Goal: Information Seeking & Learning: Check status

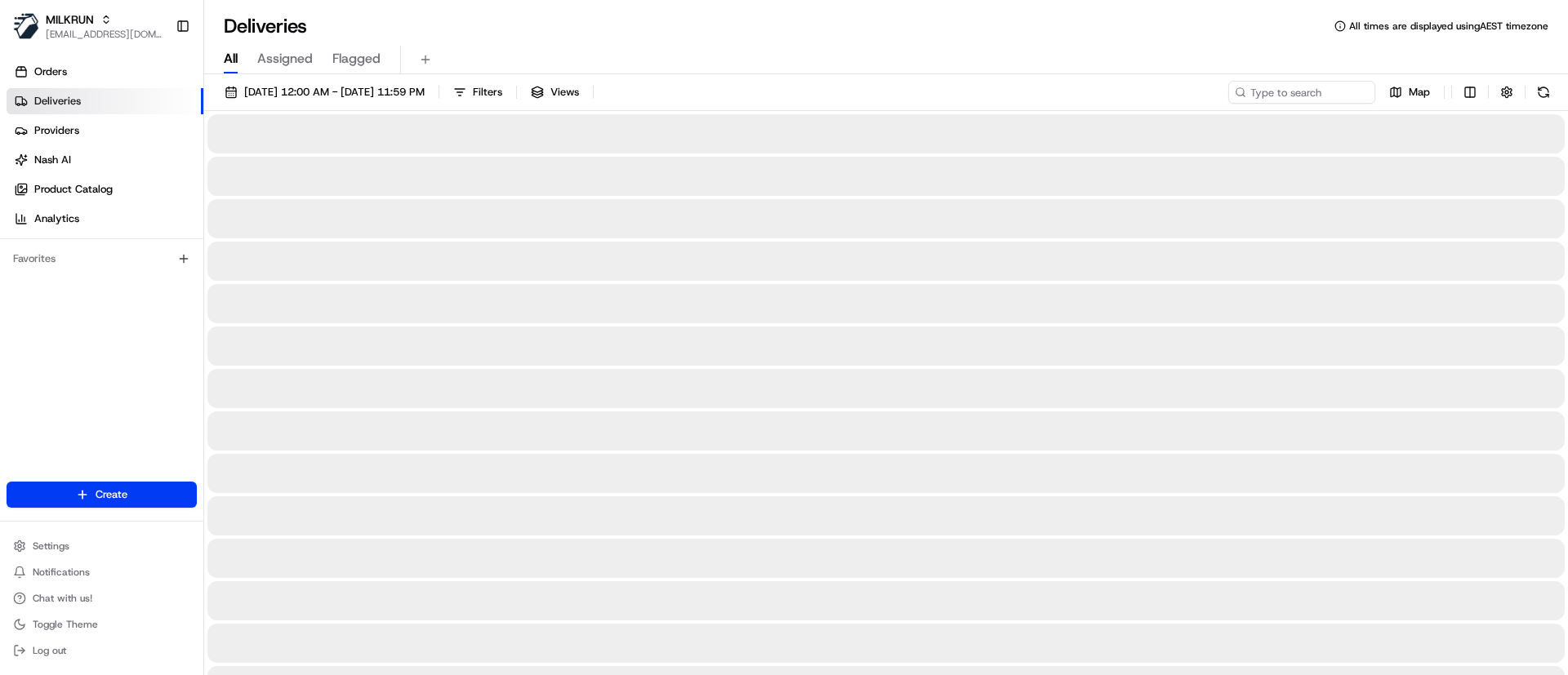
click at [232, 58] on span "All" at bounding box center [230, 59] width 14 height 20
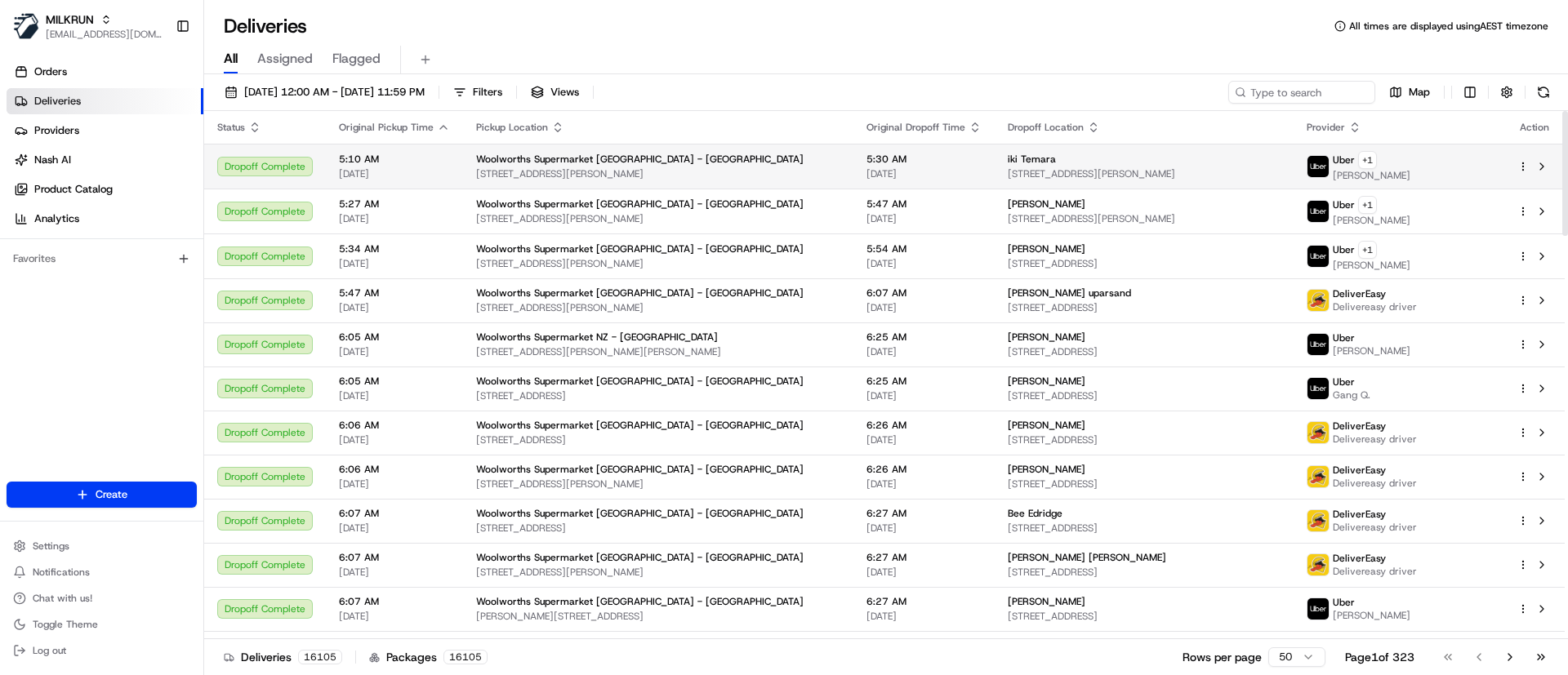
click at [876, 163] on span "5:30 AM" at bounding box center [923, 159] width 115 height 13
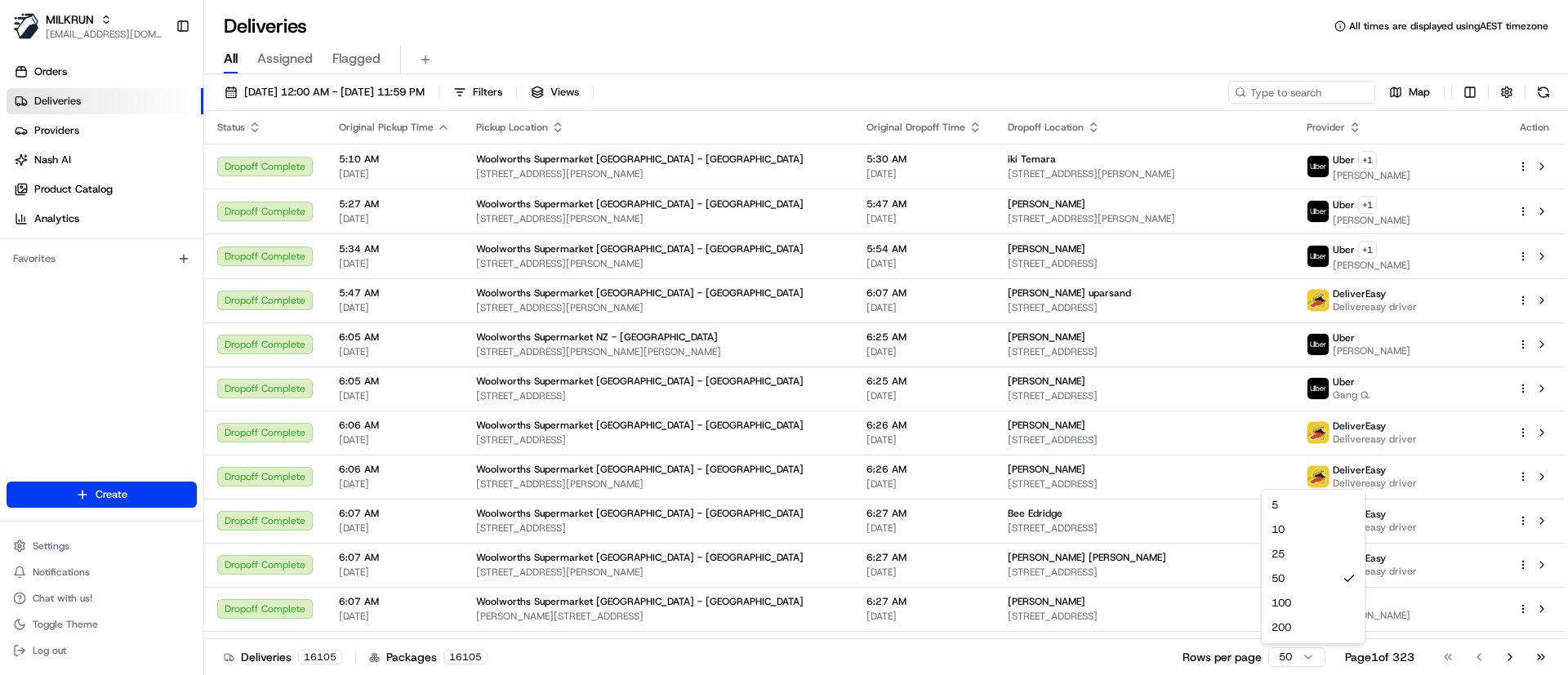
click at [1283, 658] on html "MILKRUN esabido@woolworths.com.au Toggle Sidebar Orders Deliveries Providers Na…" at bounding box center [784, 338] width 1568 height 675
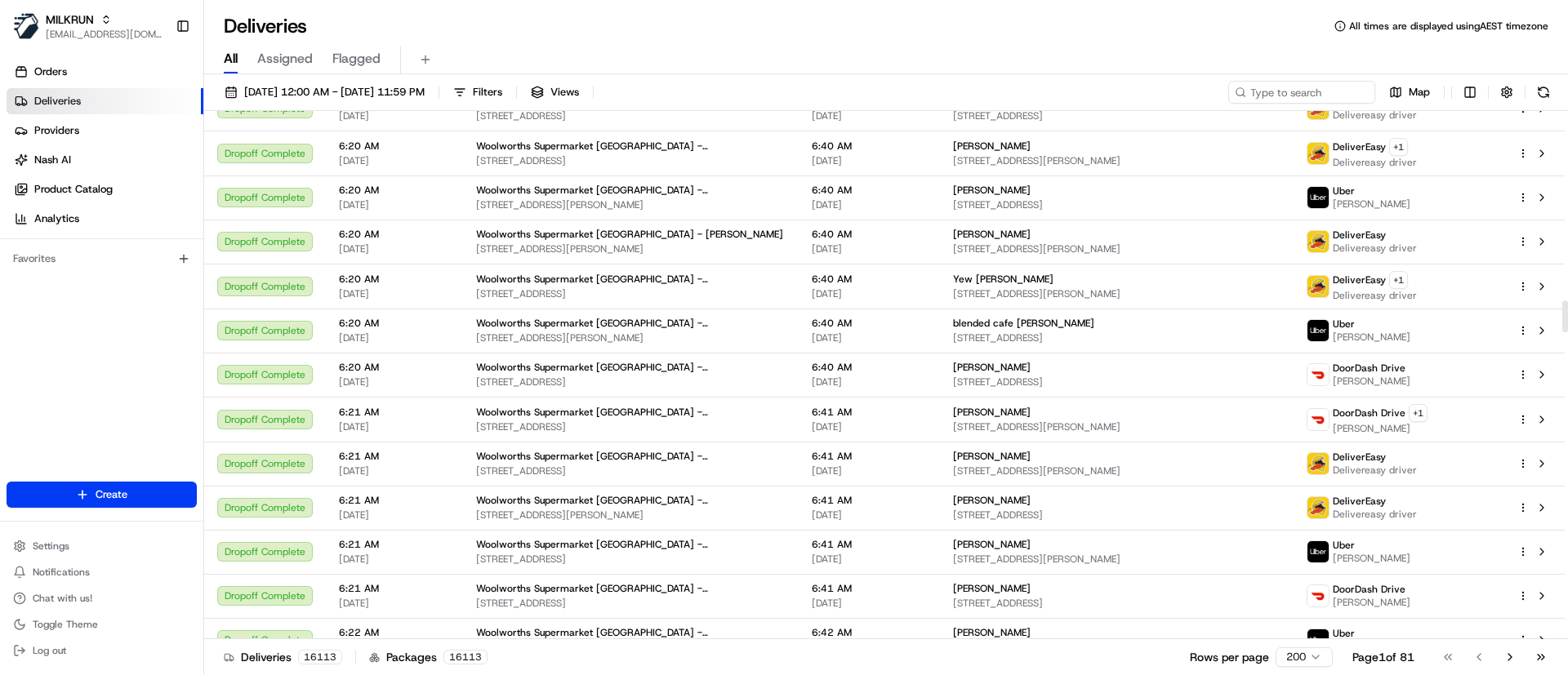
scroll to position [3322, 0]
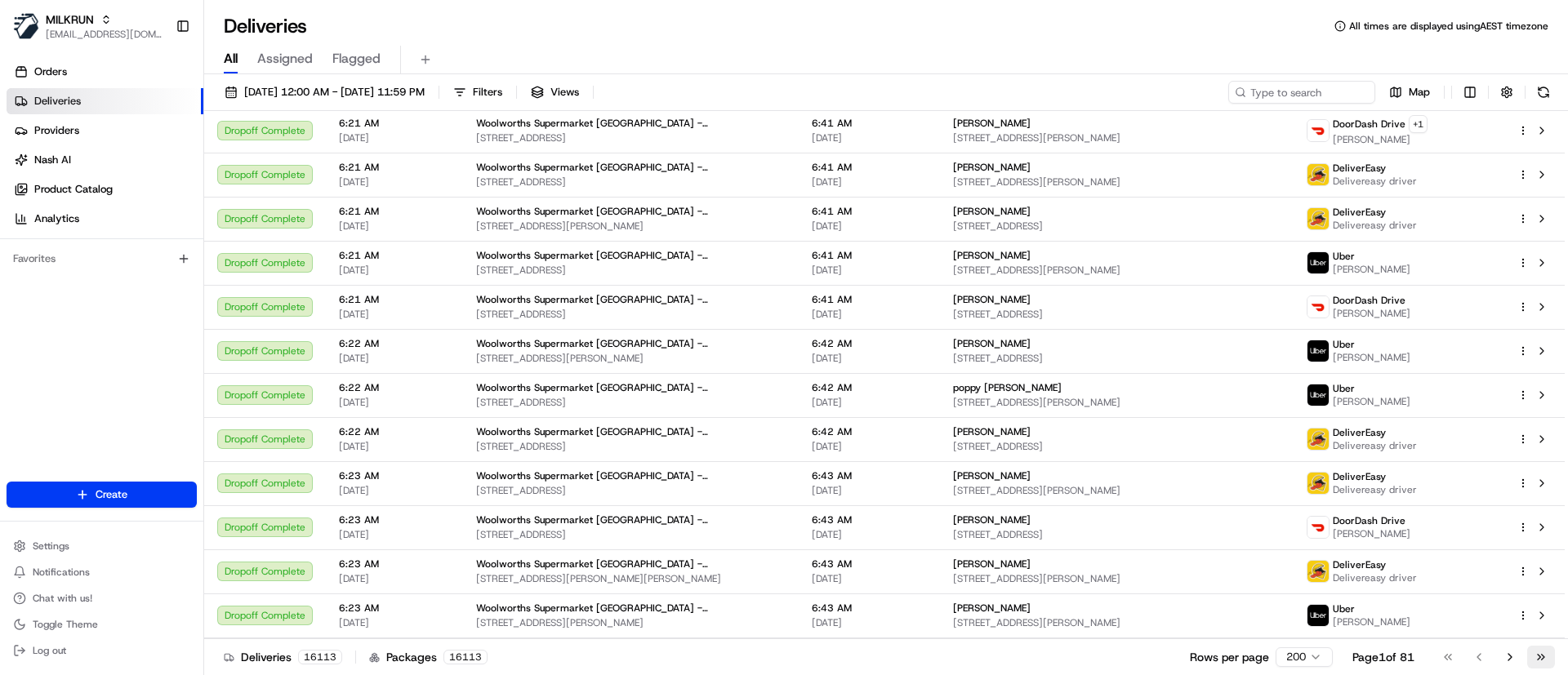
click at [1541, 654] on button "Go to last page" at bounding box center [1541, 658] width 28 height 23
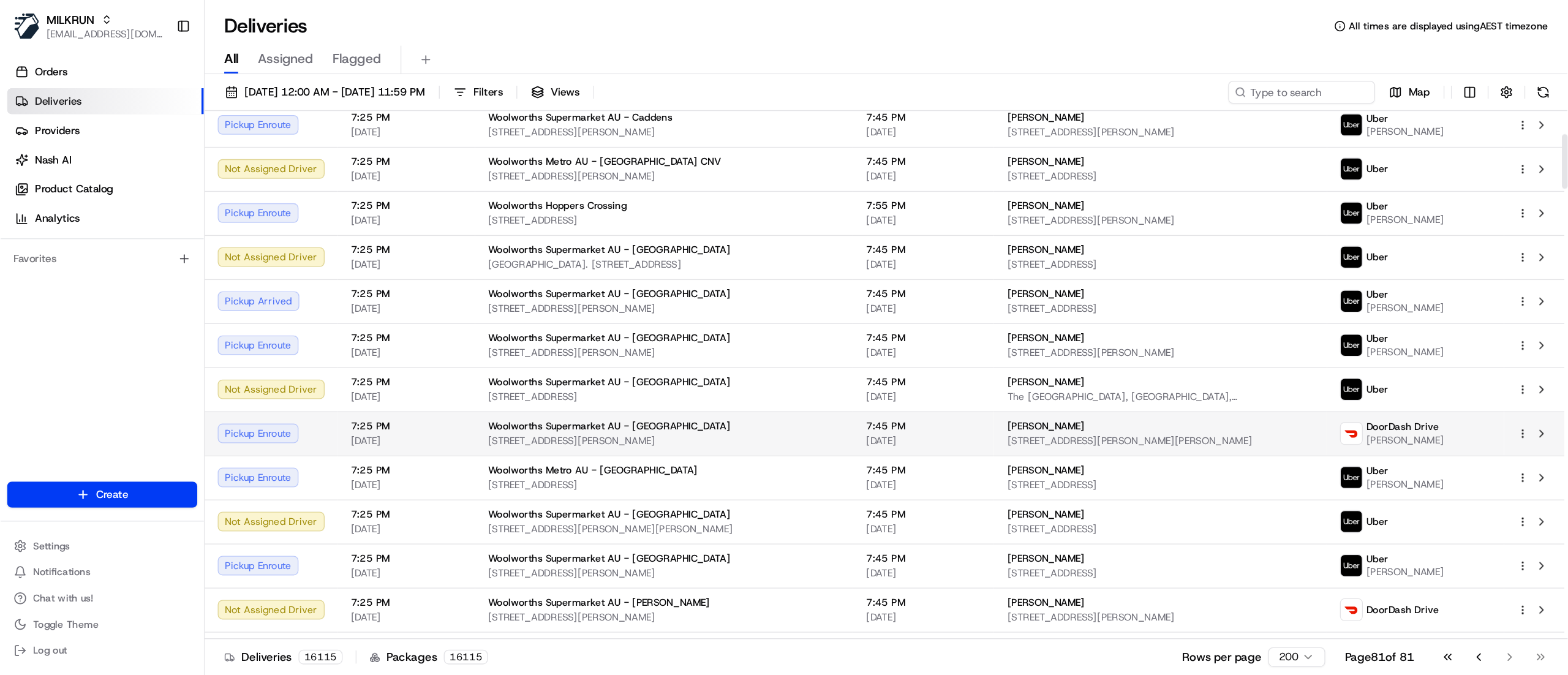
scroll to position [184, 0]
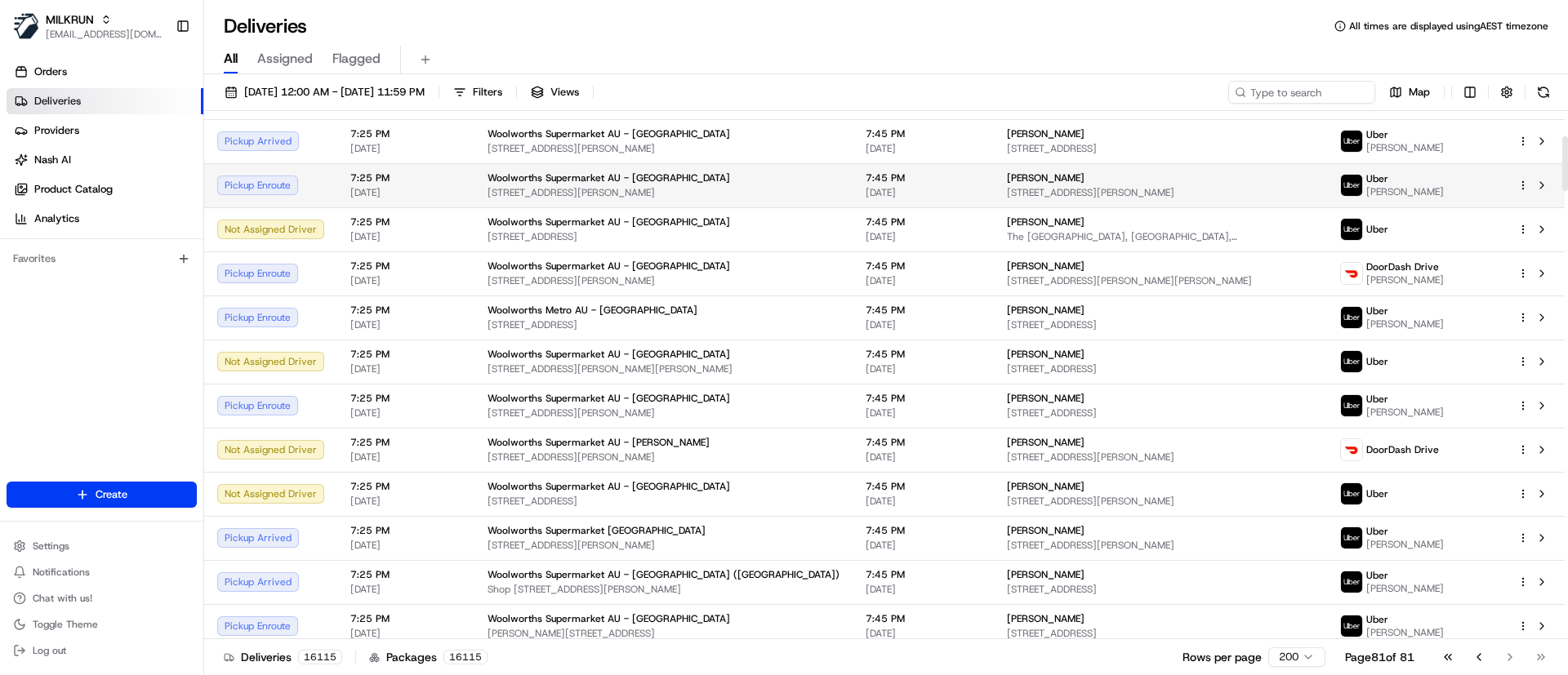
click at [571, 191] on span "200-230 James Mirams Dr, Roxburg Park, VIC 3064, AU" at bounding box center [664, 193] width 352 height 13
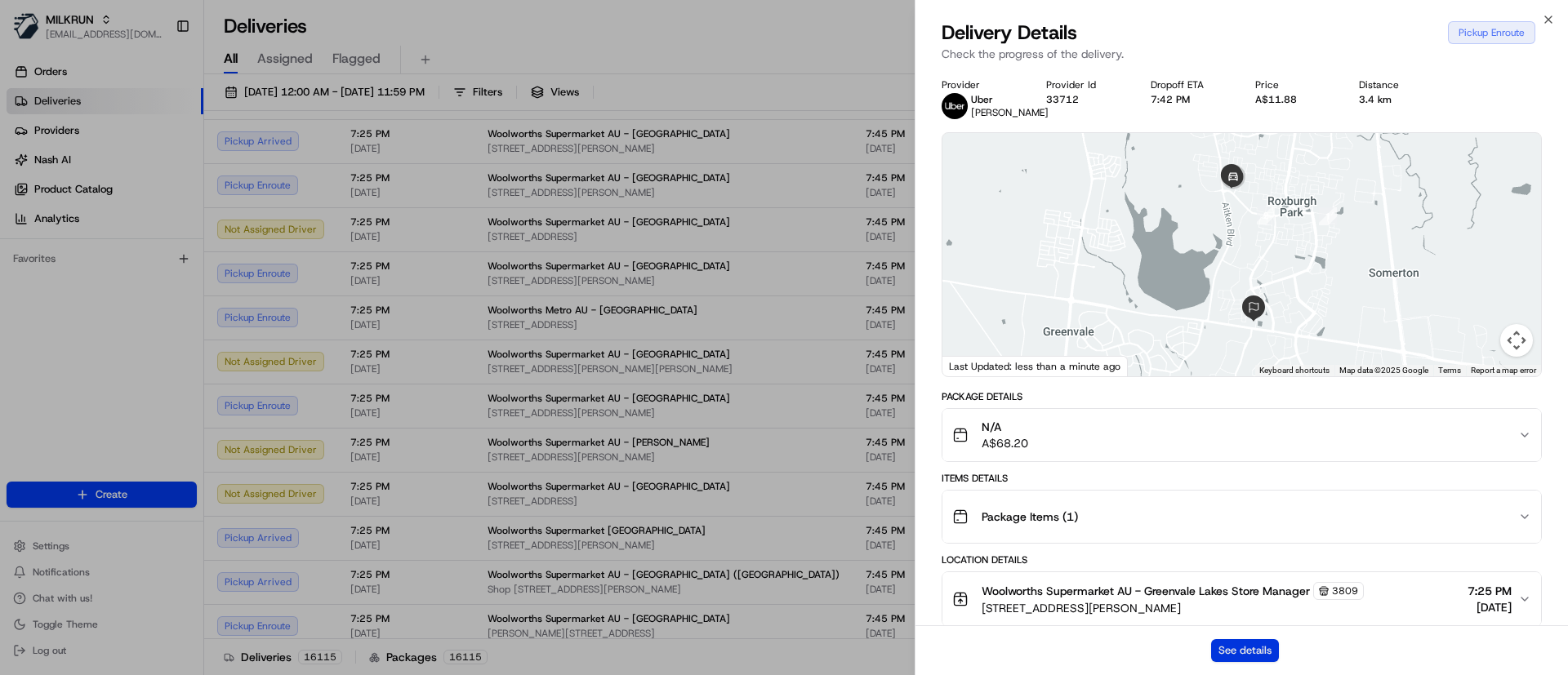
click at [1252, 645] on button "See details" at bounding box center [1244, 651] width 68 height 23
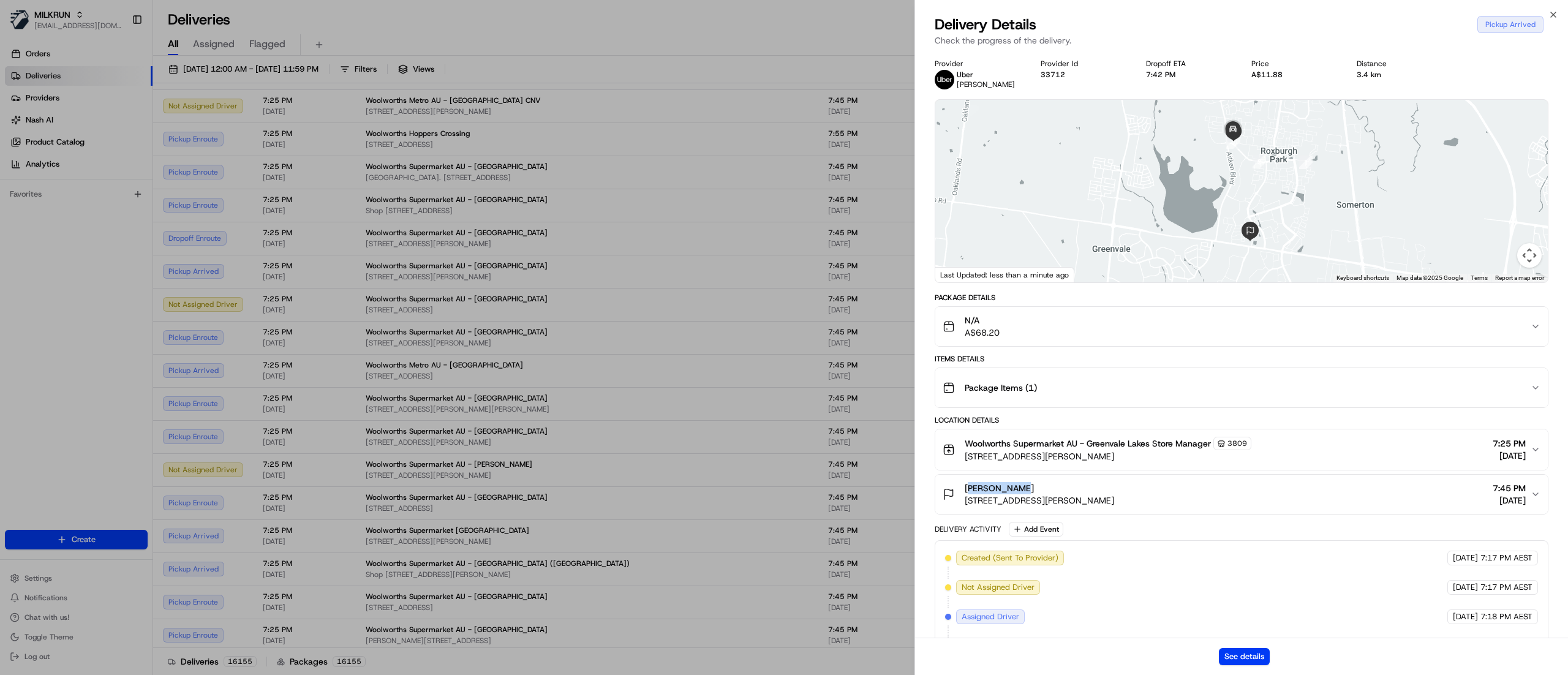
copy span "mira Soufan"
drag, startPoint x: 961, startPoint y: 494, endPoint x: 1029, endPoint y: 401, distance: 115.2
click at [1032, 465] on div "Location Details Woolworths Supermarket AU - Greenvale Lakes Store Manager 3809…" at bounding box center [1241, 465] width 613 height 99
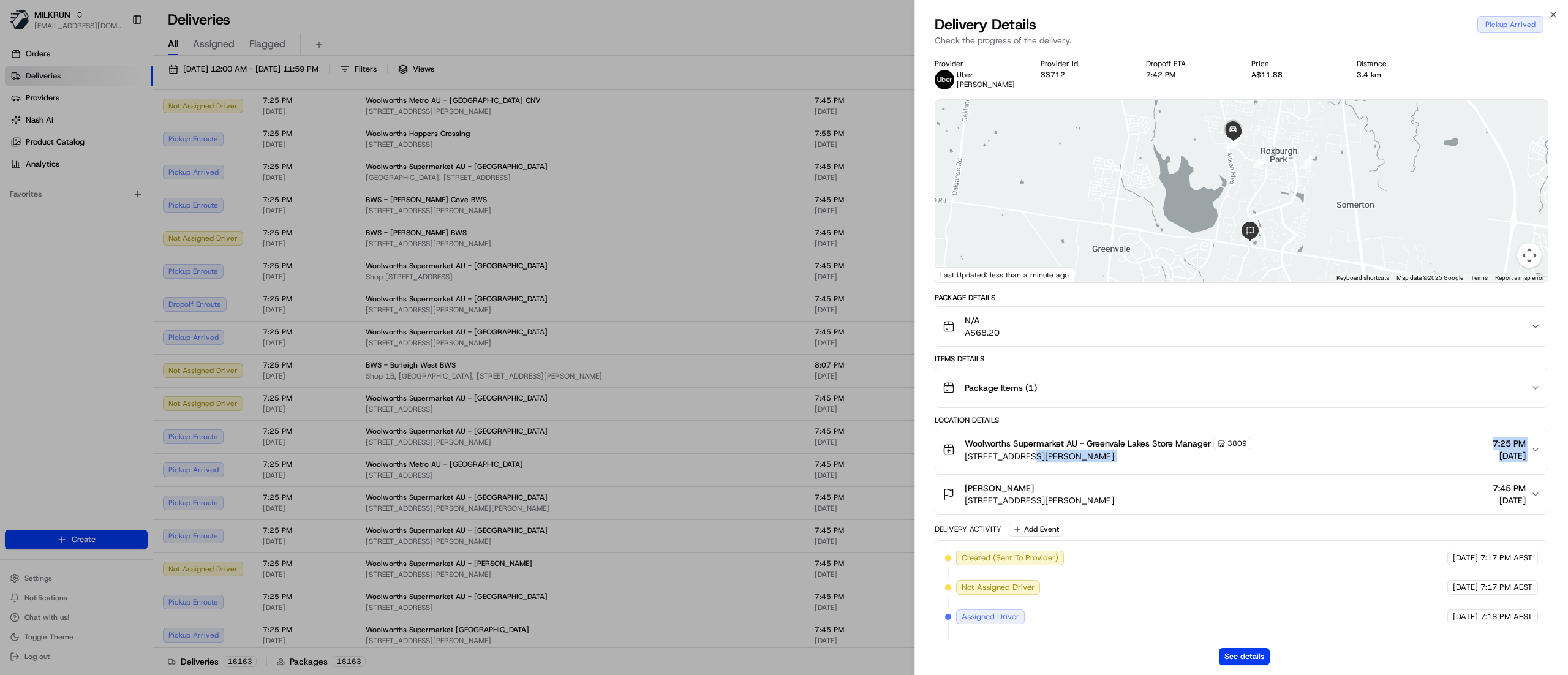
click at [1176, 506] on div "See details" at bounding box center [1241, 656] width 653 height 37
click at [1176, 506] on button "See details" at bounding box center [1244, 657] width 51 height 17
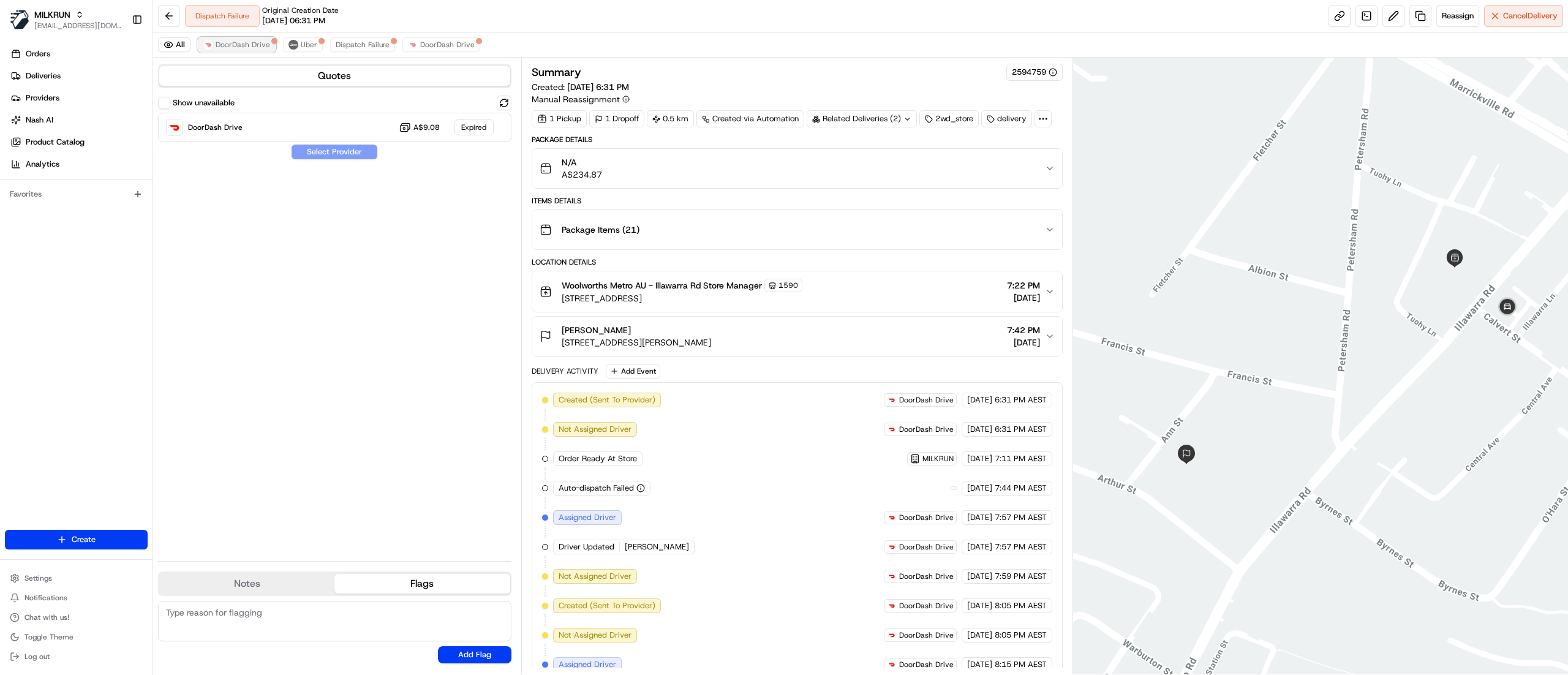
click at [250, 43] on span "DoorDash Drive" at bounding box center [243, 45] width 54 height 10
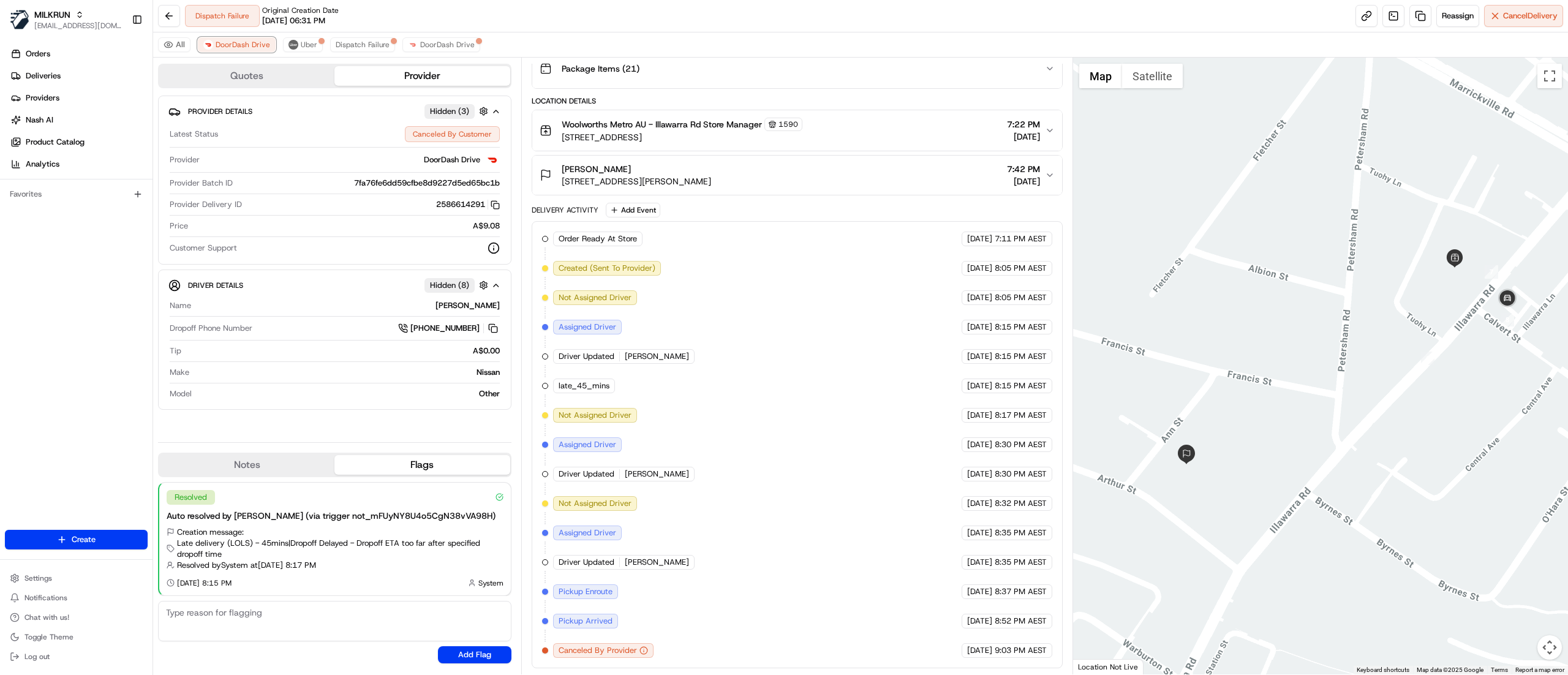
scroll to position [170, 0]
click at [277, 51] on div "All DoorDash Drive Uber Dispatch Failure DoorDash Drive" at bounding box center [860, 45] width 1414 height 25
click at [304, 41] on span "Uber" at bounding box center [309, 45] width 17 height 10
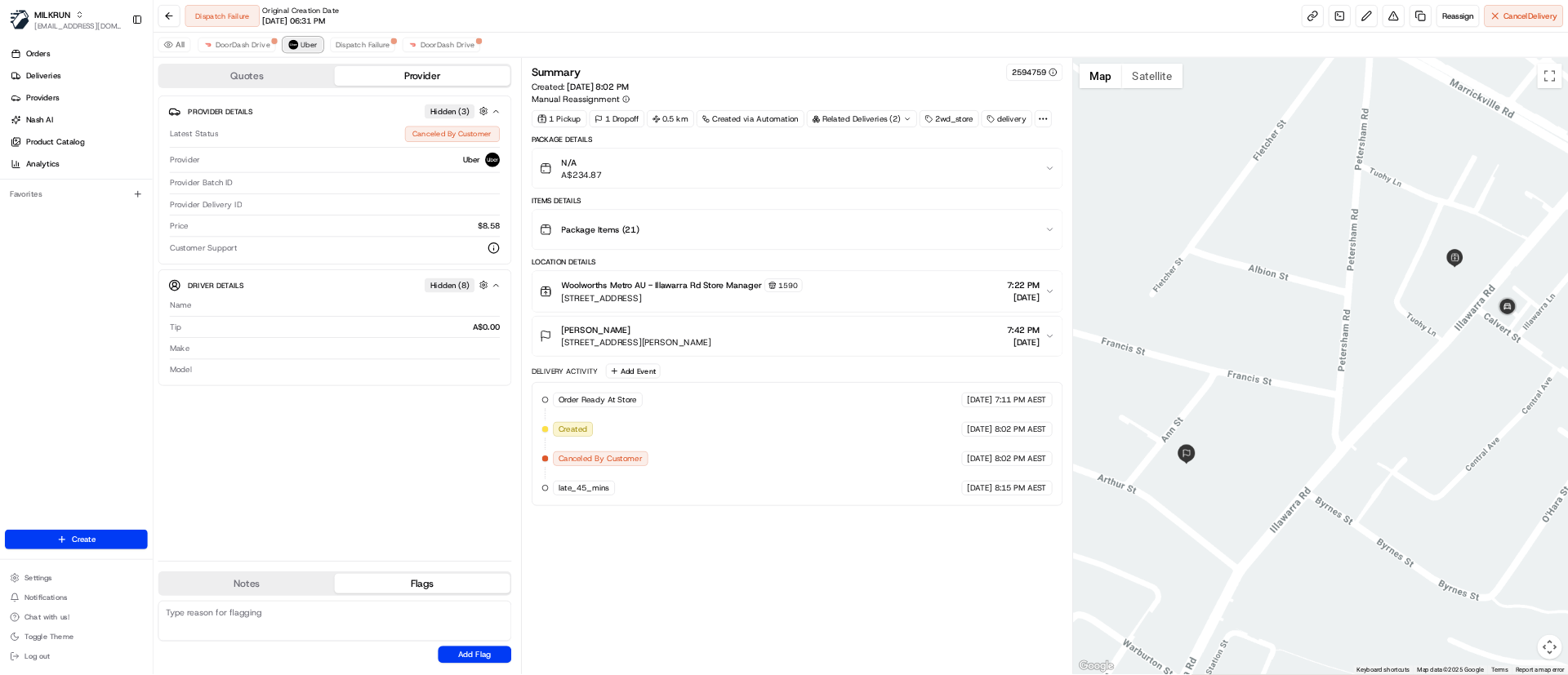
scroll to position [0, 0]
click at [480, 71] on div "All DoorDash Drive Uber Dispatch Failure DoorDash Drive" at bounding box center [1146, 59] width 1886 height 34
click at [454, 68] on button "Dispatch Failure" at bounding box center [483, 59] width 87 height 20
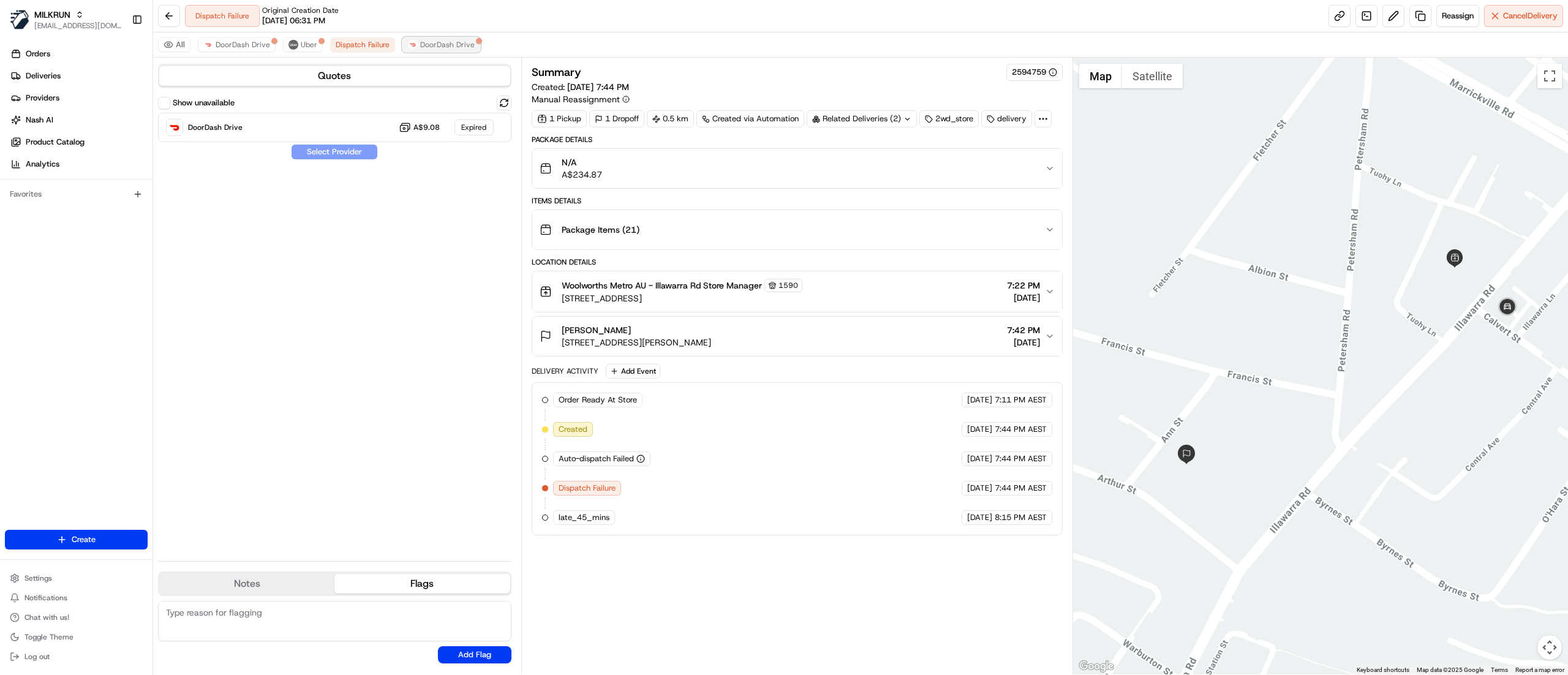
click at [430, 48] on span "DoorDash Drive" at bounding box center [448, 45] width 54 height 10
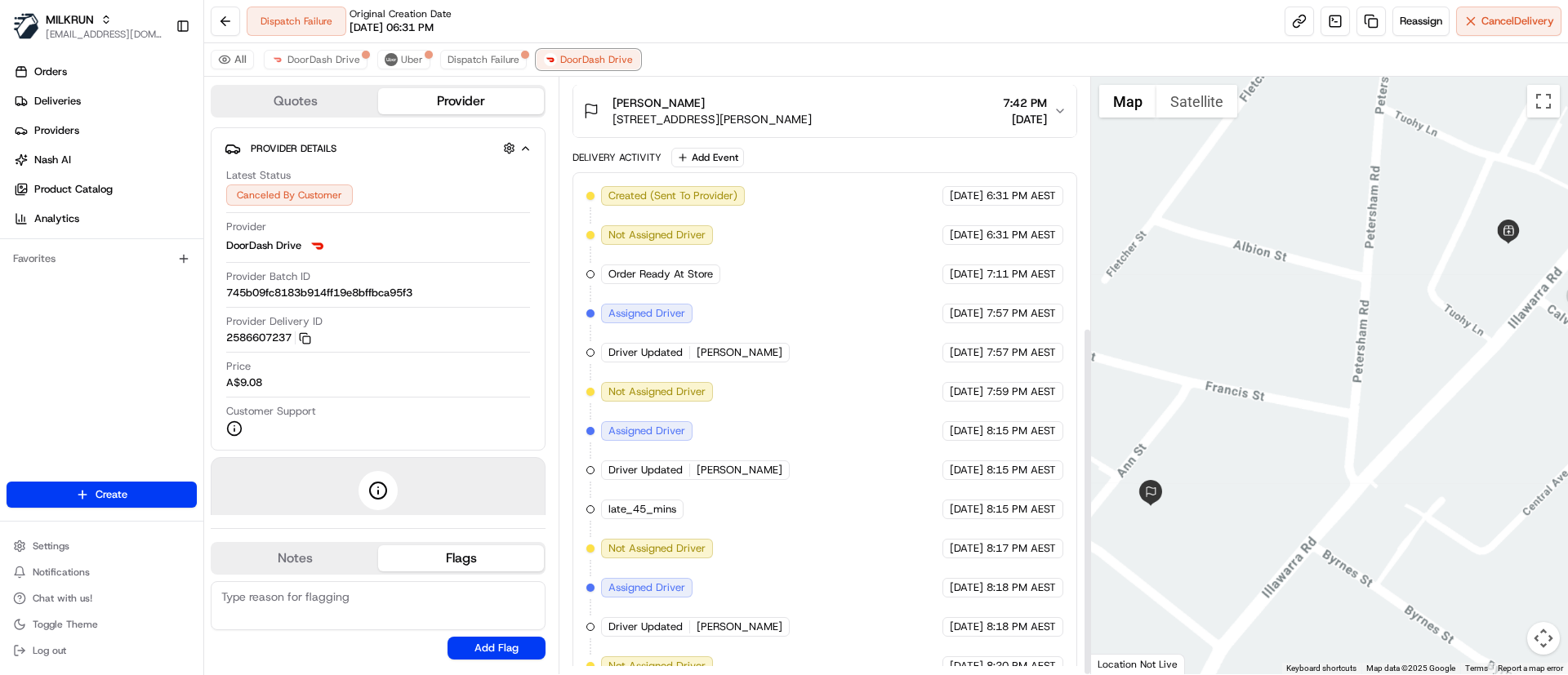
scroll to position [426, 0]
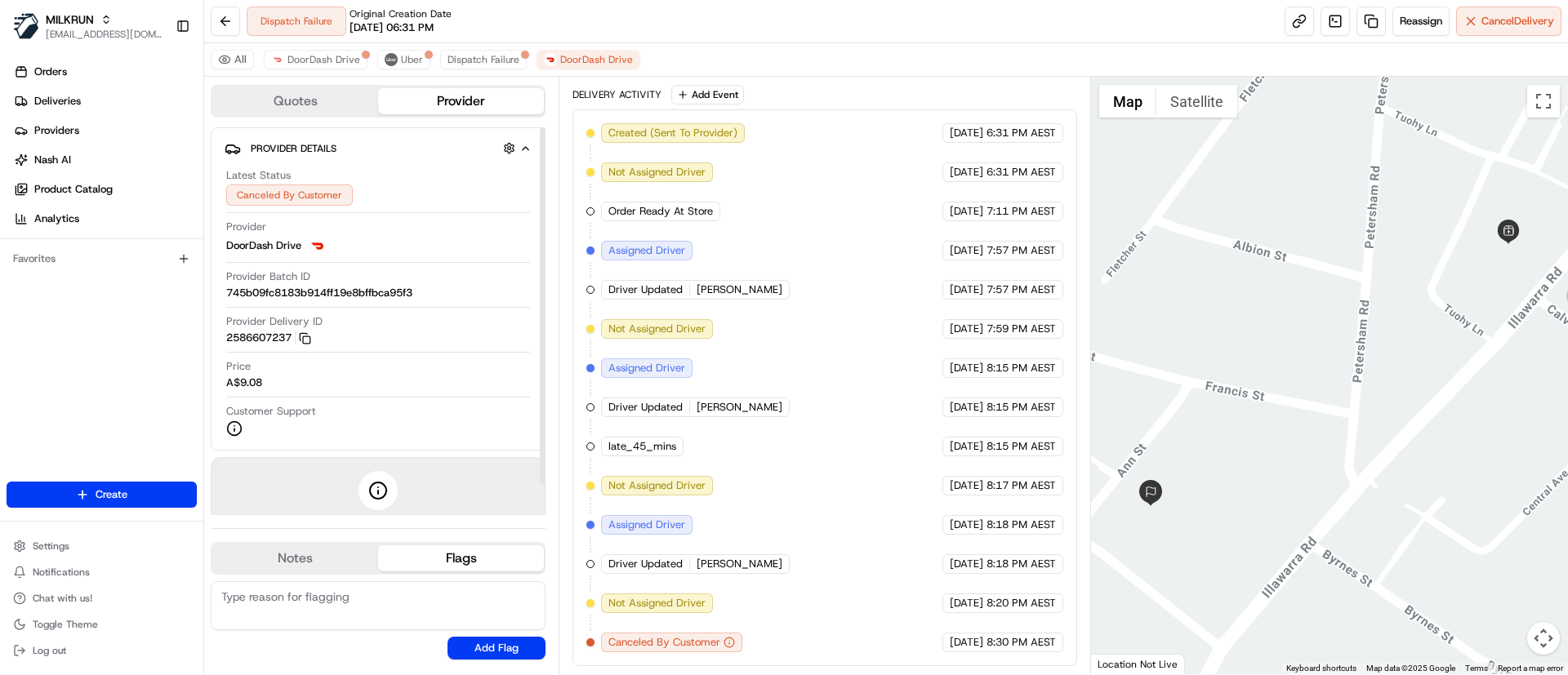
click at [279, 41] on div "Dispatch Failure Original Creation Date 08/10/2025 06:31 PM Reassign Cancel Del…" at bounding box center [886, 21] width 1363 height 43
click at [292, 59] on span "DoorDash Drive" at bounding box center [324, 59] width 73 height 13
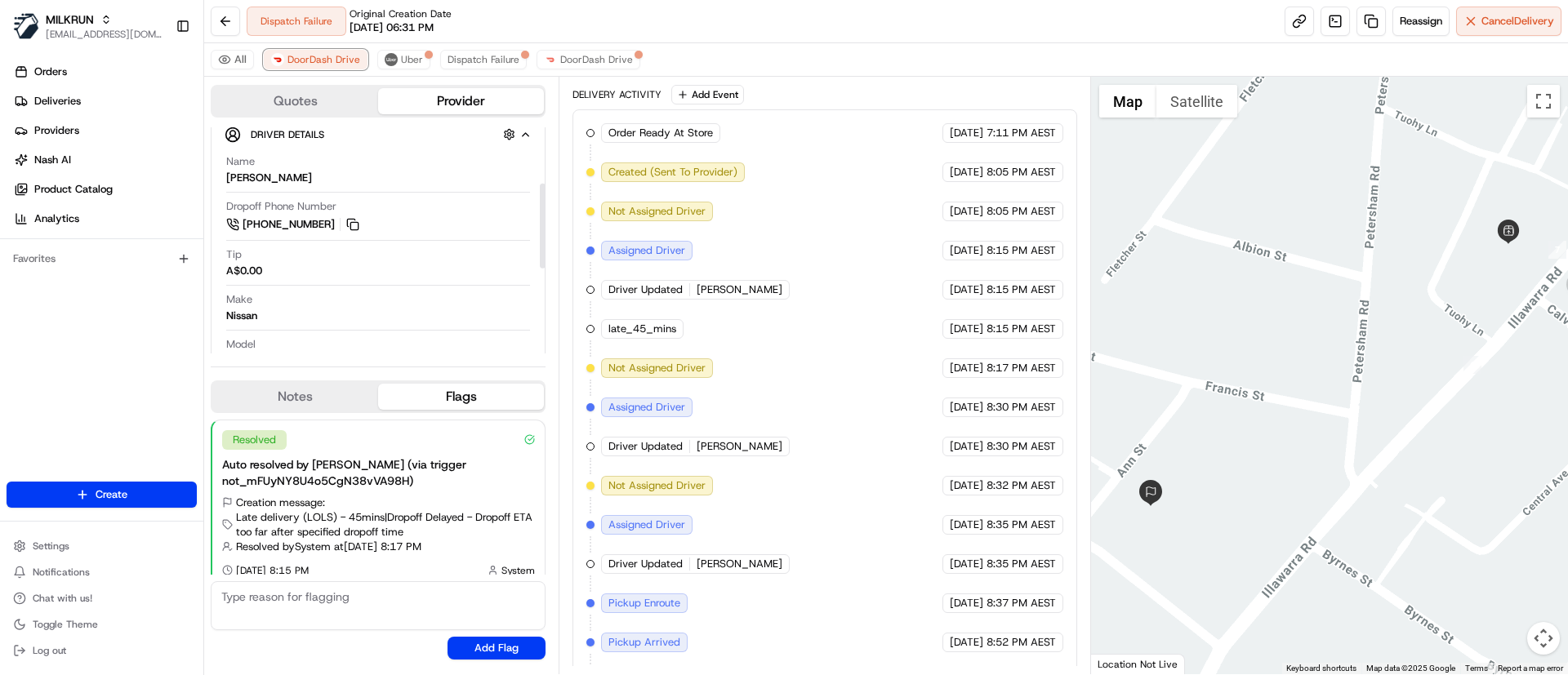
scroll to position [375, 0]
drag, startPoint x: 256, startPoint y: 14, endPoint x: 356, endPoint y: 19, distance: 100.1
click at [356, 19] on div "Dispatch Failure Original Creation Date 08/10/2025 06:31 PM" at bounding box center [349, 21] width 205 height 30
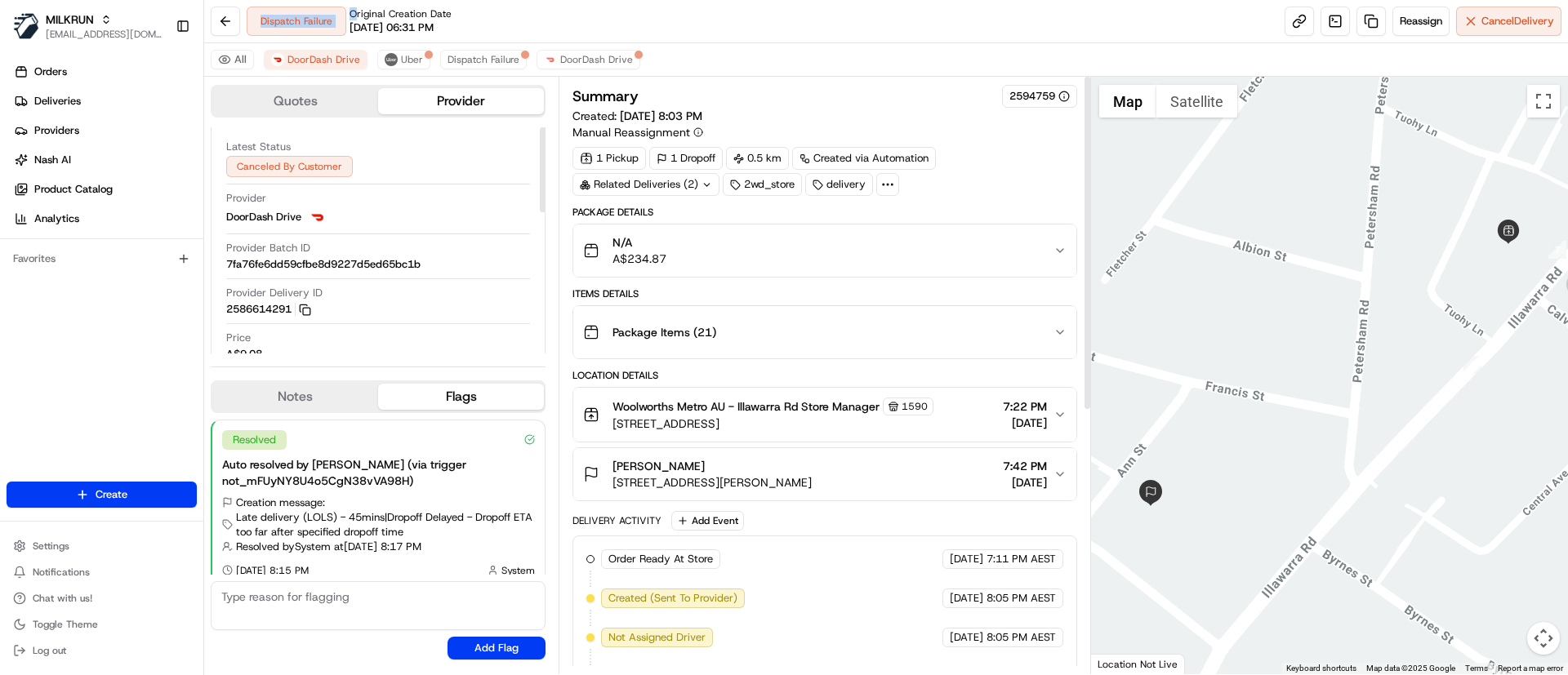
scroll to position [0, 0]
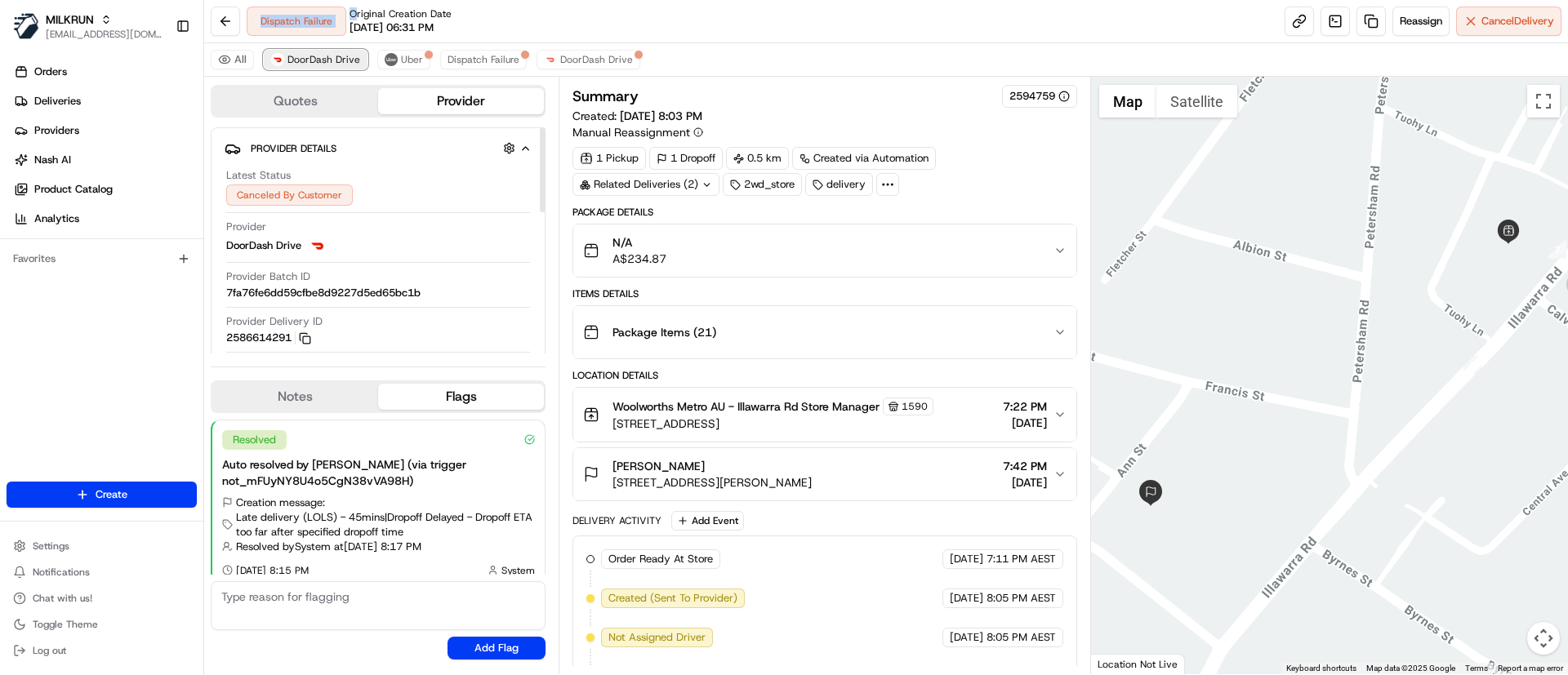
click at [325, 65] on span "DoorDash Drive" at bounding box center [324, 59] width 73 height 13
click at [265, 21] on div "Dispatch Failure Original Creation Date 08/10/2025 06:31 PM" at bounding box center [349, 21] width 205 height 30
drag, startPoint x: 267, startPoint y: 21, endPoint x: 359, endPoint y: 43, distance: 94.6
click at [336, 30] on div "Dispatch Failure Original Creation Date 08/10/2025 06:31 PM" at bounding box center [349, 21] width 205 height 30
click at [426, 68] on div "All DoorDash Drive Uber Dispatch Failure DoorDash Drive" at bounding box center [886, 59] width 1363 height 34
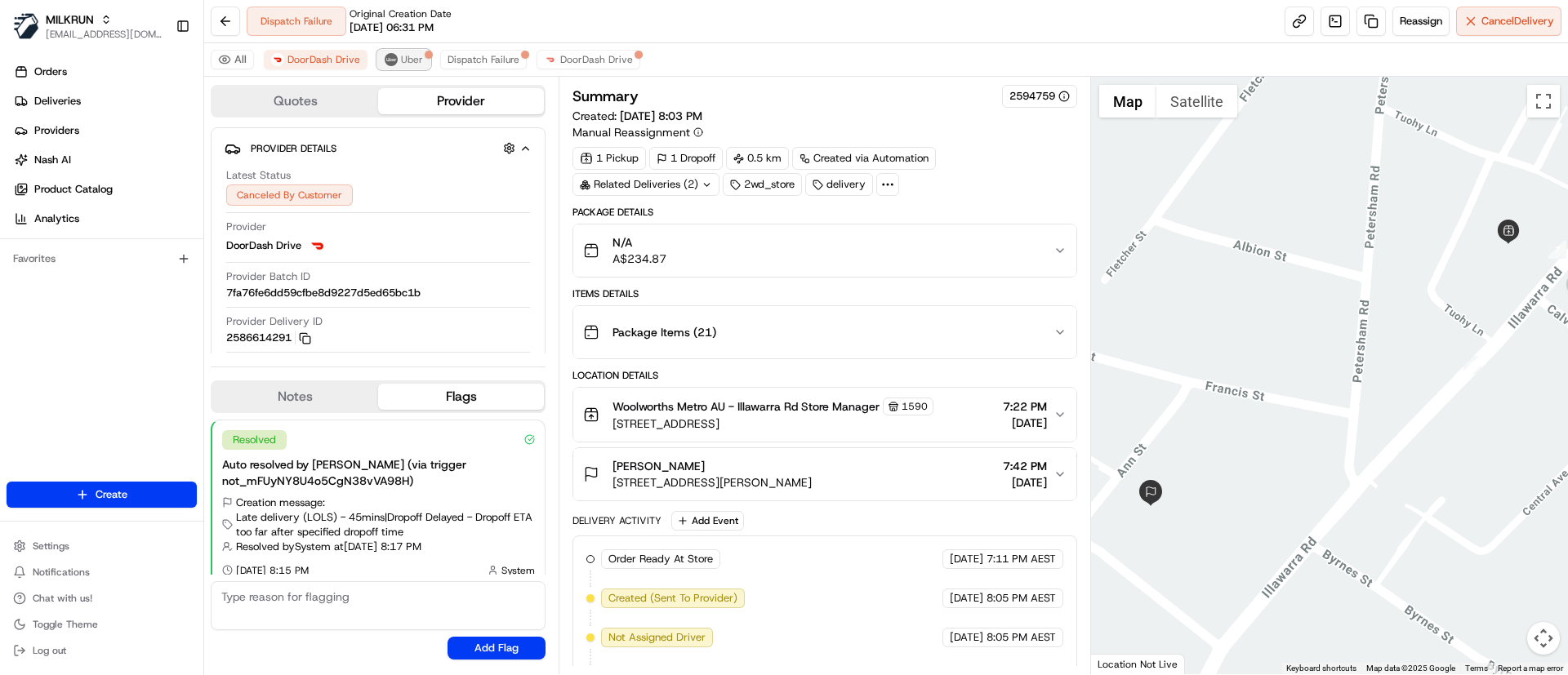
click at [418, 58] on span "Uber" at bounding box center [412, 59] width 22 height 13
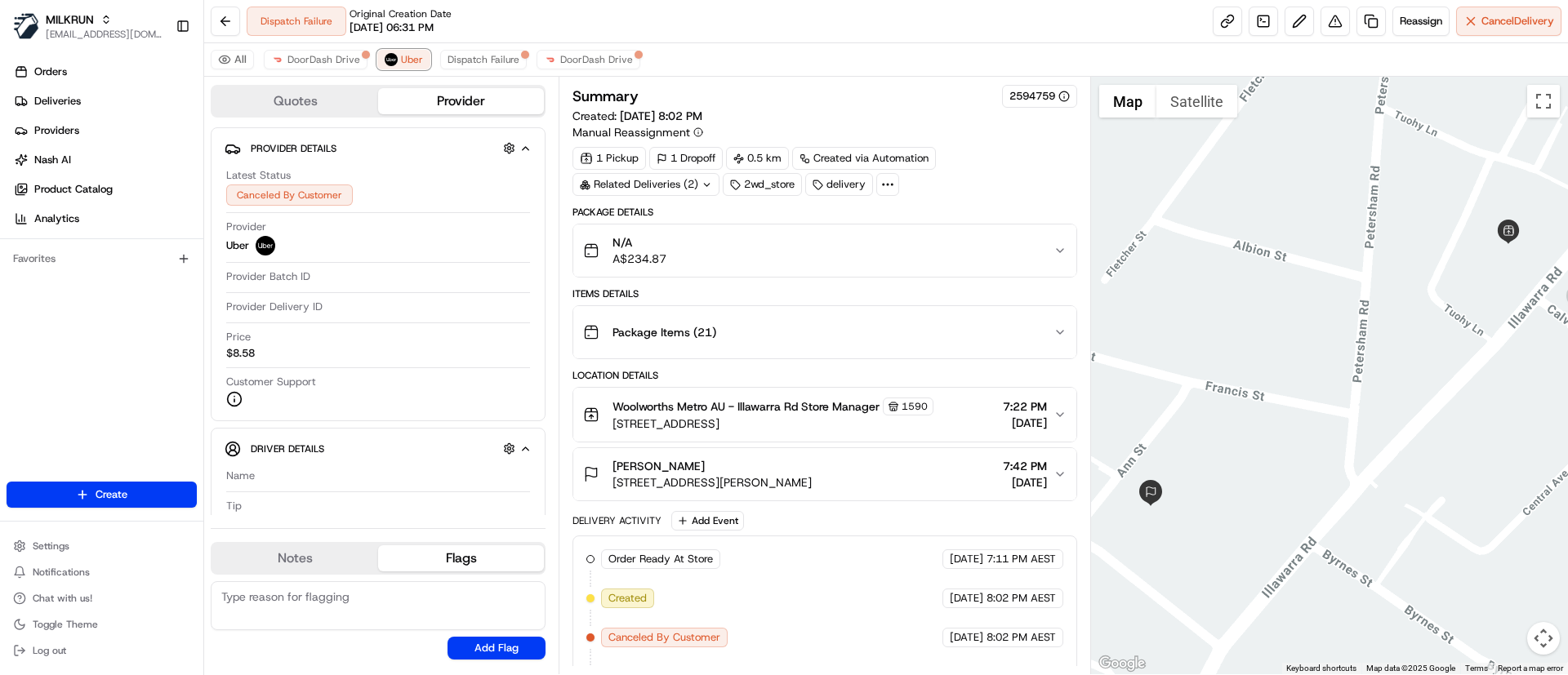
scroll to position [35, 0]
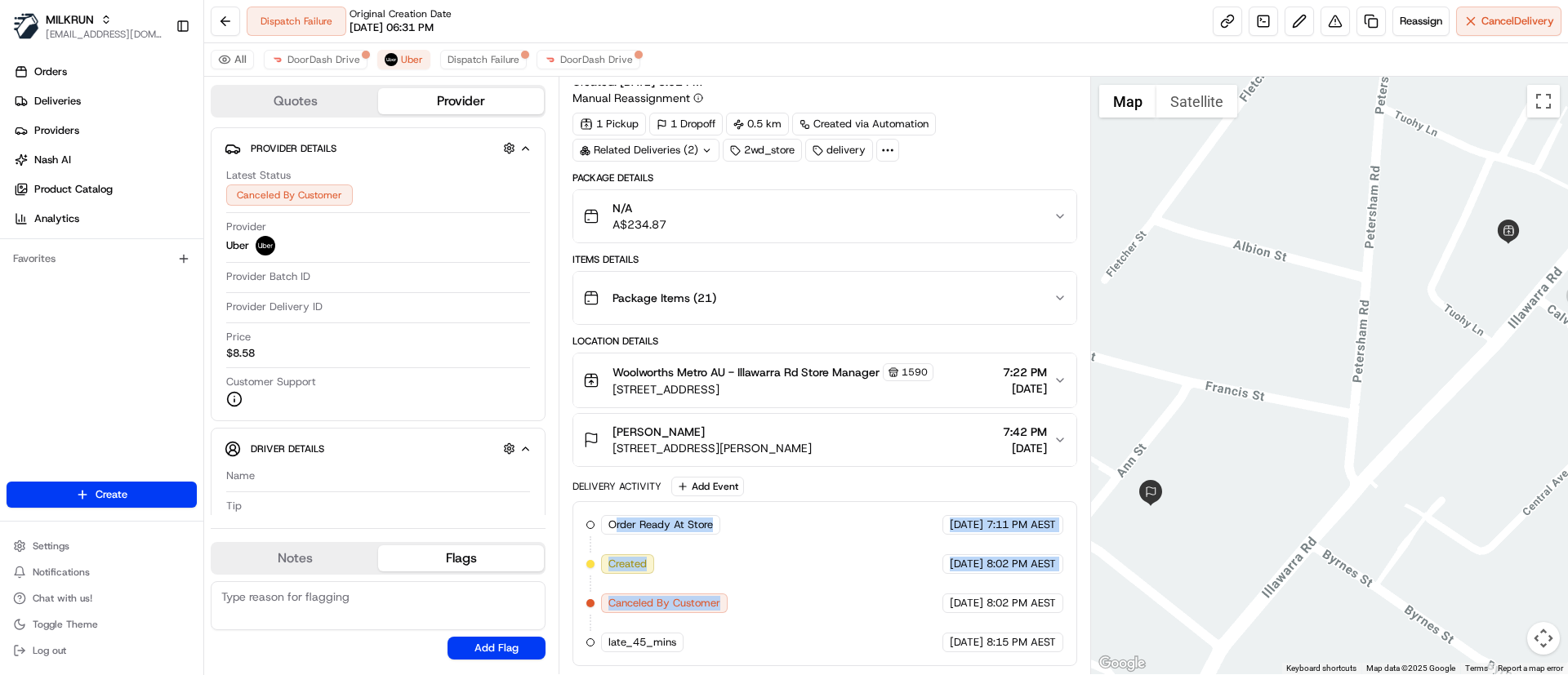
drag, startPoint x: 615, startPoint y: 525, endPoint x: 660, endPoint y: 570, distance: 63.6
click at [707, 572] on div "Order Ready At Store MILKRUN 10/08/2025 7:11 PM AEST Created Uber 10/08/2025 8:…" at bounding box center [824, 583] width 476 height 137
click at [748, 550] on div "Order Ready At Store MILKRUN 10/08/2025 7:11 PM AEST Created Uber 10/08/2025 8:…" at bounding box center [824, 583] width 476 height 137
click at [481, 53] on span "Dispatch Failure" at bounding box center [483, 59] width 72 height 13
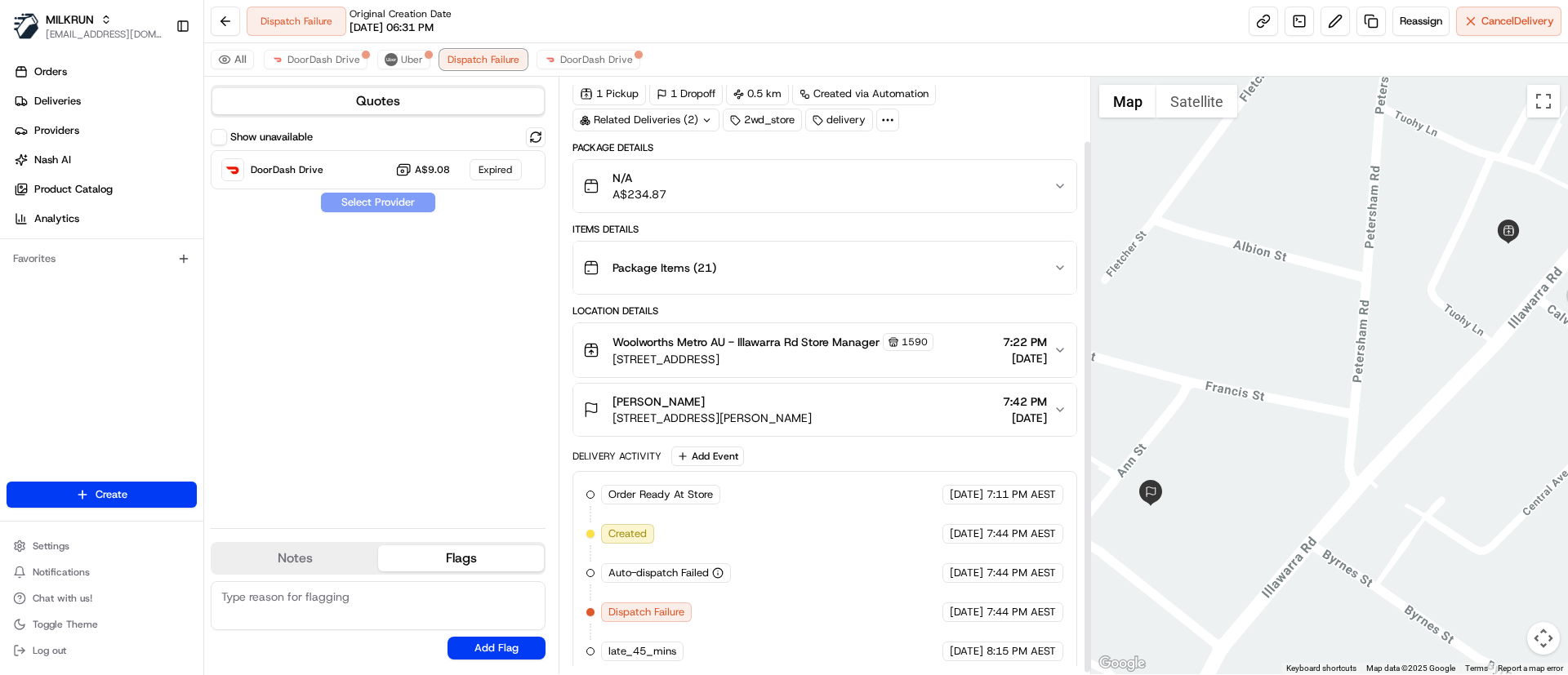
scroll to position [73, 0]
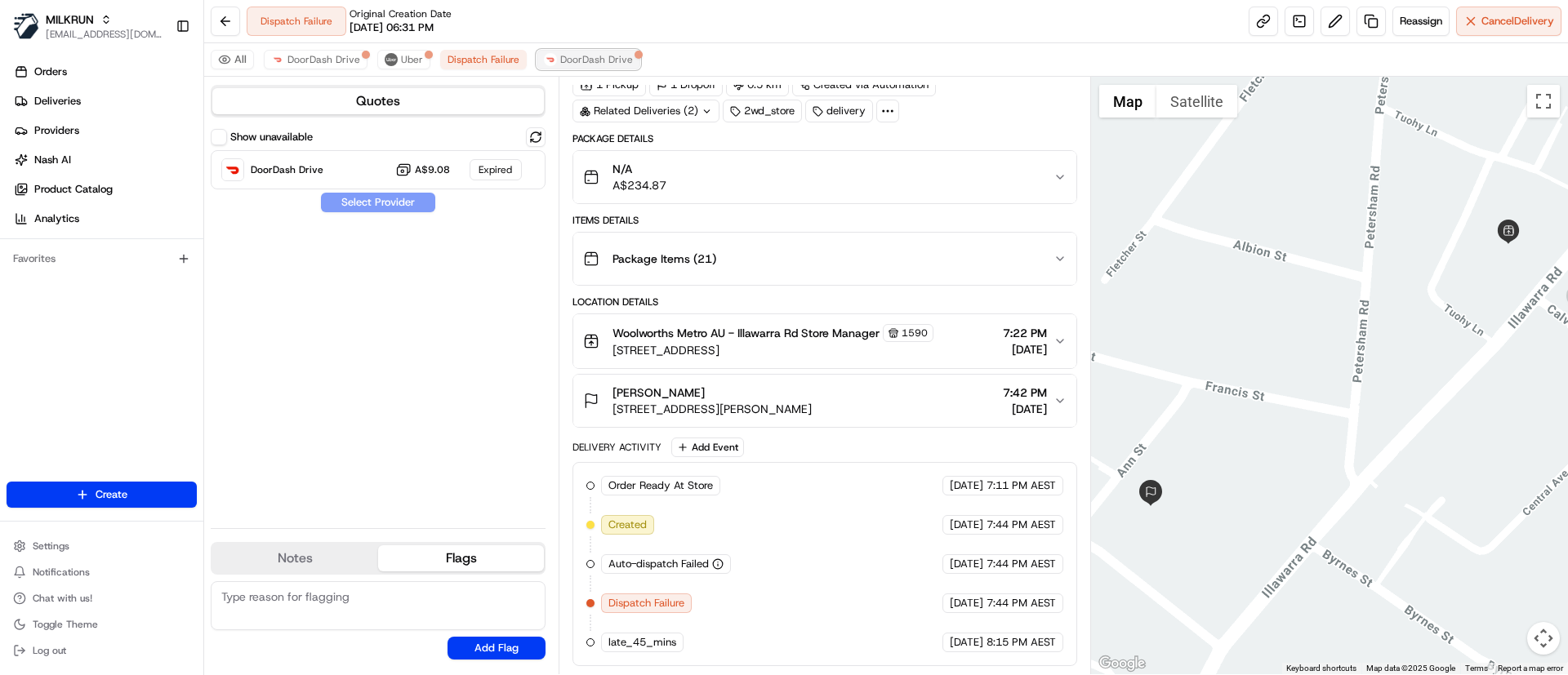
click at [561, 54] on span "DoorDash Drive" at bounding box center [597, 59] width 73 height 13
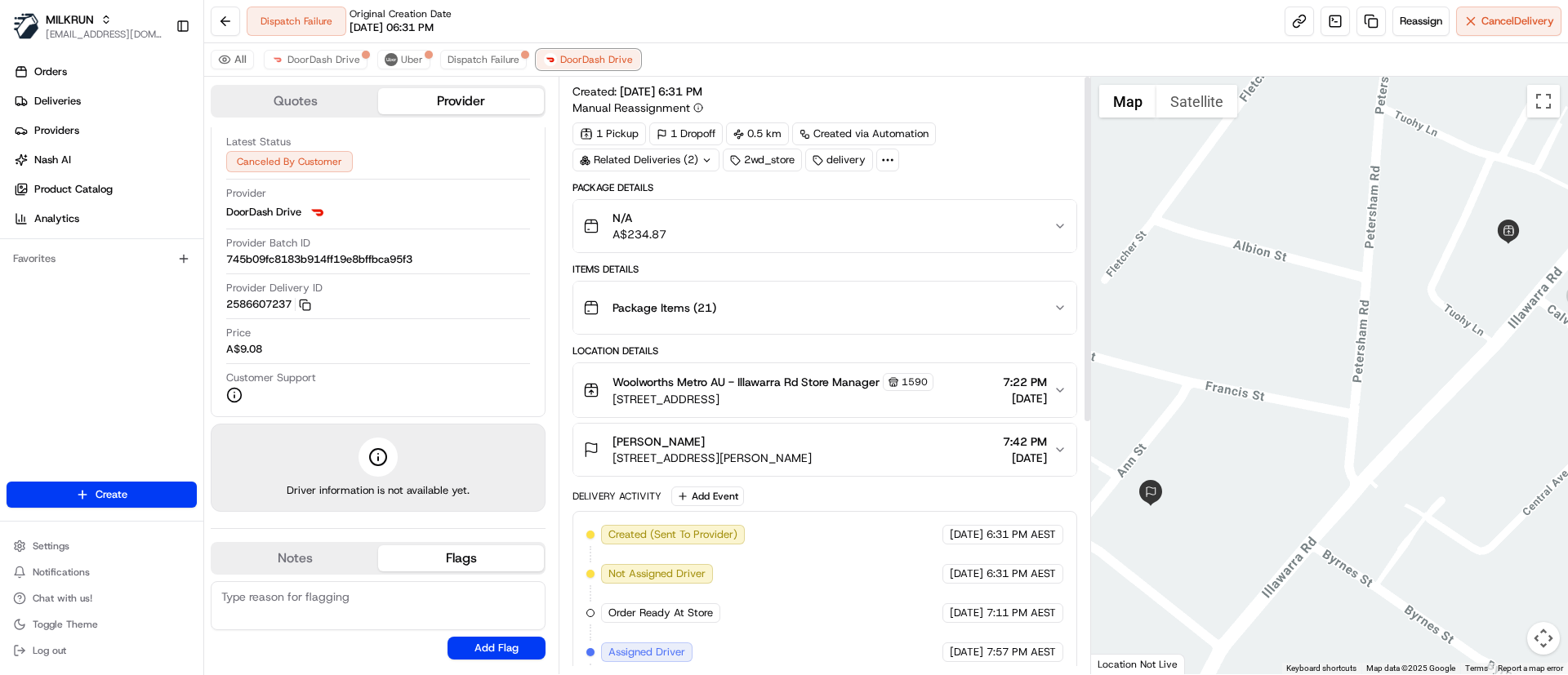
scroll to position [0, 0]
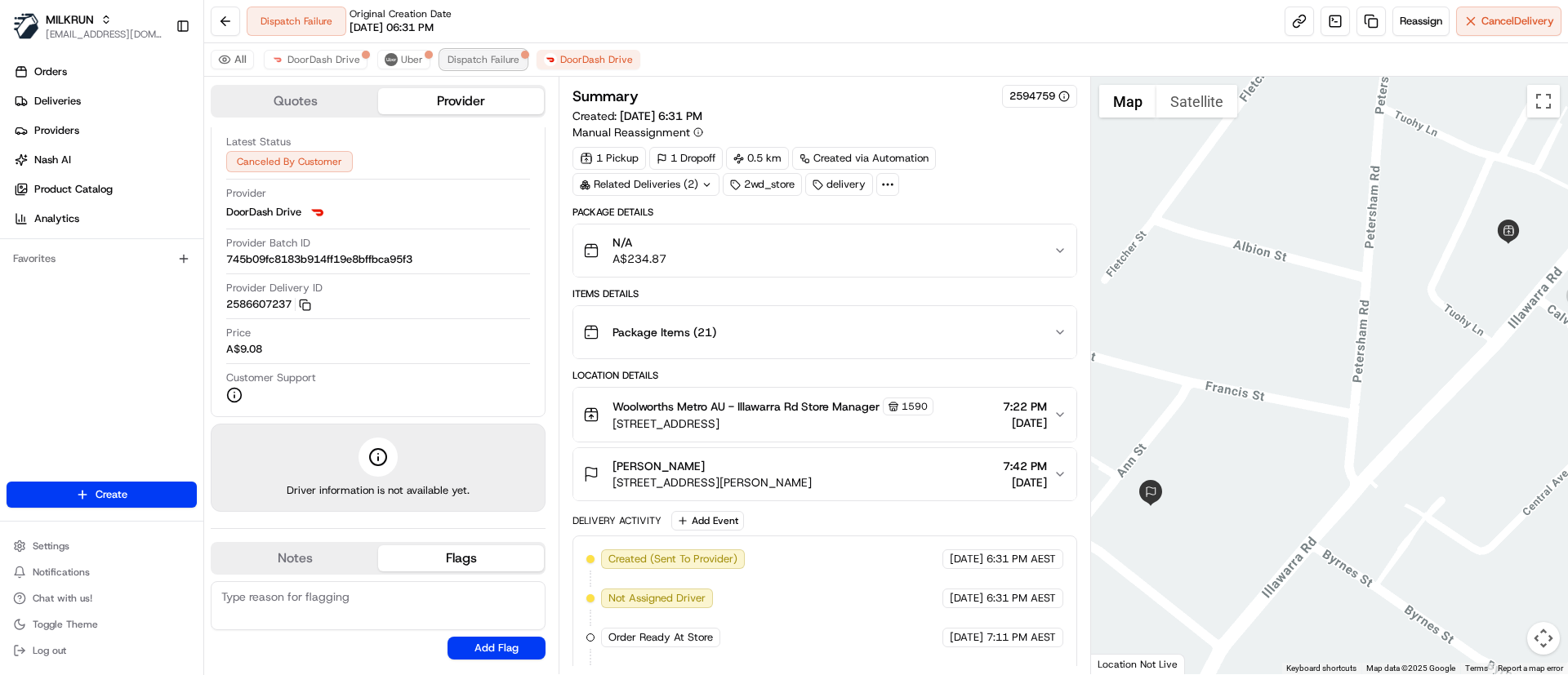
click at [467, 60] on span "Dispatch Failure" at bounding box center [483, 59] width 72 height 13
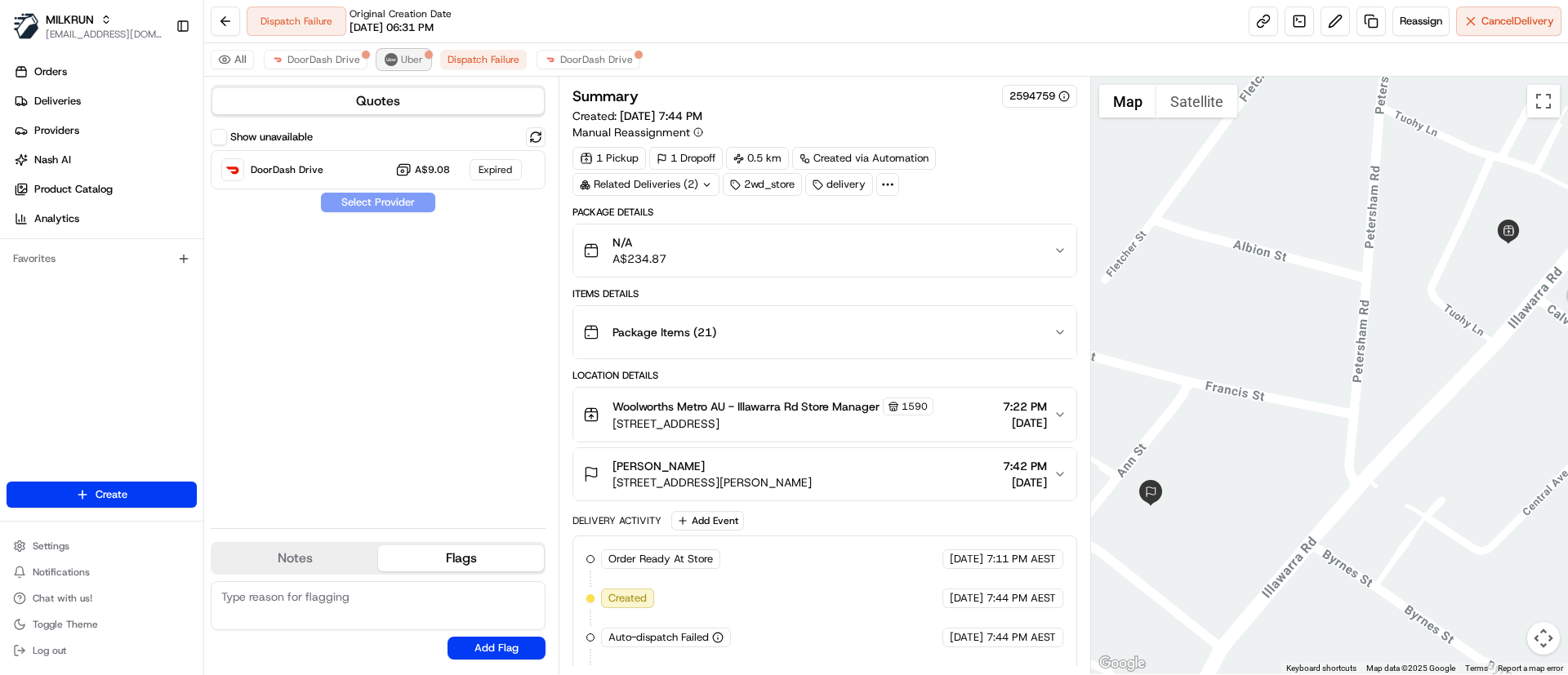
click at [390, 64] on img at bounding box center [391, 59] width 13 height 13
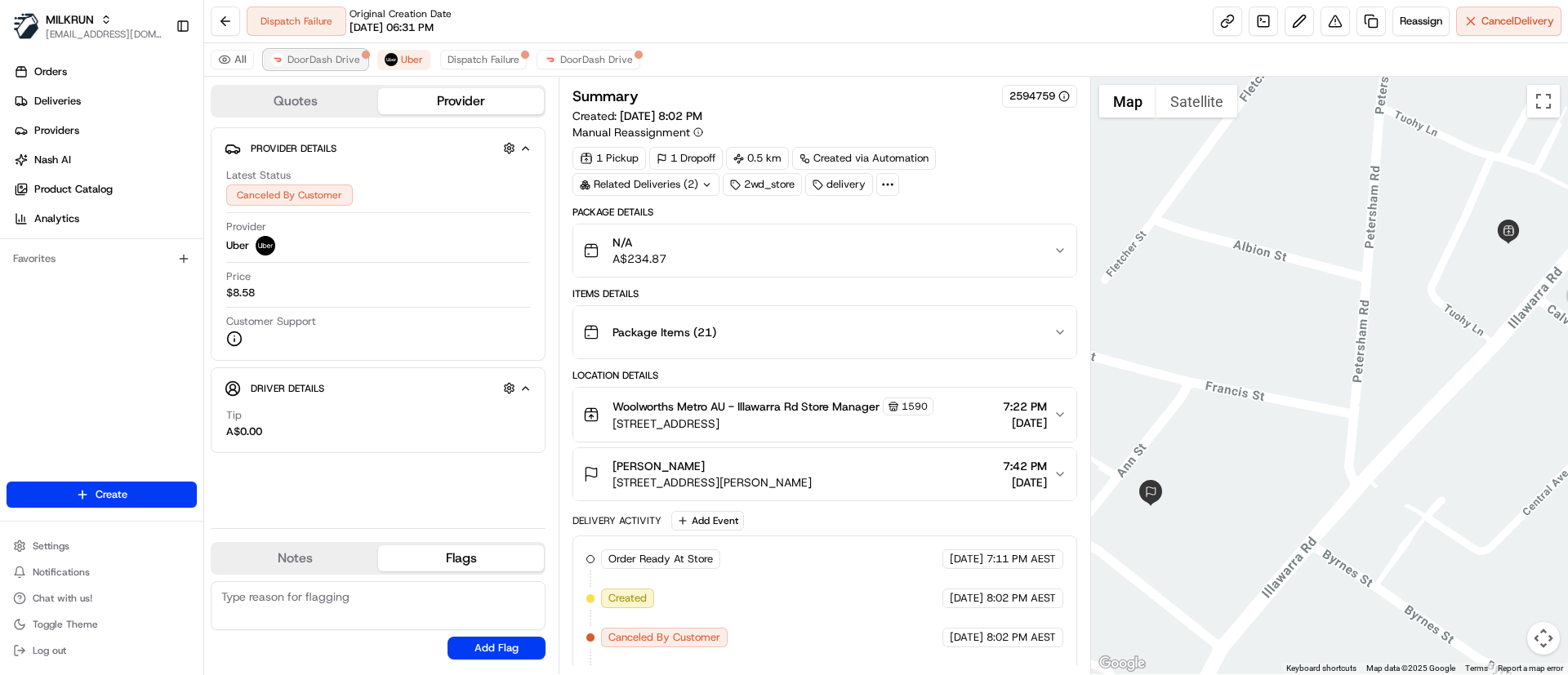
click at [299, 64] on span "DoorDash Drive" at bounding box center [324, 59] width 73 height 13
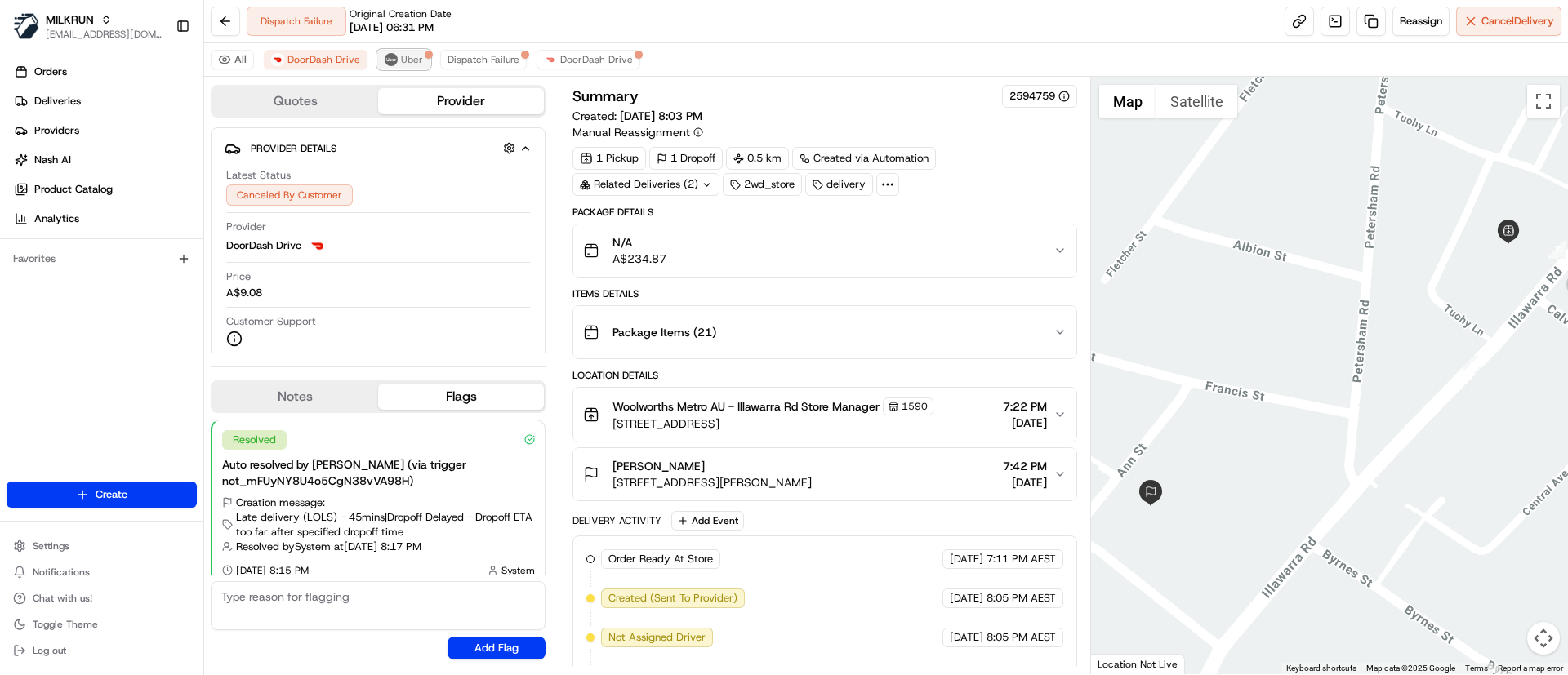
click at [415, 65] on span "Uber" at bounding box center [412, 59] width 22 height 13
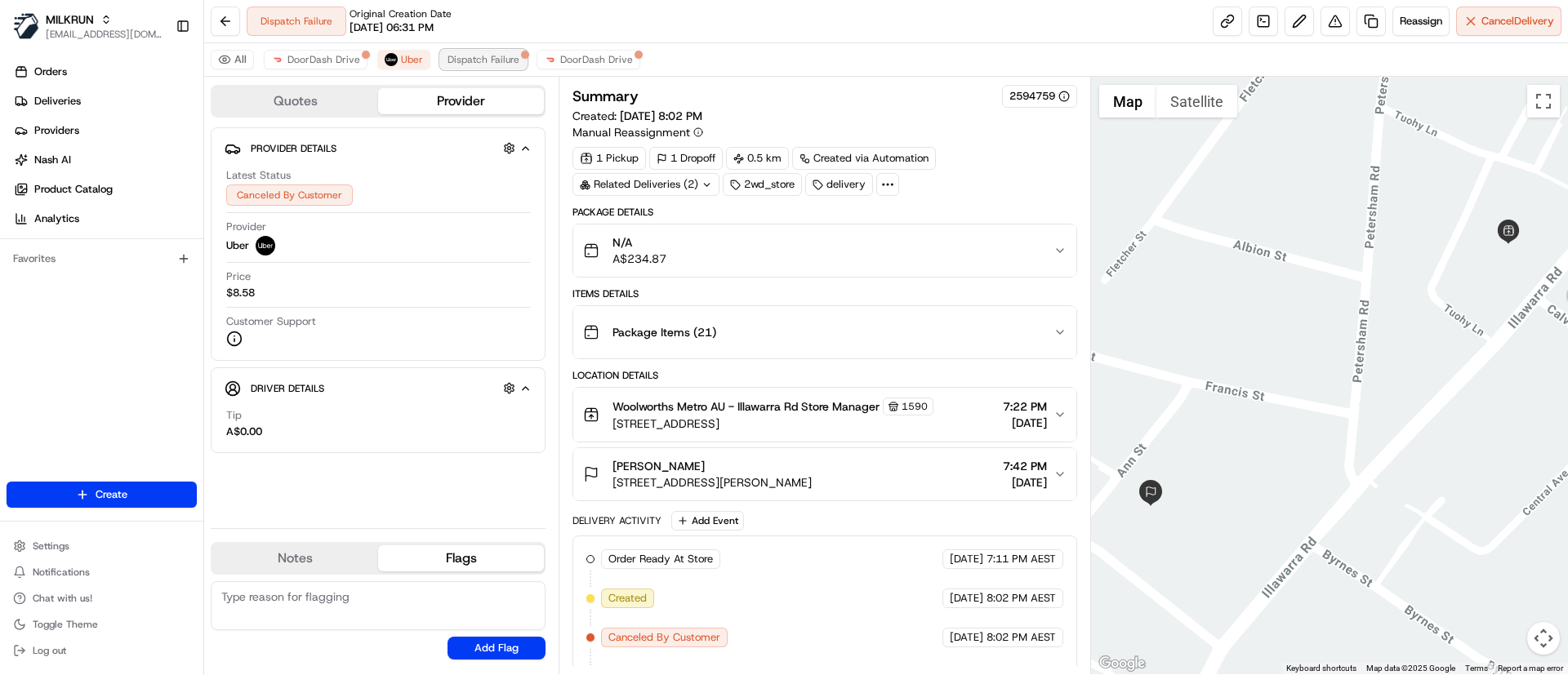
click at [510, 63] on span "Dispatch Failure" at bounding box center [483, 59] width 72 height 13
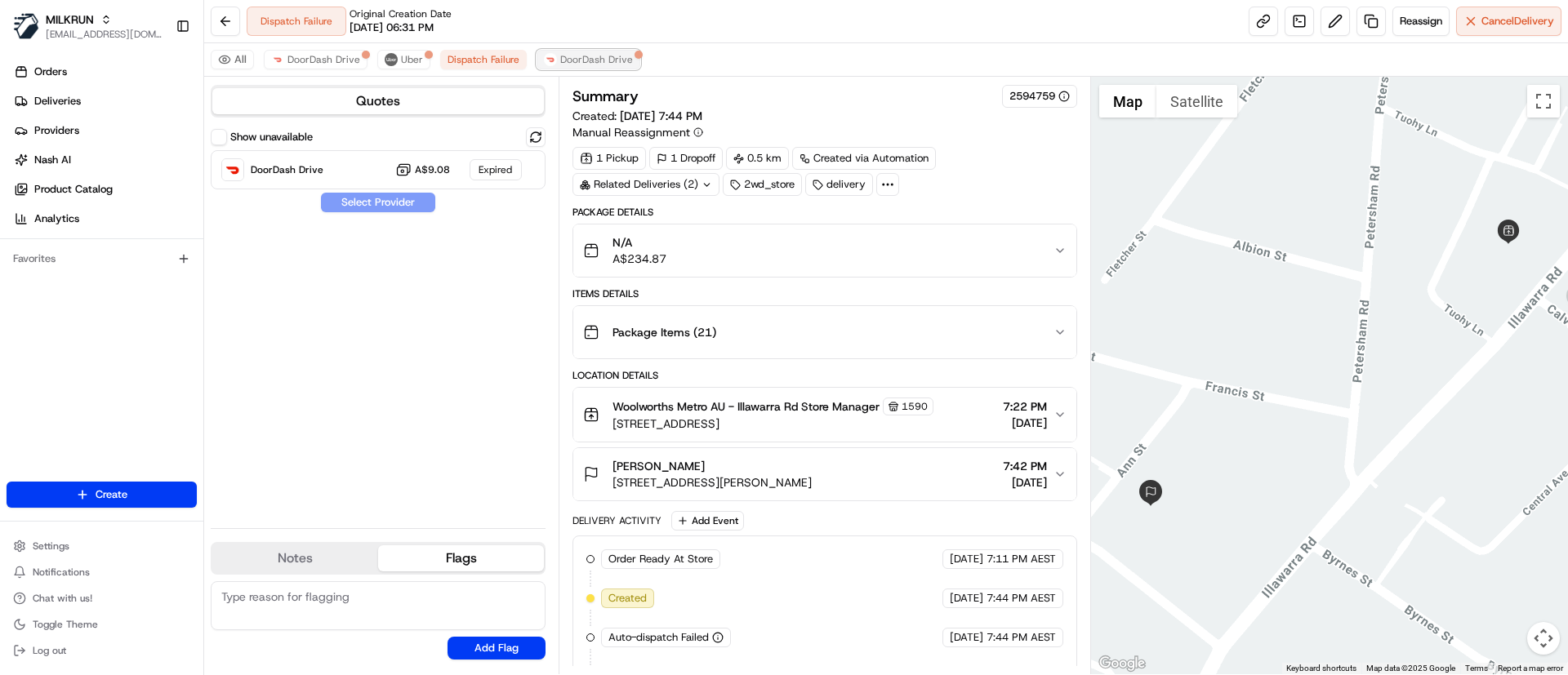
click at [563, 56] on span "DoorDash Drive" at bounding box center [597, 59] width 73 height 13
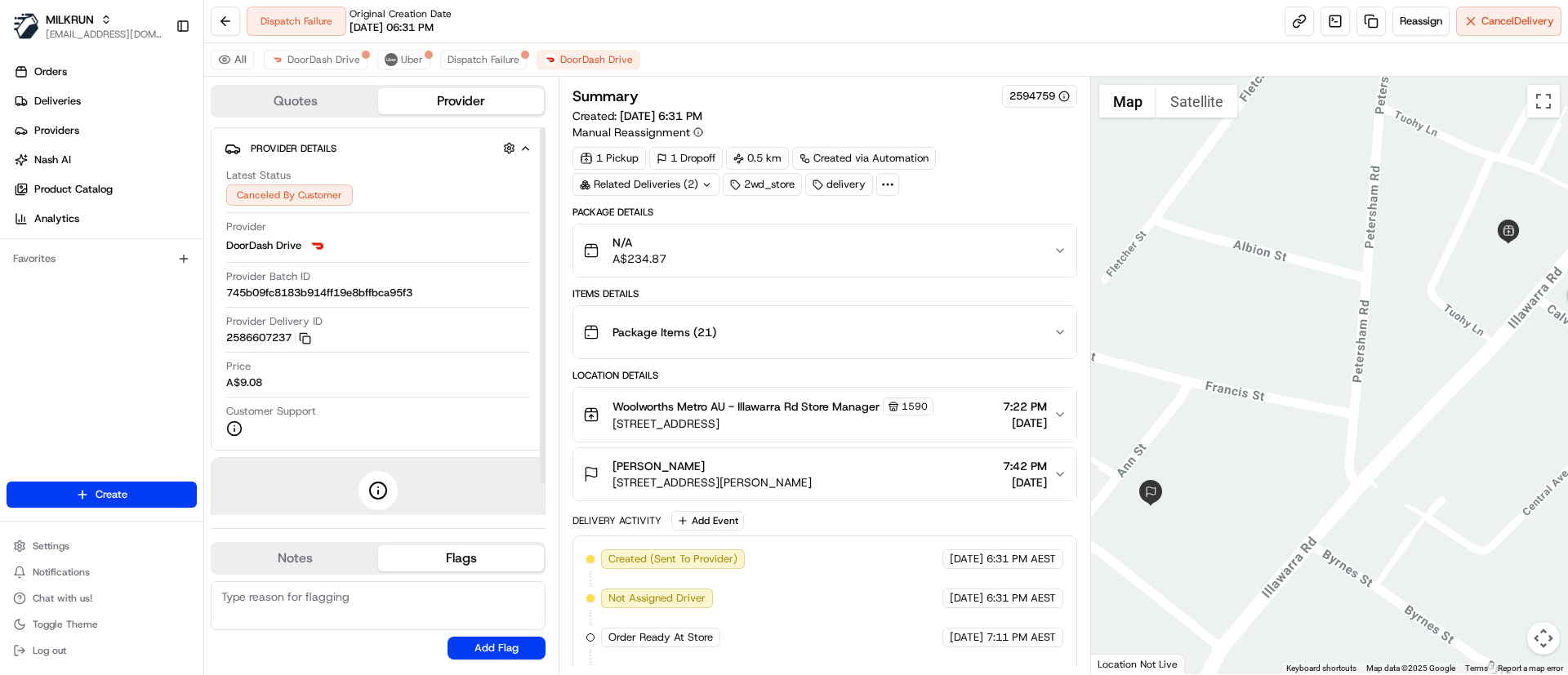
click at [676, 259] on div "N/A A$234.87" at bounding box center [817, 251] width 470 height 33
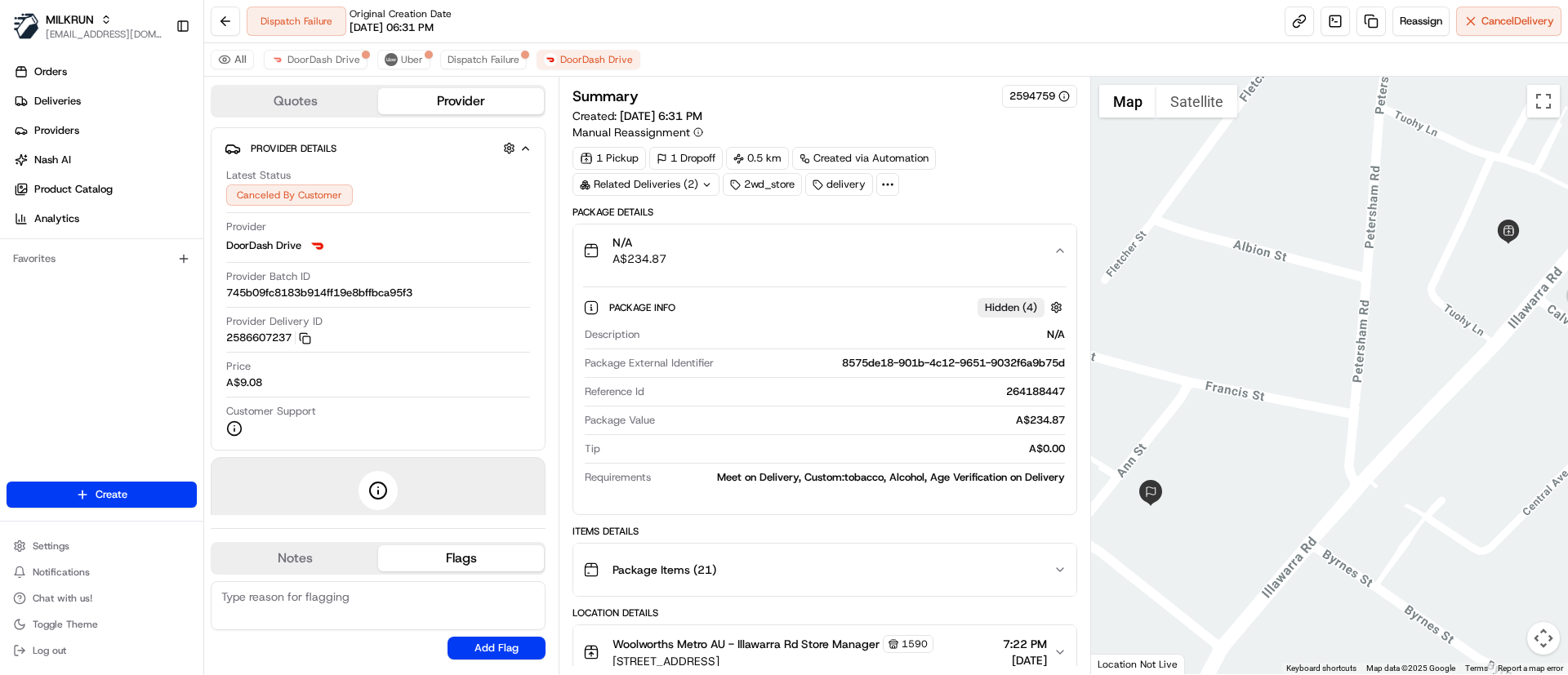
drag, startPoint x: 613, startPoint y: 269, endPoint x: 711, endPoint y: 262, distance: 98.2
click at [724, 262] on button "N/A A$234.87" at bounding box center [824, 250] width 502 height 52
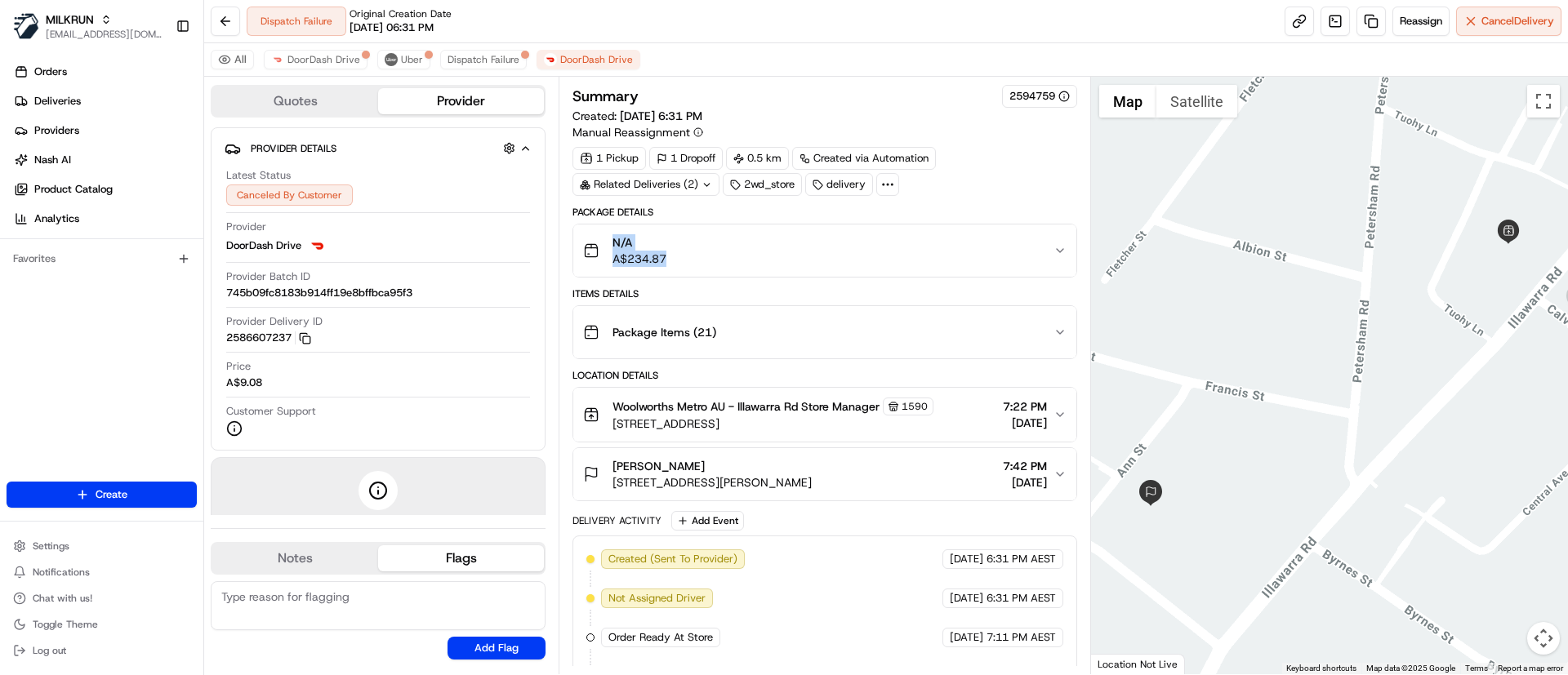
drag, startPoint x: 678, startPoint y: 262, endPoint x: 607, endPoint y: 258, distance: 71.1
click at [596, 258] on div "N/A A$234.87" at bounding box center [817, 251] width 470 height 33
click at [710, 252] on div "N/A A$234.87" at bounding box center [817, 251] width 470 height 33
click at [922, 262] on div "N/A A$234.87" at bounding box center [817, 251] width 470 height 33
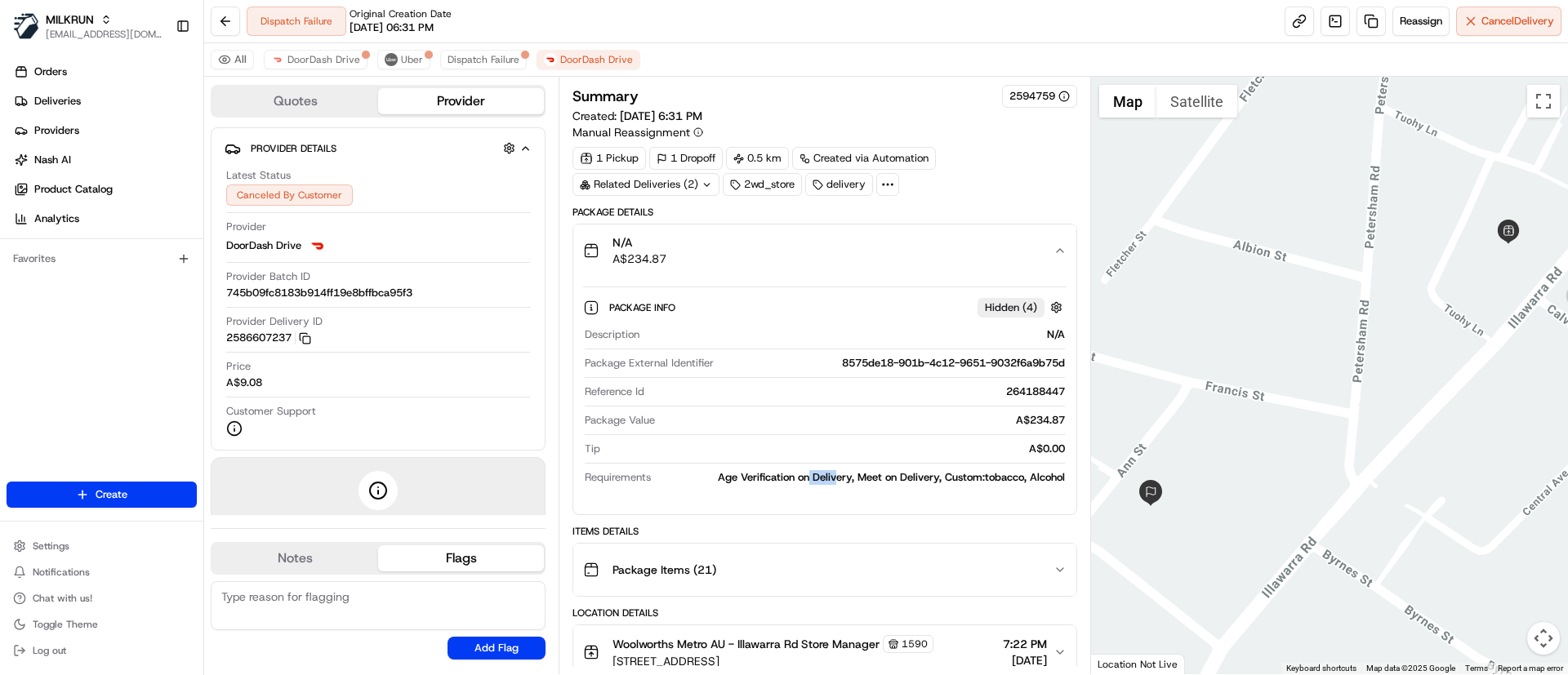
drag, startPoint x: 811, startPoint y: 477, endPoint x: 886, endPoint y: 474, distance: 75.1
click at [862, 475] on div "Age Verification on Delivery, Meet on Delivery, Custom:tobacco, Alcohol" at bounding box center [860, 478] width 407 height 15
click at [884, 474] on div "Age Verification on Delivery, Meet on Delivery, Custom:tobacco, Alcohol" at bounding box center [860, 478] width 407 height 15
drag, startPoint x: 843, startPoint y: 476, endPoint x: 1070, endPoint y: 478, distance: 227.0
click at [1070, 478] on div "Package Info Hidden ( 4 ) Description N/A Package External Identifier 8575de18-…" at bounding box center [824, 389] width 502 height 224
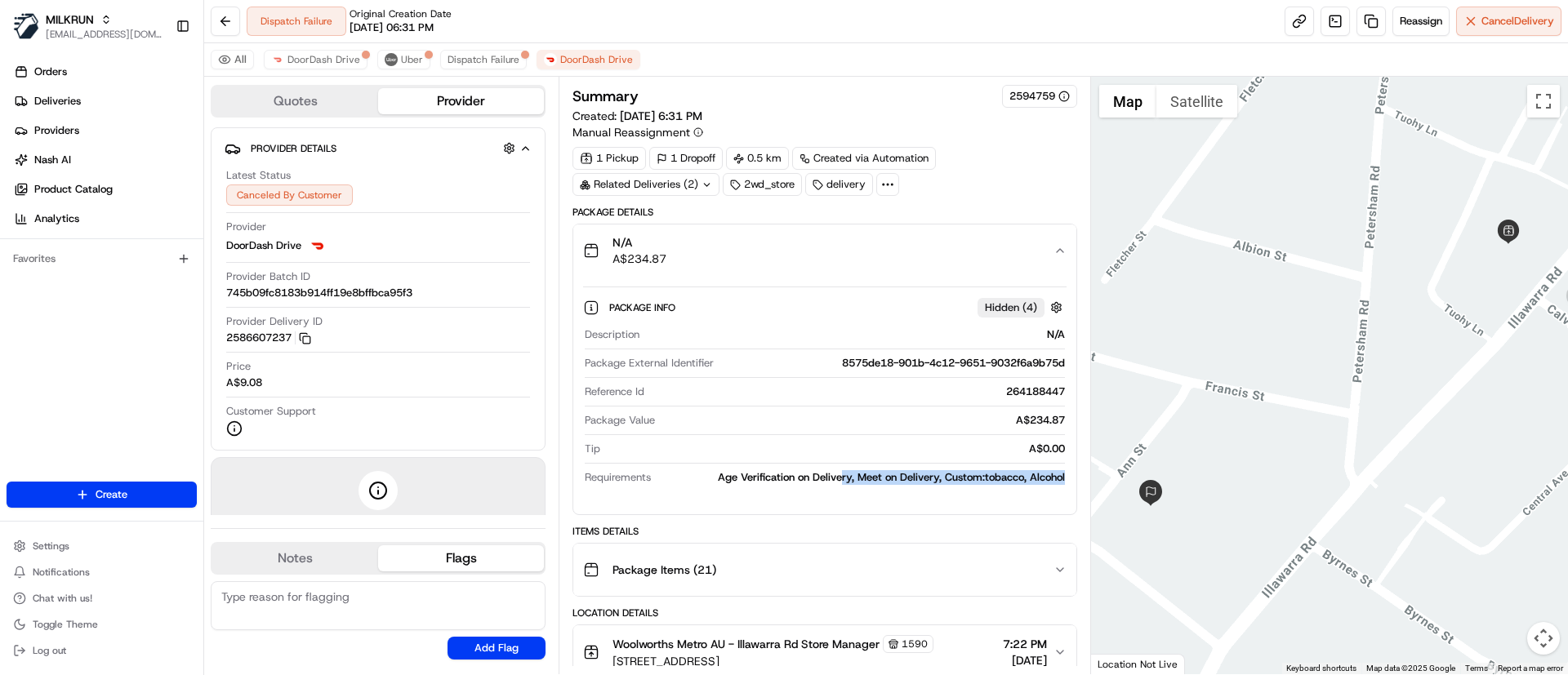
click at [957, 474] on div "Age Verification on Delivery, Meet on Delivery, Custom:tobacco, Alcohol" at bounding box center [860, 478] width 407 height 15
click at [312, 64] on span "DoorDash Drive" at bounding box center [324, 59] width 73 height 13
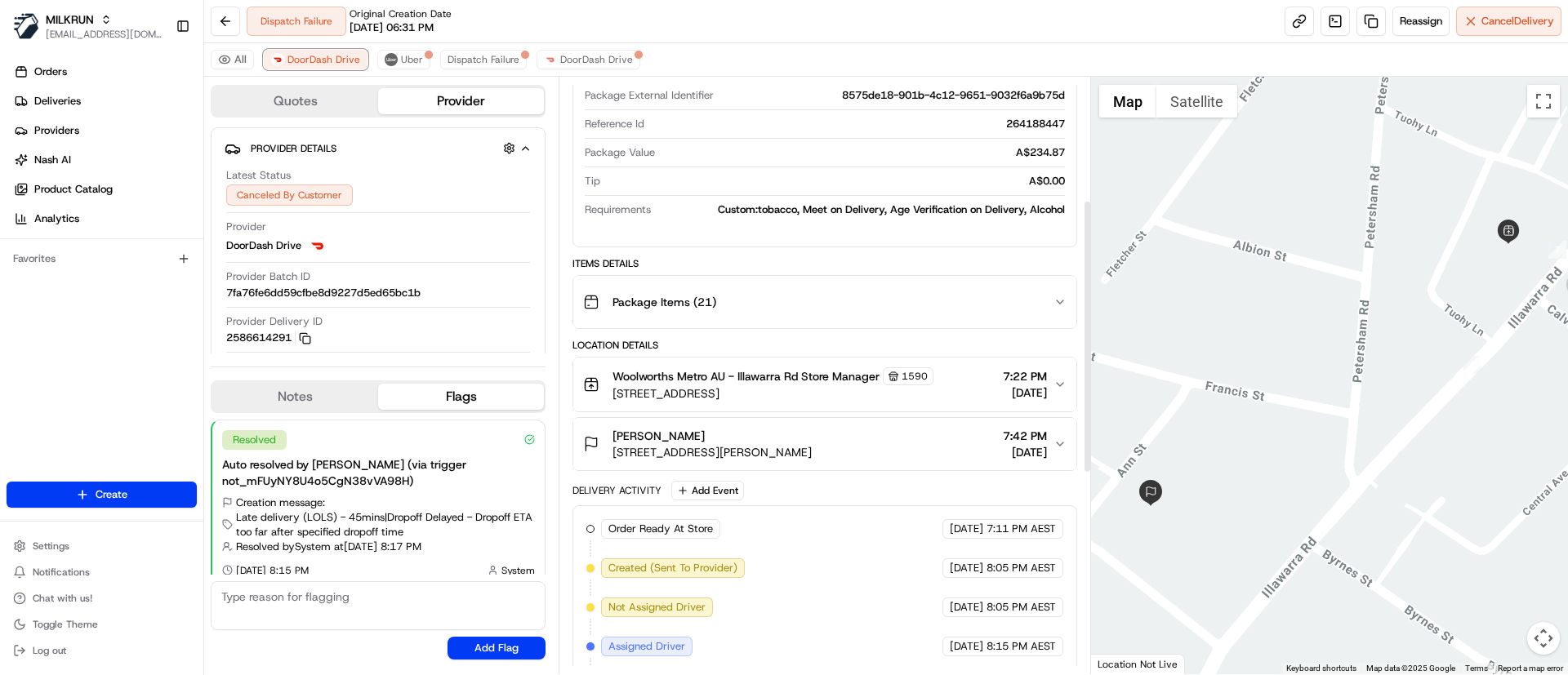
scroll to position [703, 0]
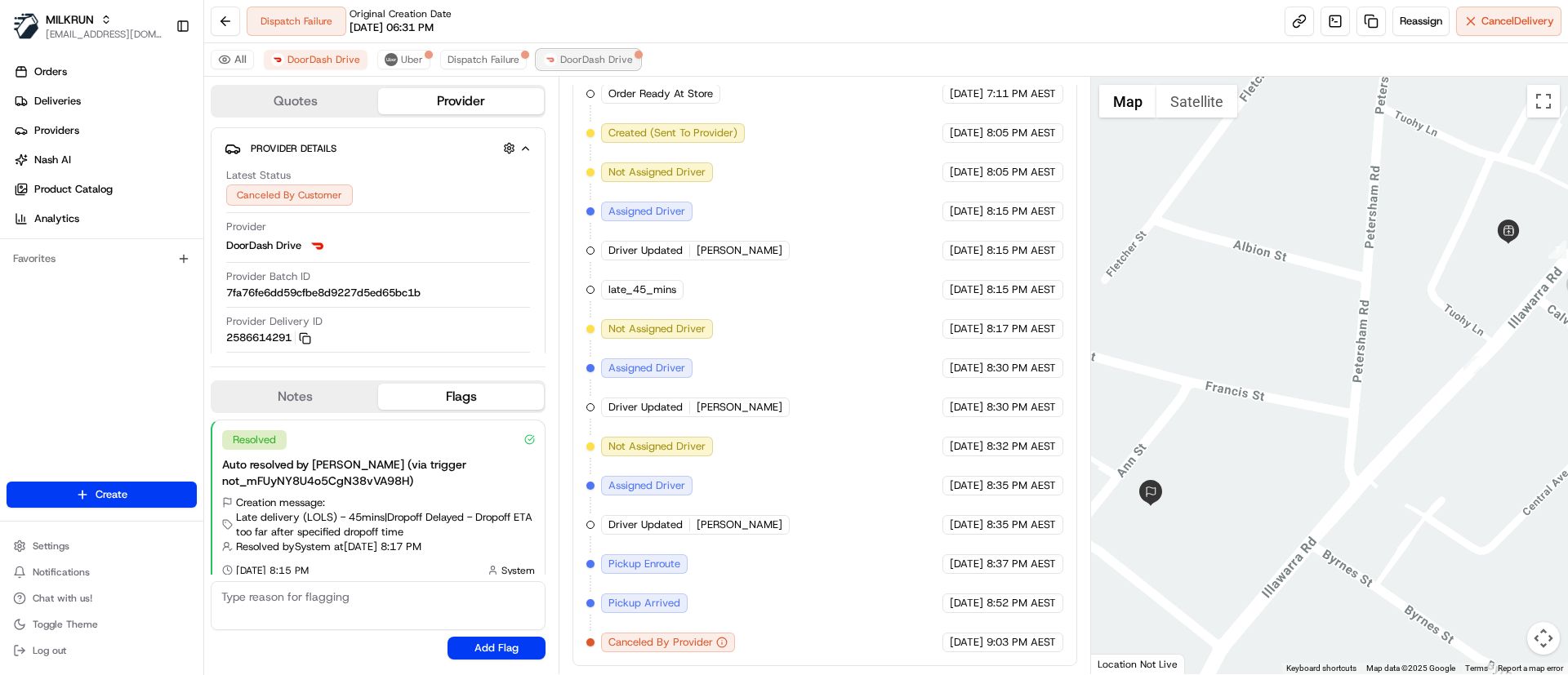
click at [551, 66] on button "DoorDash Drive" at bounding box center [588, 59] width 104 height 20
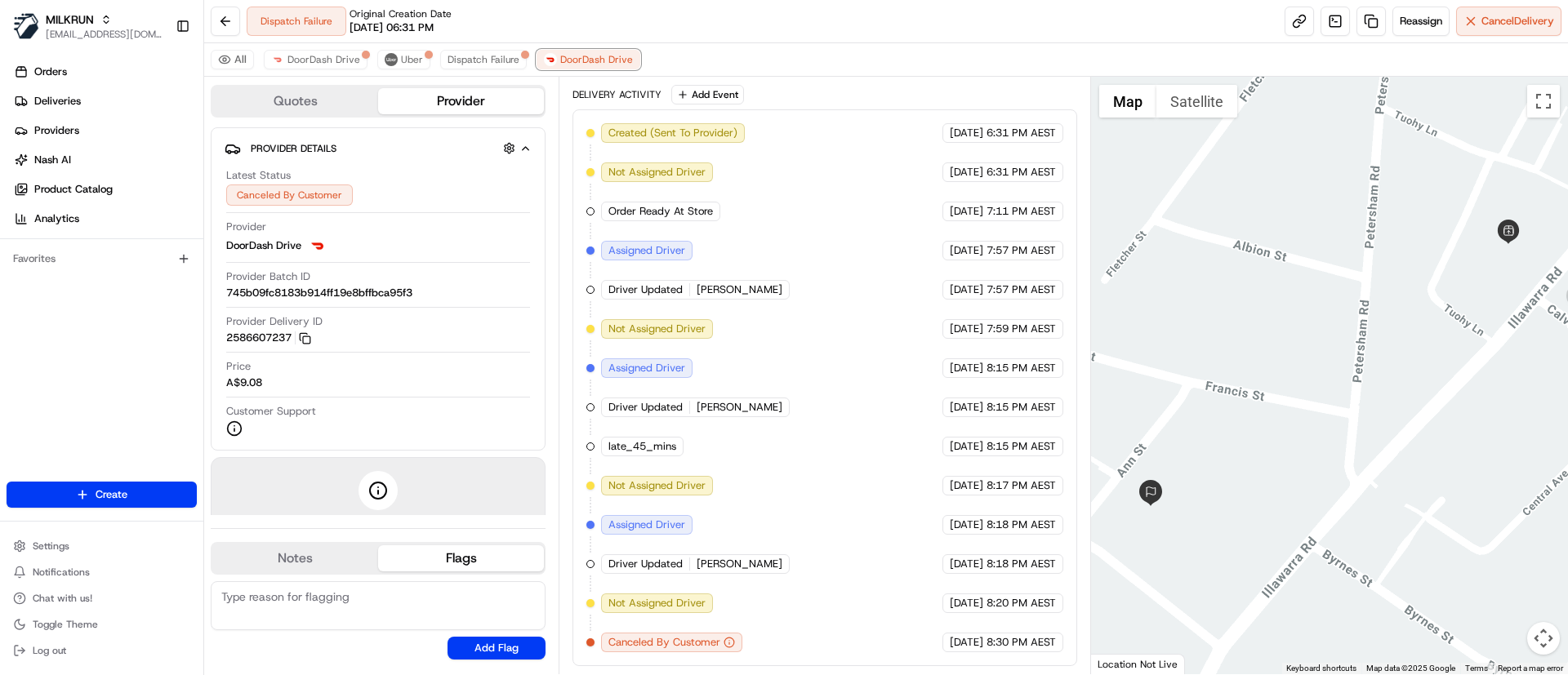
scroll to position [663, 0]
click at [390, 74] on div "All DoorDash Drive Uber Dispatch Failure DoorDash Drive" at bounding box center [886, 59] width 1363 height 34
click at [396, 72] on div "All DoorDash Drive Uber Dispatch Failure DoorDash Drive" at bounding box center [886, 59] width 1363 height 34
click at [490, 70] on div "All DoorDash Drive Uber Dispatch Failure DoorDash Drive" at bounding box center [886, 59] width 1363 height 34
click at [481, 65] on span "Dispatch Failure" at bounding box center [483, 59] width 72 height 13
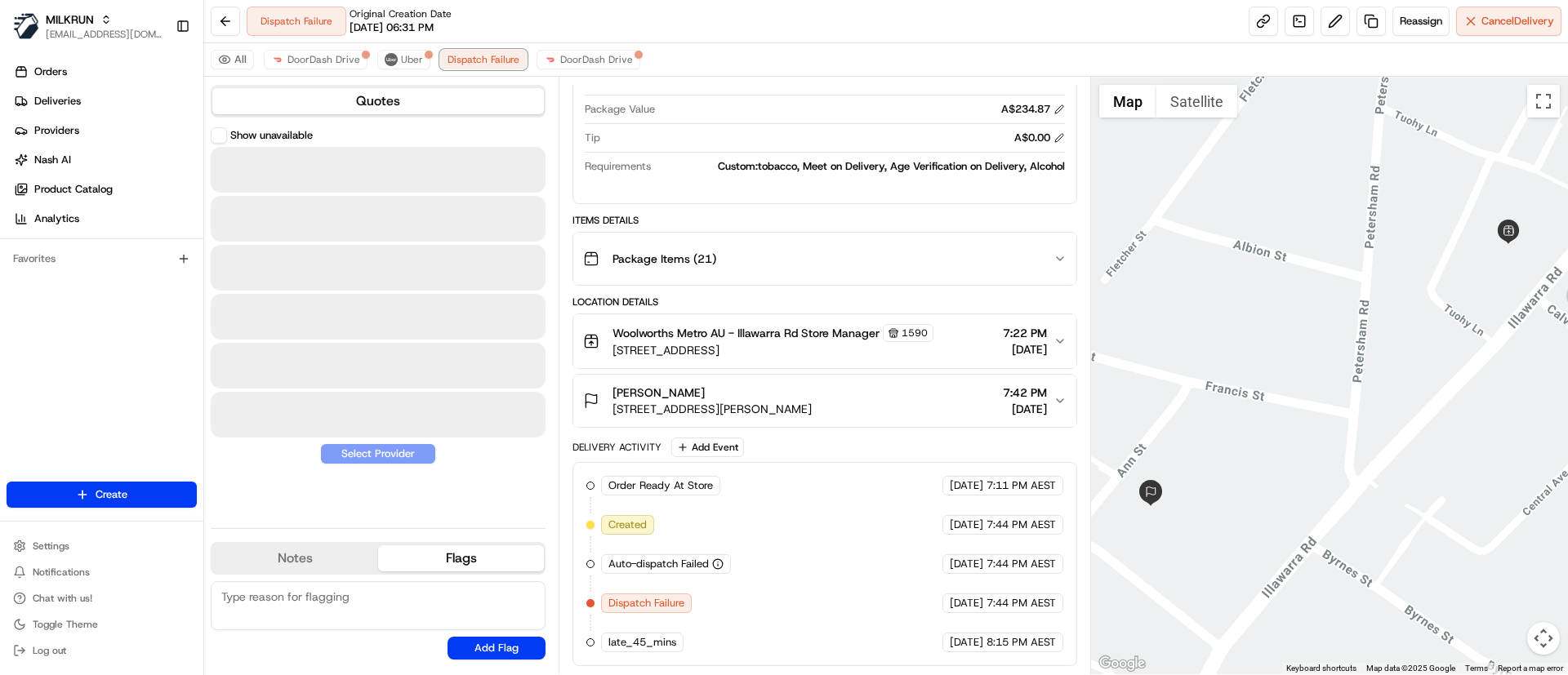
scroll to position [311, 0]
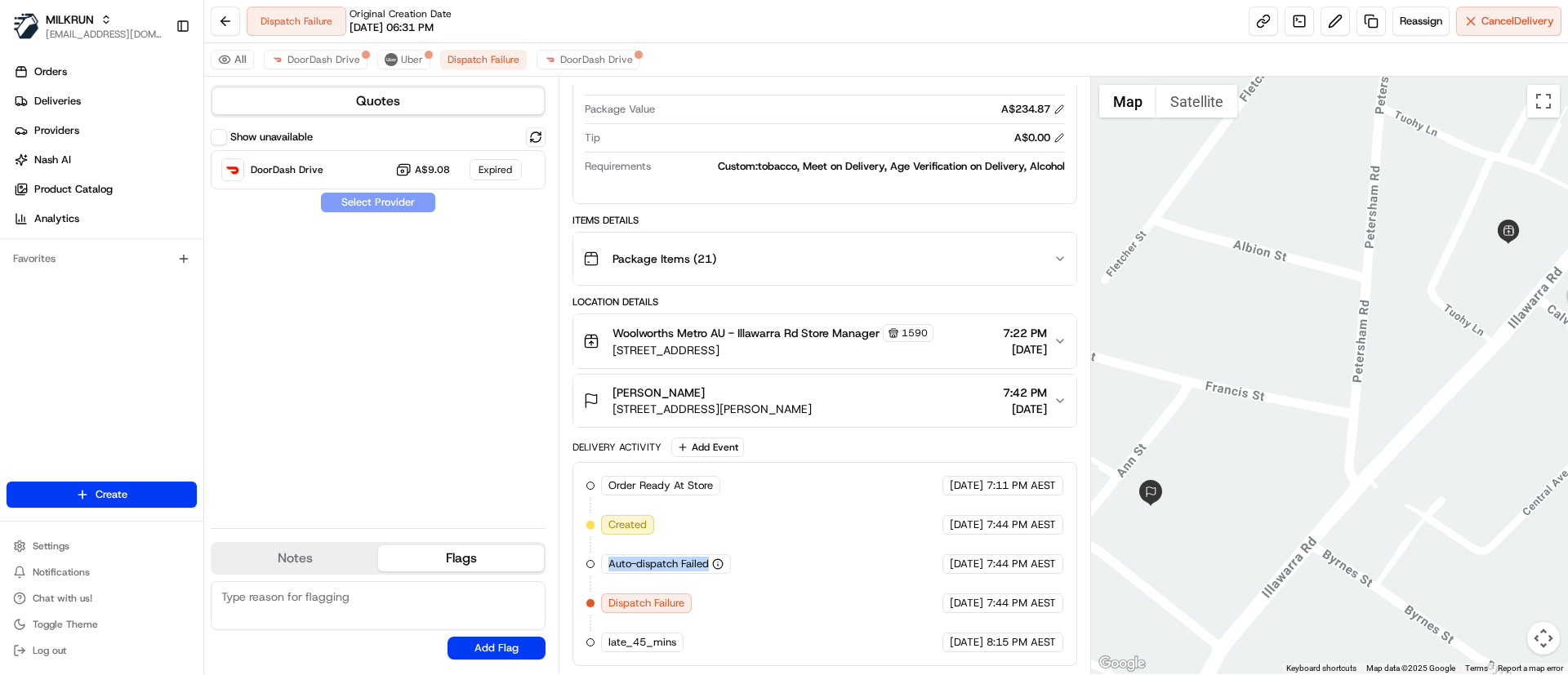
drag, startPoint x: 601, startPoint y: 579, endPoint x: 708, endPoint y: 578, distance: 107.0
click at [708, 578] on div "Order Ready At Store MILKRUN 10/08/2025 7:11 PM AEST Created 10/08/2025 7:44 PM…" at bounding box center [824, 564] width 476 height 177
drag, startPoint x: 625, startPoint y: 364, endPoint x: 605, endPoint y: 523, distance: 160.3
click at [625, 366] on button "Woolworths Metro AU - Illawarra Rd Store Manager 1590 258 Illawarra Rd, Marrick…" at bounding box center [824, 341] width 502 height 54
drag, startPoint x: 605, startPoint y: 521, endPoint x: 655, endPoint y: 520, distance: 50.0
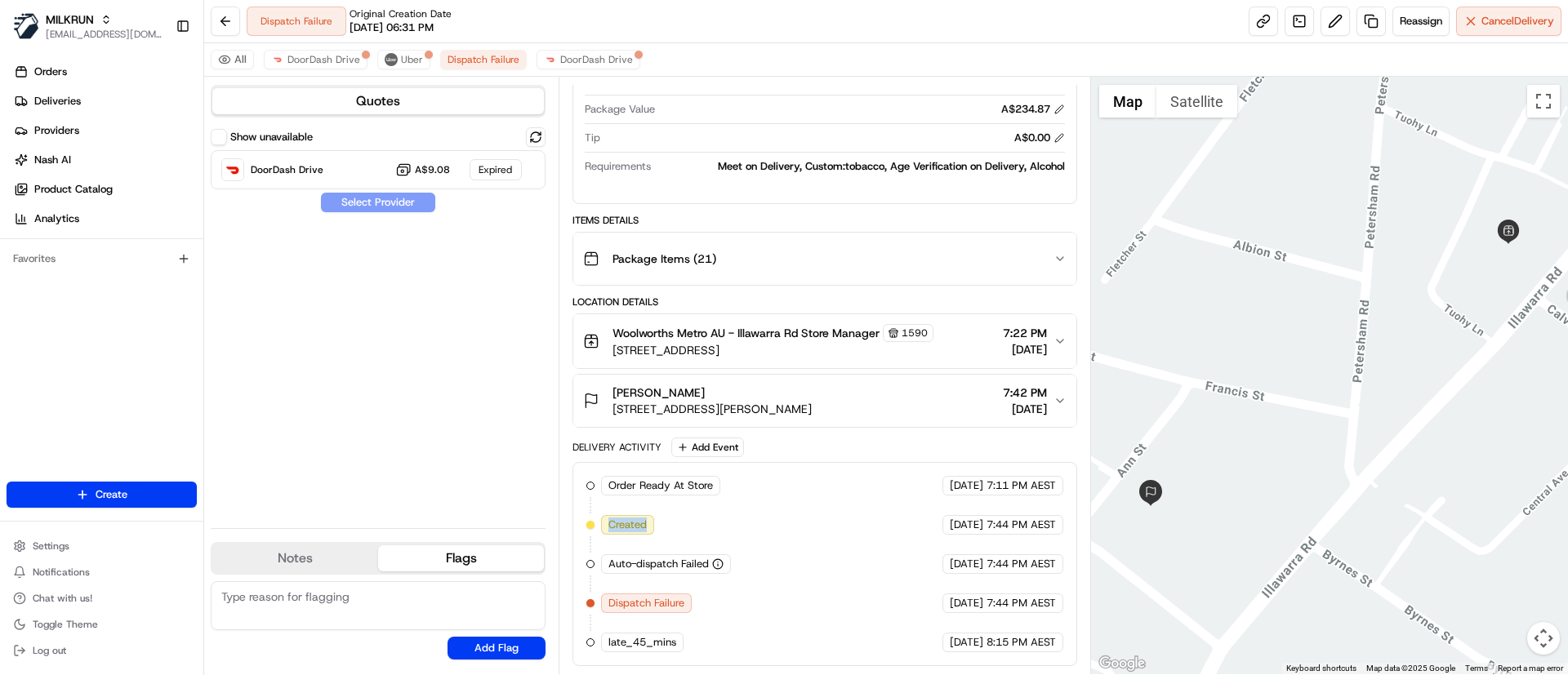
click at [655, 520] on div "Created" at bounding box center [629, 525] width 56 height 20
click at [616, 526] on span "Created" at bounding box center [627, 525] width 38 height 15
drag, startPoint x: 588, startPoint y: 523, endPoint x: 1062, endPoint y: 525, distance: 474.0
click at [1062, 525] on div "Order Ready At Store MILKRUN 10/08/2025 7:11 PM AEST Created 10/08/2025 7:44 PM…" at bounding box center [824, 564] width 476 height 177
click at [805, 567] on div "Order Ready At Store MILKRUN 10/08/2025 7:11 PM AEST Created 10/08/2025 7:44 PM…" at bounding box center [824, 564] width 476 height 177
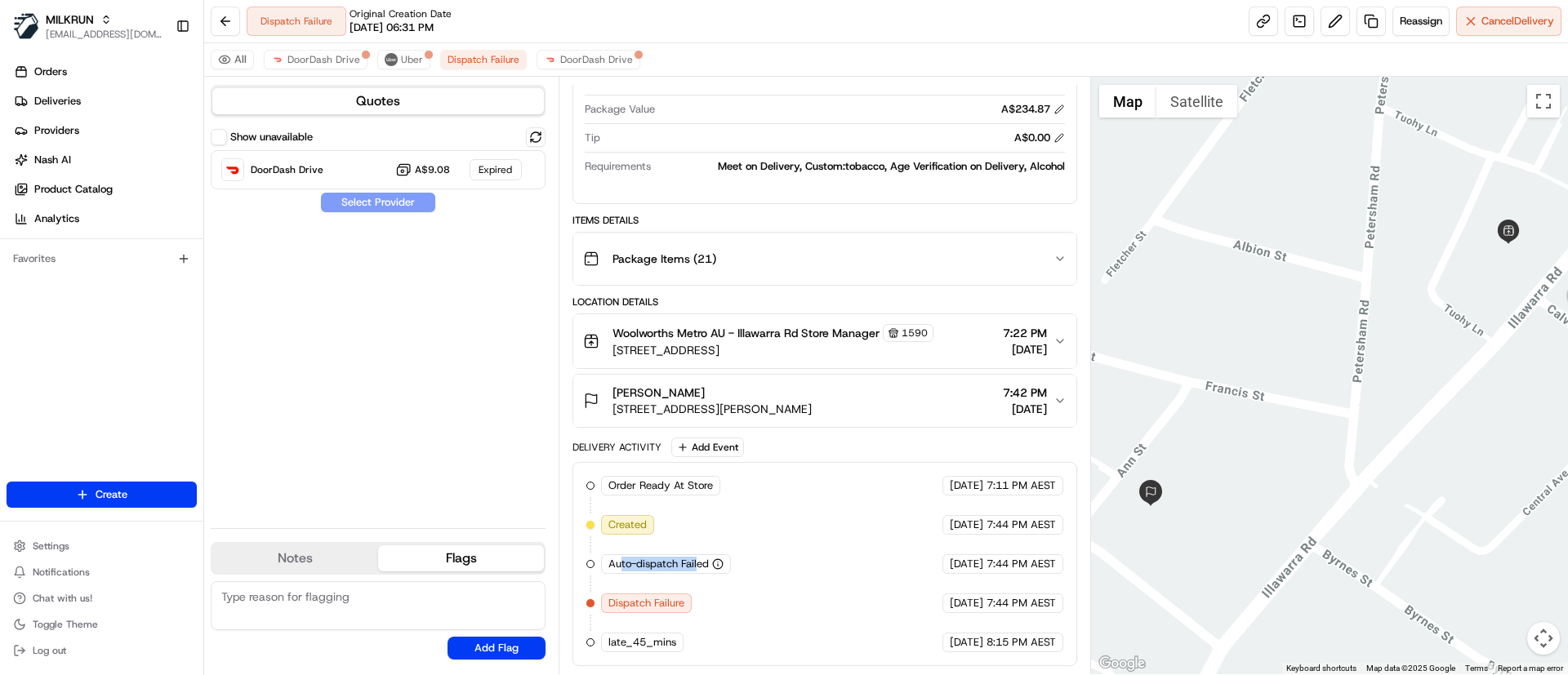
drag, startPoint x: 620, startPoint y: 568, endPoint x: 697, endPoint y: 564, distance: 77.1
click at [697, 564] on span "Auto-dispatch Failed" at bounding box center [659, 564] width 101 height 15
click at [771, 584] on div "Order Ready At Store MILKRUN 10/08/2025 7:11 PM AEST Created 10/08/2025 7:44 PM…" at bounding box center [824, 564] width 476 height 177
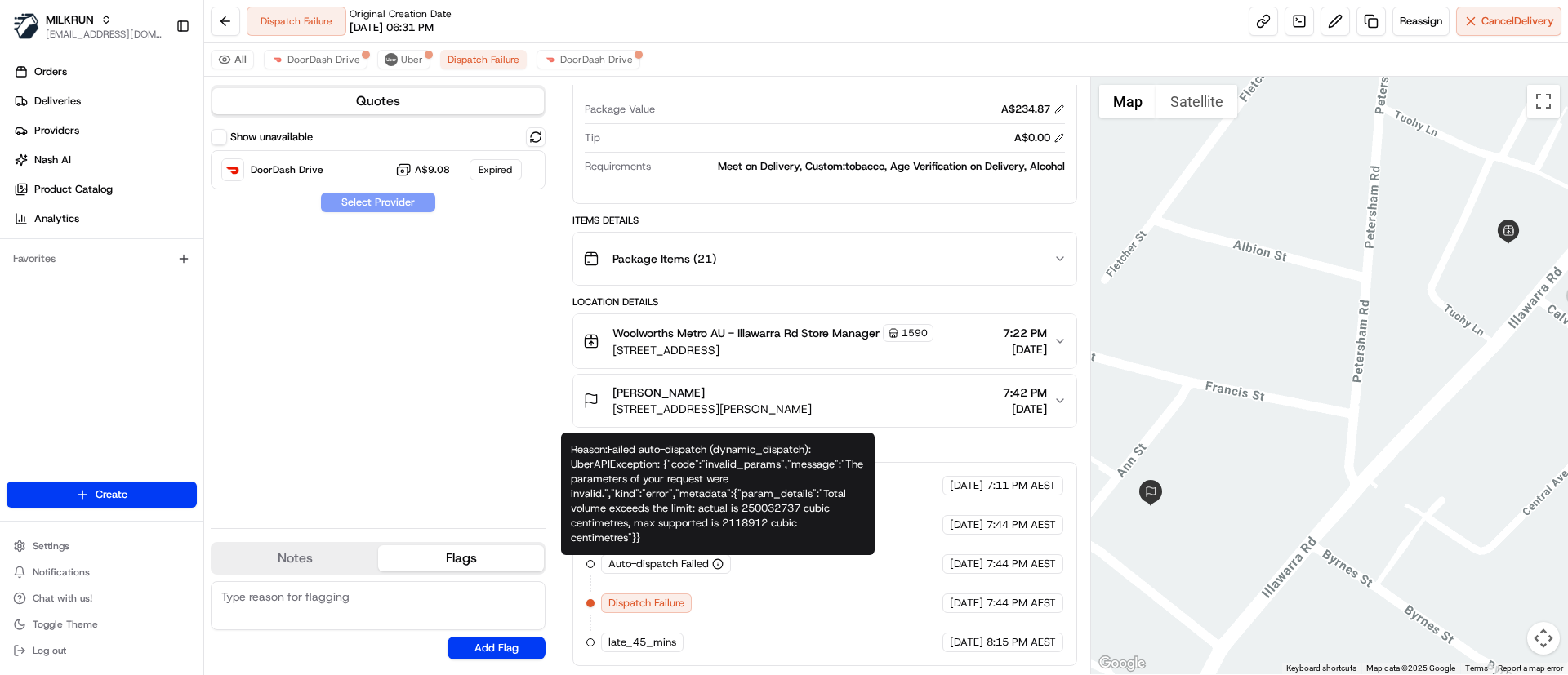
click at [717, 559] on icon "button" at bounding box center [718, 564] width 12 height 12
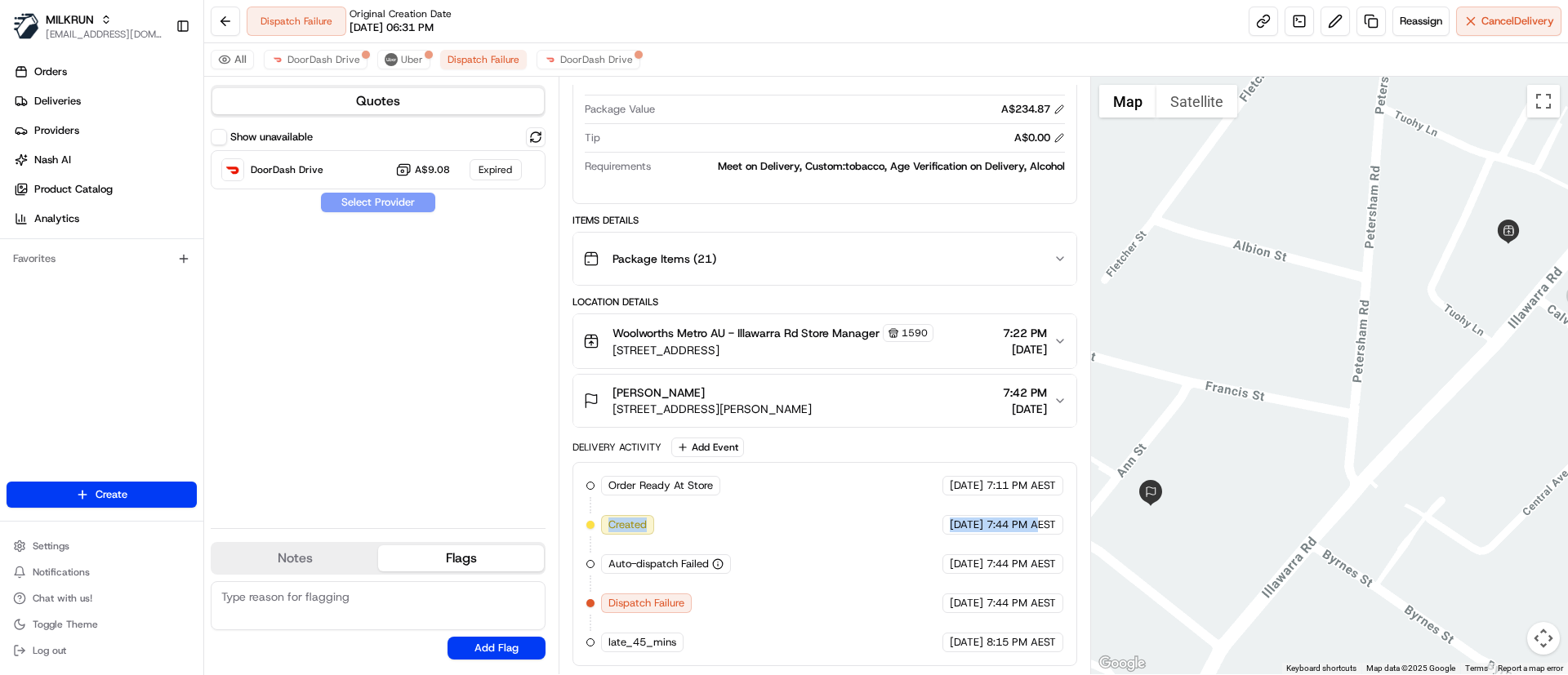
drag, startPoint x: 575, startPoint y: 523, endPoint x: 1039, endPoint y: 514, distance: 464.1
click at [1039, 514] on div "Order Ready At Store MILKRUN 10/08/2025 7:11 PM AEST Created 10/08/2025 7:44 PM…" at bounding box center [824, 564] width 503 height 204
drag, startPoint x: 634, startPoint y: 566, endPoint x: 741, endPoint y: 546, distance: 108.9
click at [735, 564] on div "Order Ready At Store MILKRUN 10/08/2025 7:11 PM AEST Created 10/08/2025 7:44 PM…" at bounding box center [824, 564] width 476 height 177
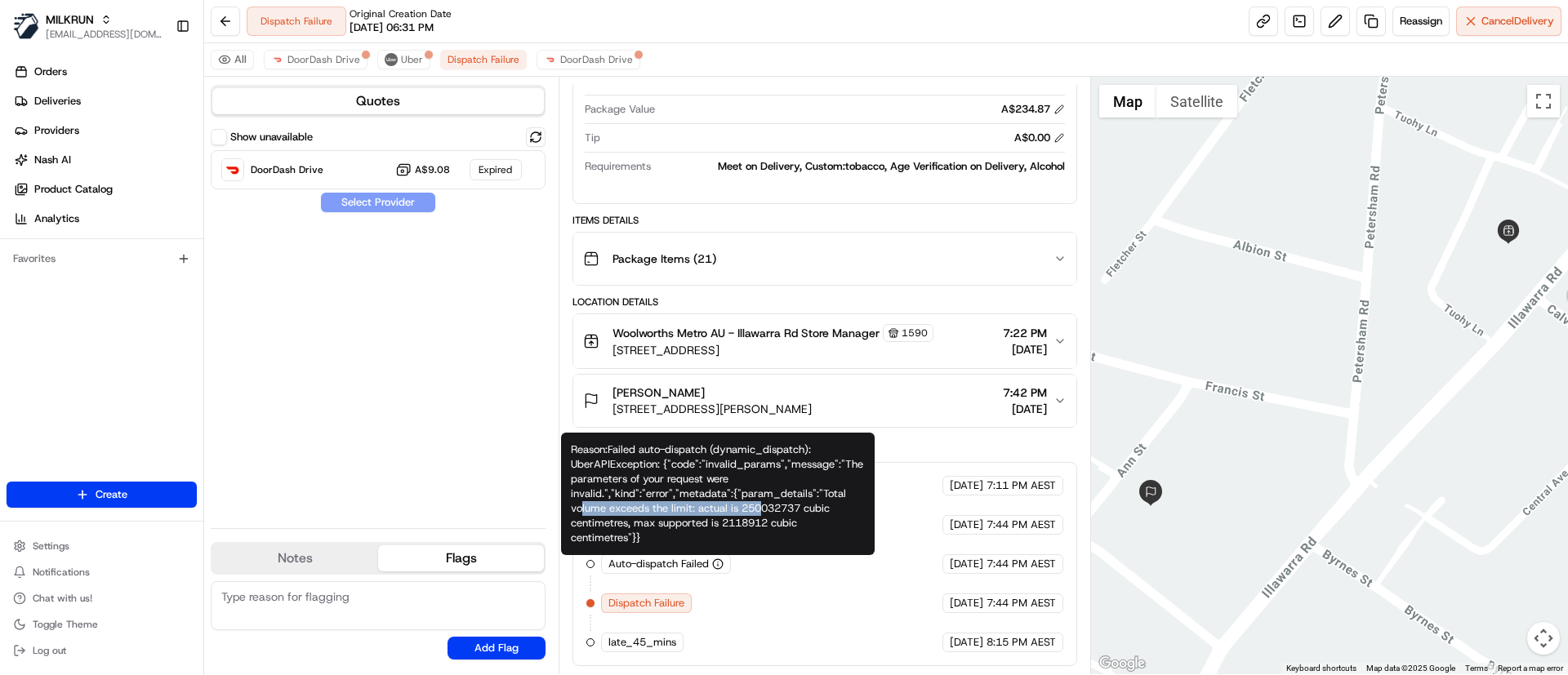
drag, startPoint x: 583, startPoint y: 503, endPoint x: 762, endPoint y: 512, distance: 179.2
click at [762, 512] on div "Reason: Failed auto-dispatch (dynamic_dispatch): UberAPIException: {"code":"inv…" at bounding box center [718, 493] width 314 height 122
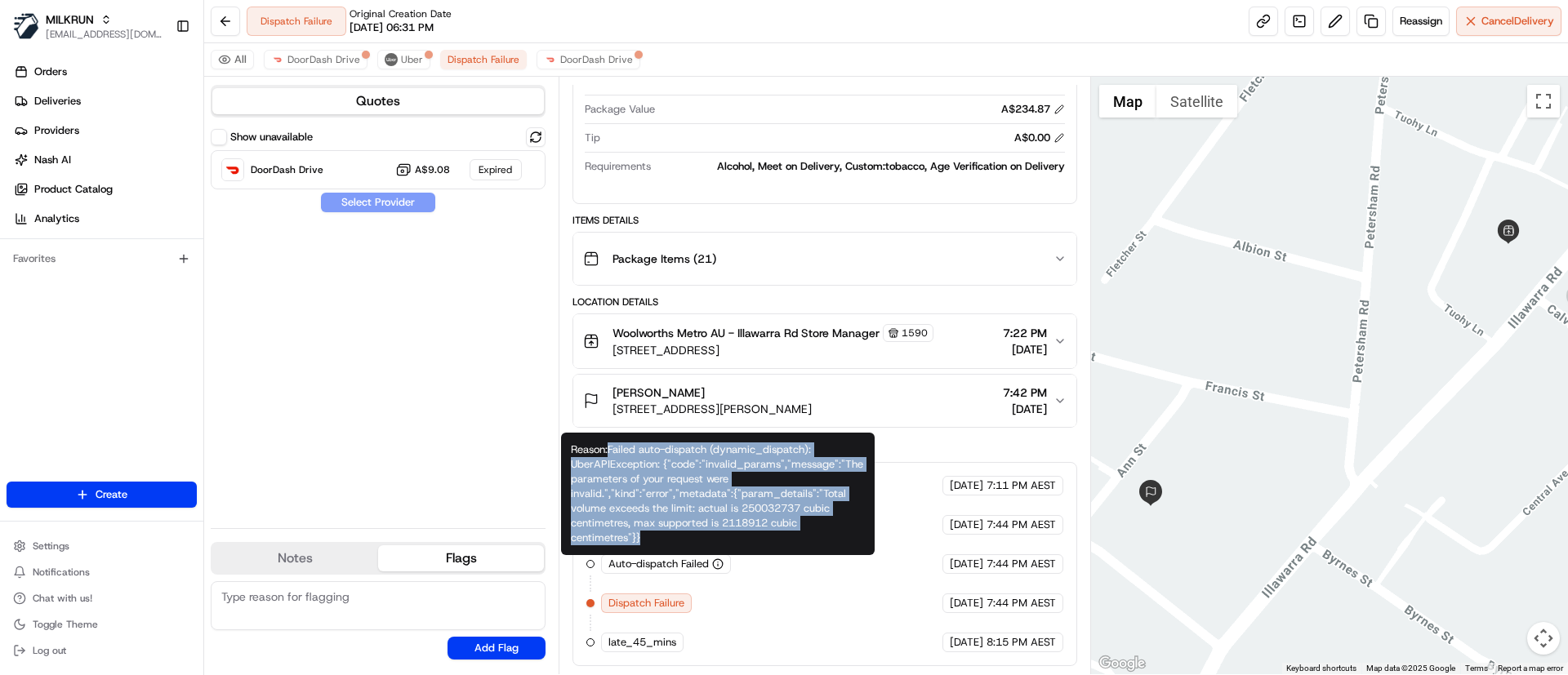
drag, startPoint x: 610, startPoint y: 450, endPoint x: 799, endPoint y: 533, distance: 206.4
click at [799, 533] on div "Reason: Failed auto-dispatch (dynamic_dispatch): UberAPIException: {"code":"inv…" at bounding box center [718, 493] width 314 height 122
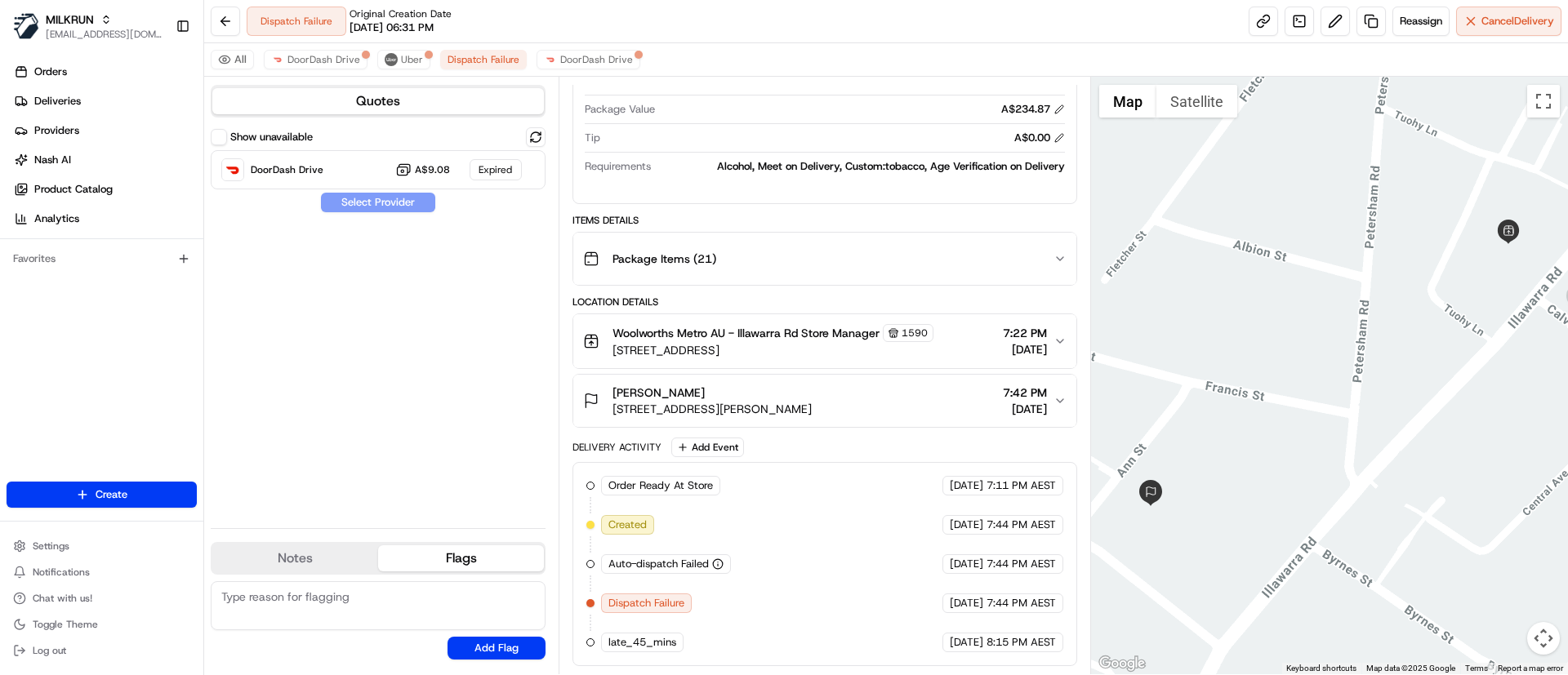
click at [793, 608] on div "Order Ready At Store MILKRUN 10/08/2025 7:11 PM AEST Created 10/08/2025 7:44 PM…" at bounding box center [824, 564] width 476 height 177
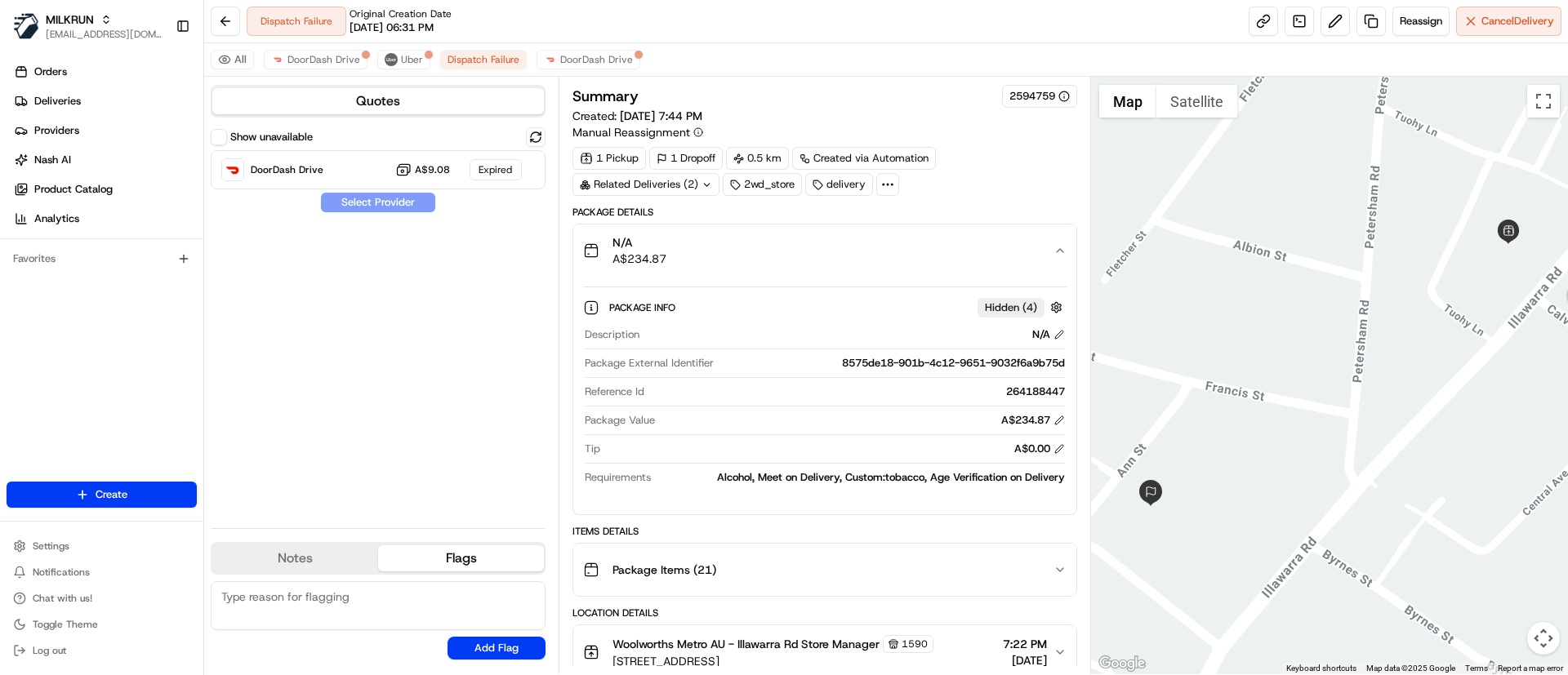
click at [759, 243] on div "N/A A$234.87" at bounding box center [817, 251] width 470 height 33
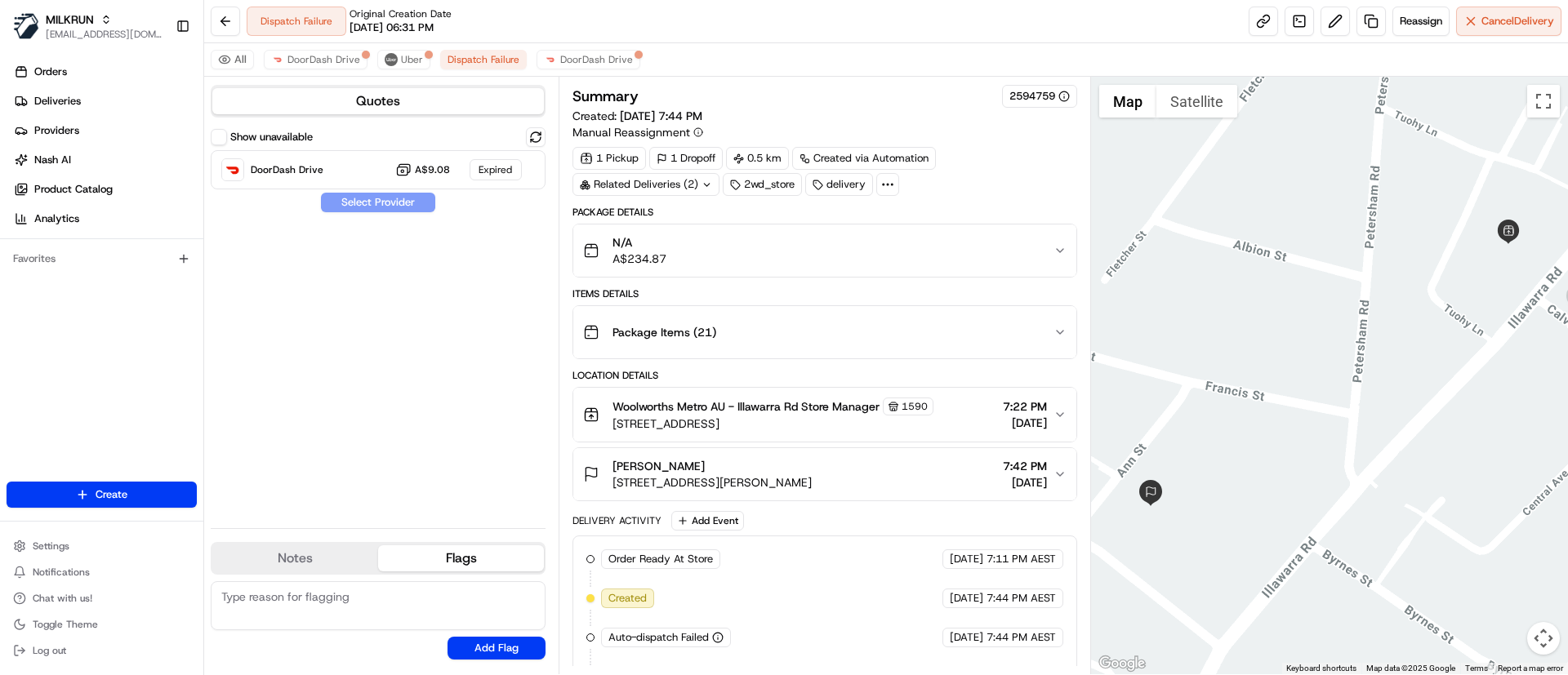
click at [782, 342] on div "Package Items ( 21 )" at bounding box center [817, 333] width 470 height 33
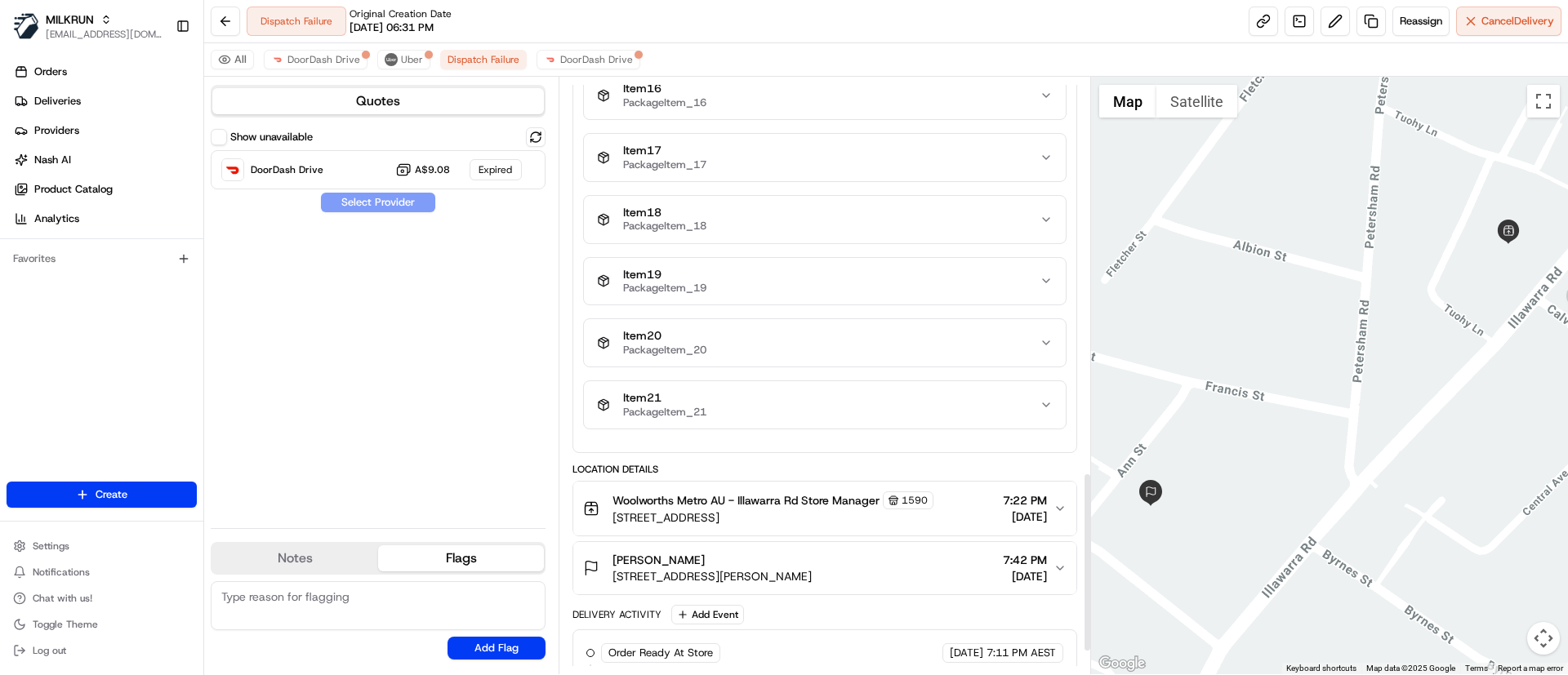
scroll to position [1392, 0]
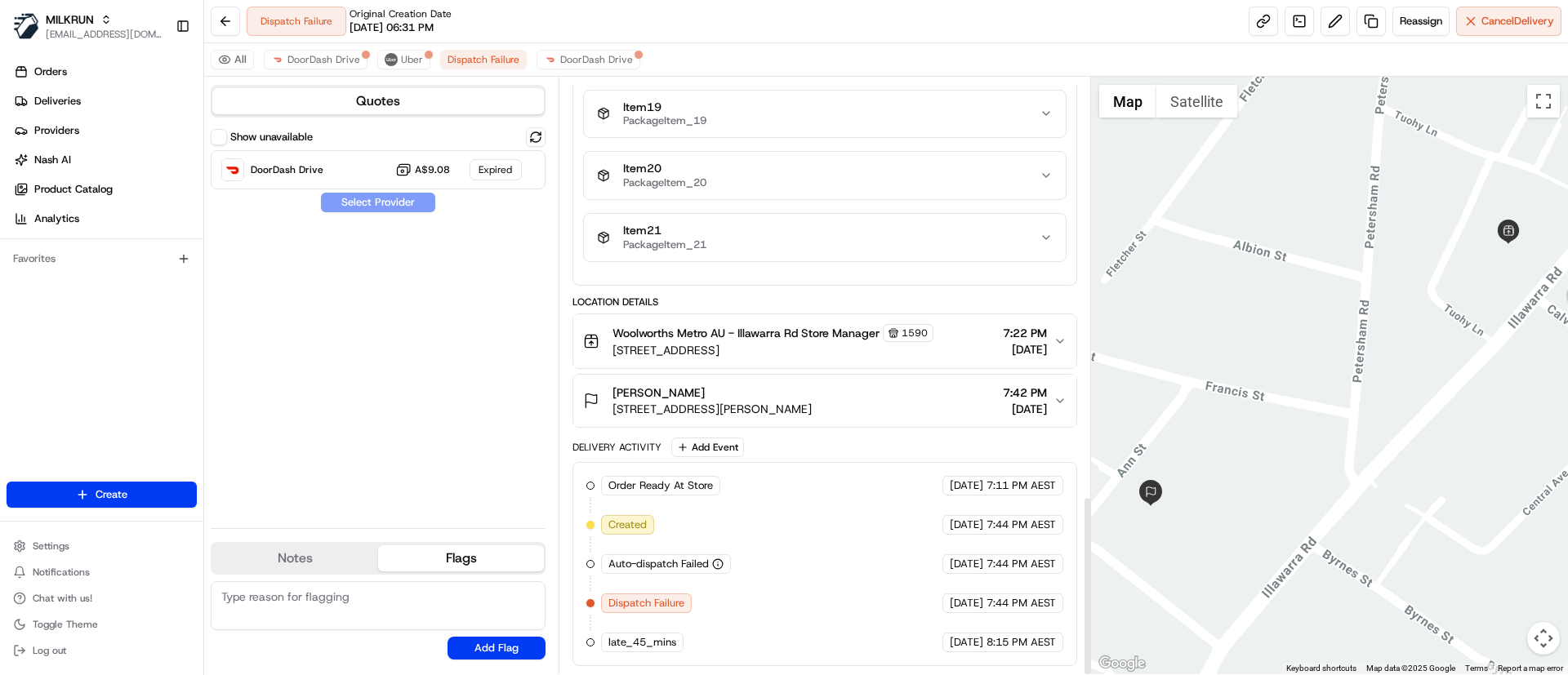
click at [824, 334] on span "Woolworths Metro AU - Illawarra Rd Store Manager" at bounding box center [746, 333] width 267 height 17
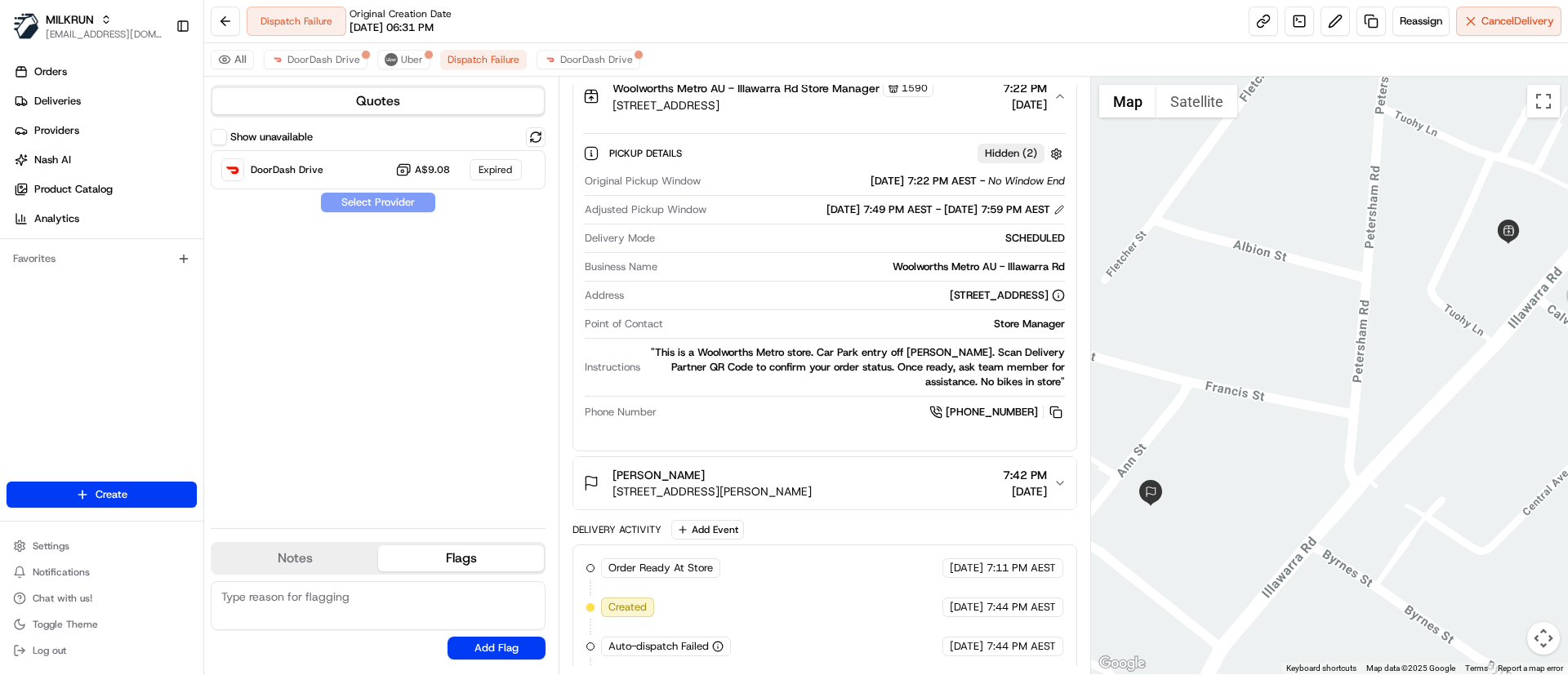
scroll to position [1720, 0]
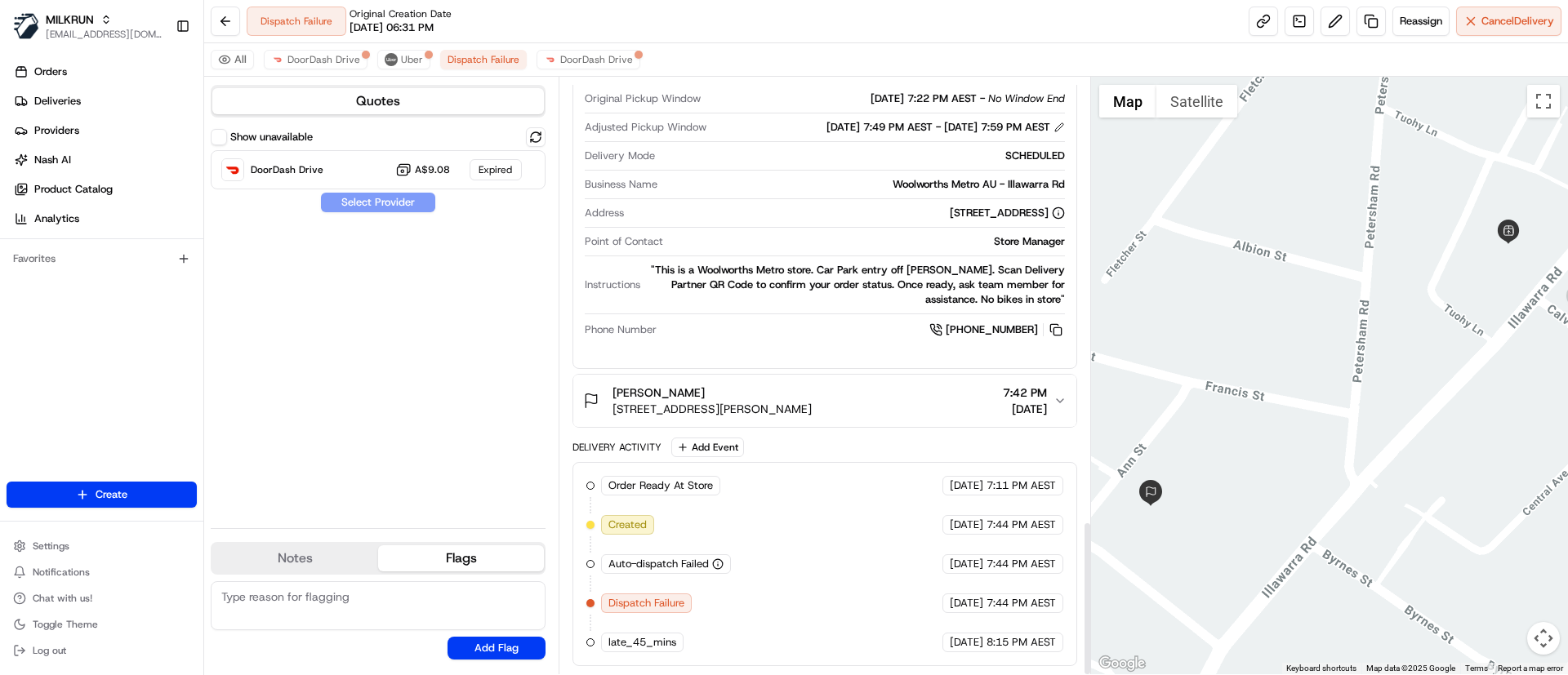
click at [876, 402] on div "madeline Lane 1/10 Ann St, Marrickville, NSW 2204, AU 7:42 PM 10/08/2025" at bounding box center [817, 401] width 470 height 33
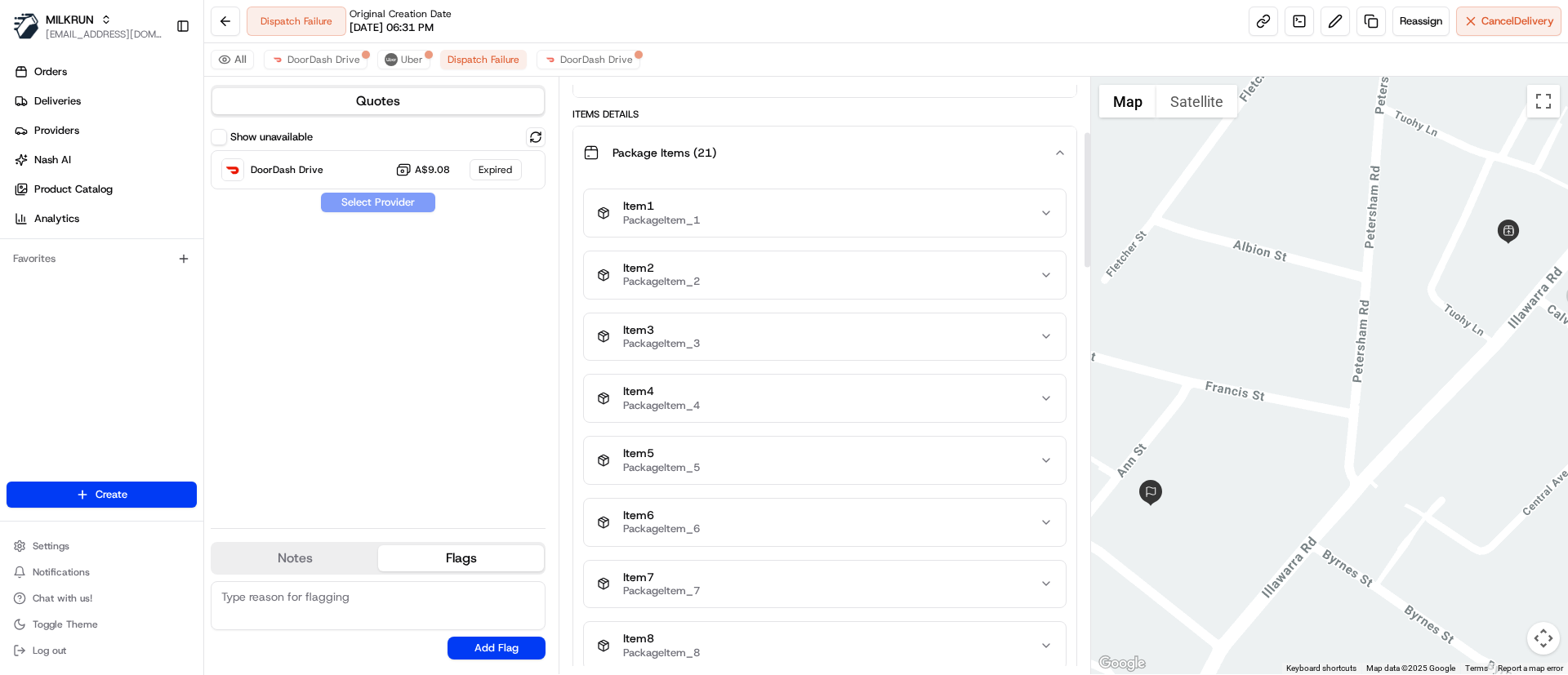
scroll to position [0, 0]
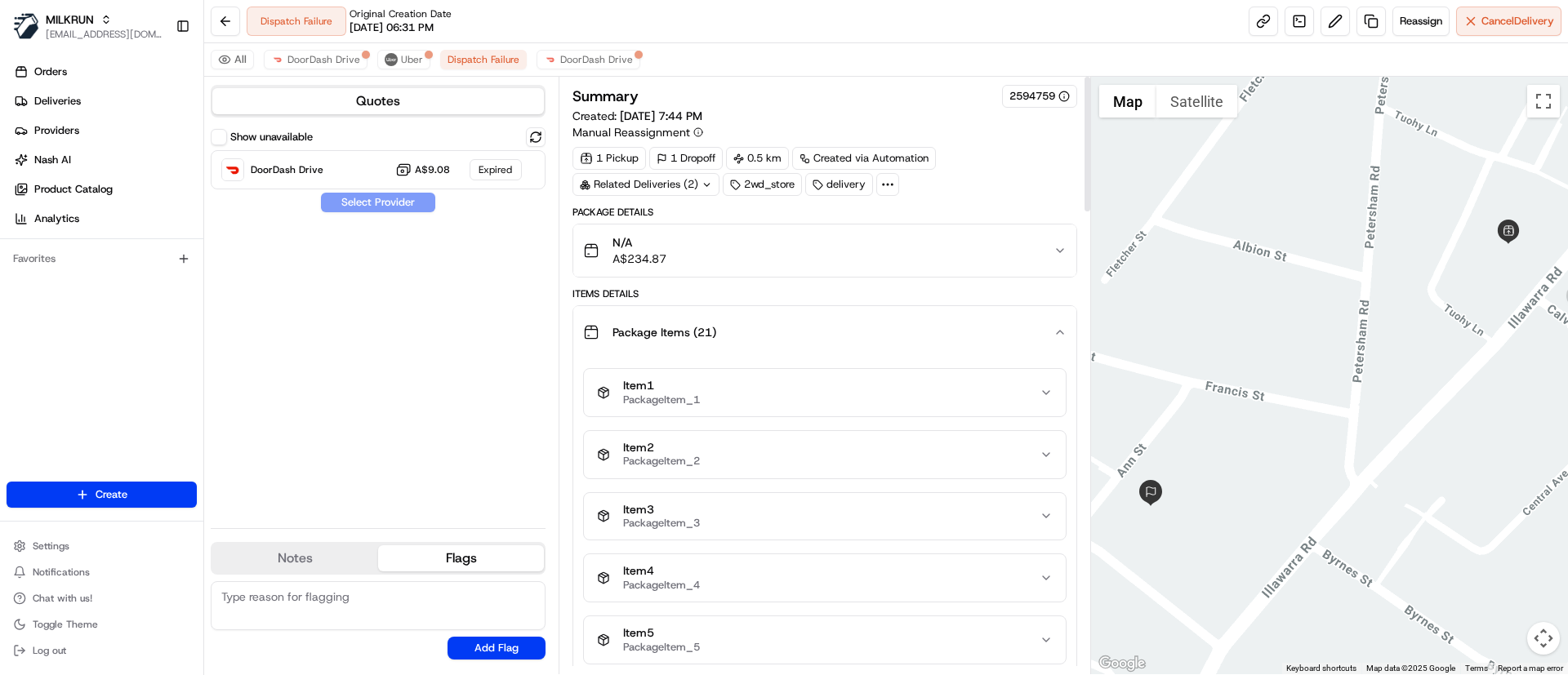
click at [837, 240] on div "N/A A$234.87" at bounding box center [817, 251] width 470 height 33
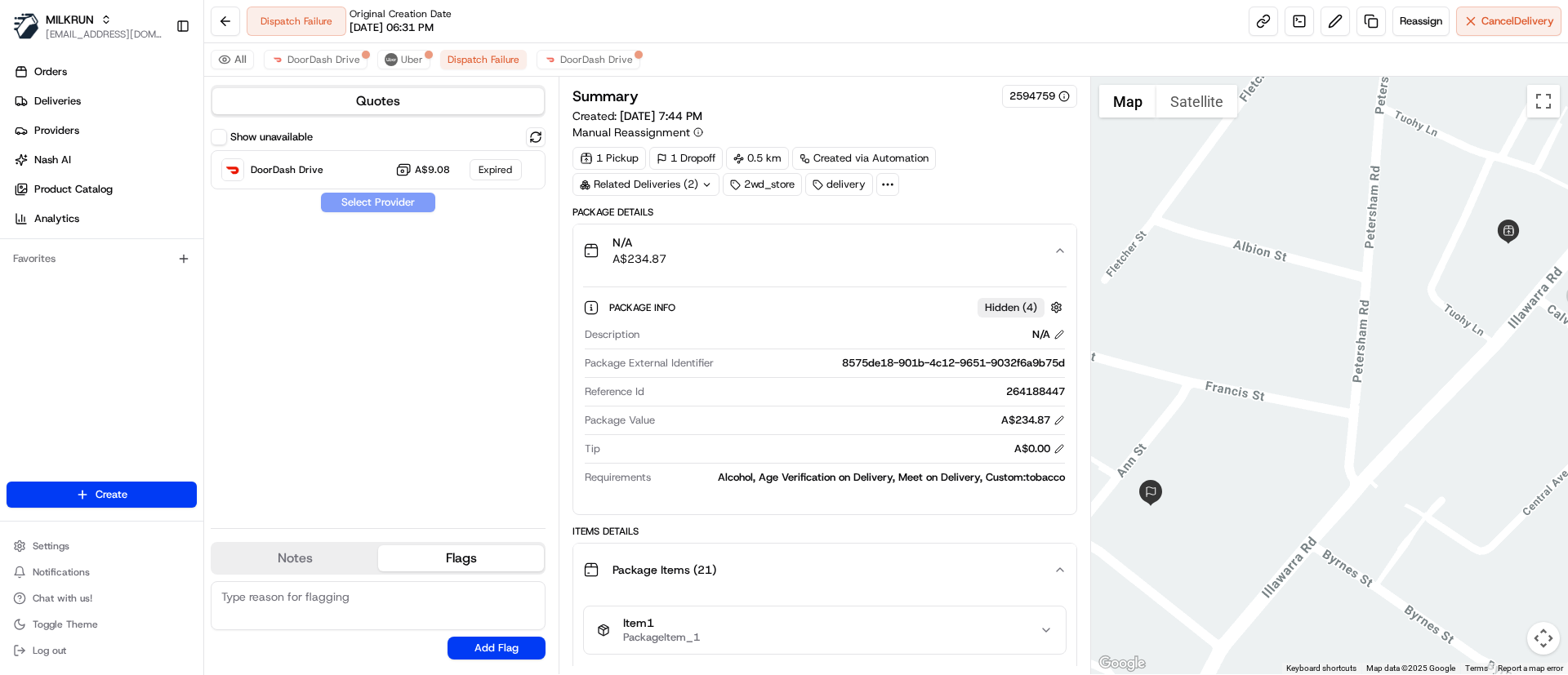
click at [894, 244] on div "N/A A$234.87" at bounding box center [817, 251] width 470 height 33
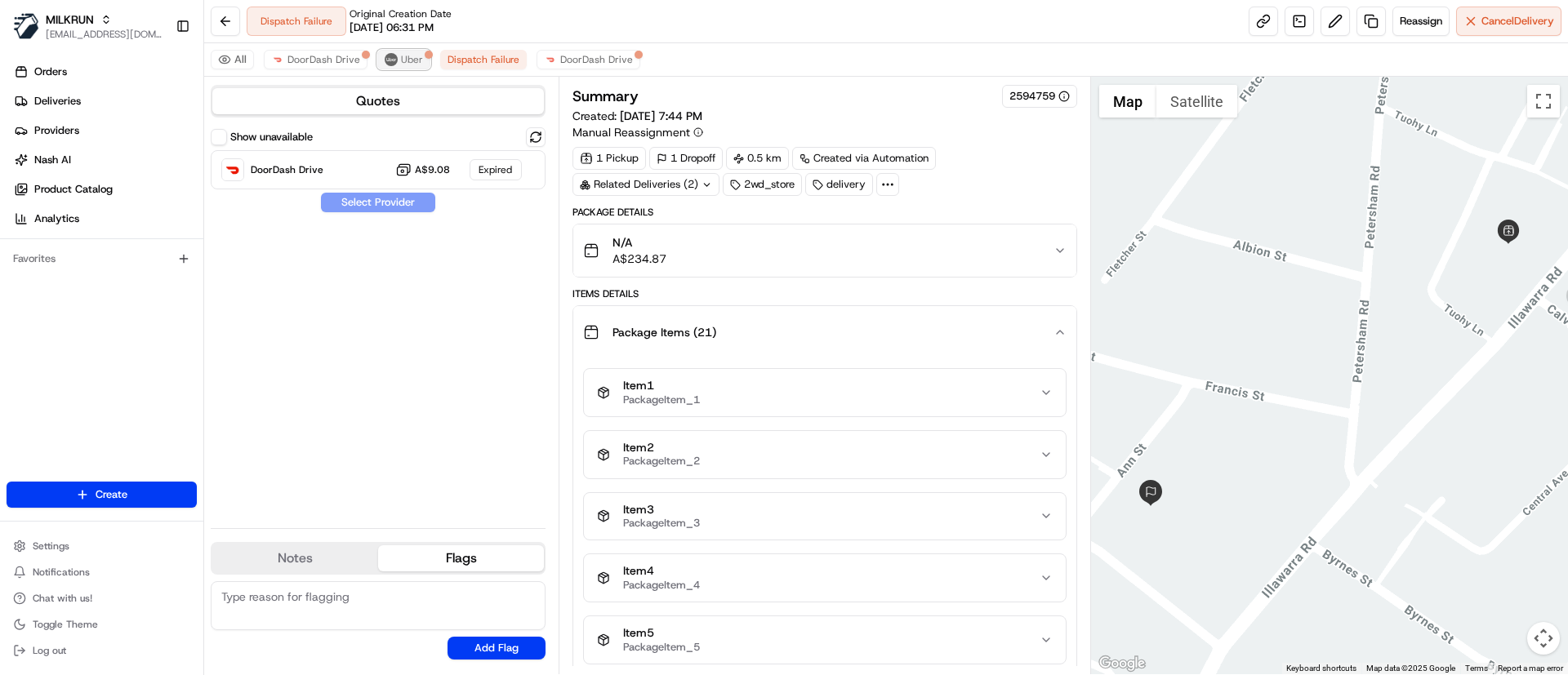
click at [416, 61] on span "Uber" at bounding box center [412, 59] width 22 height 13
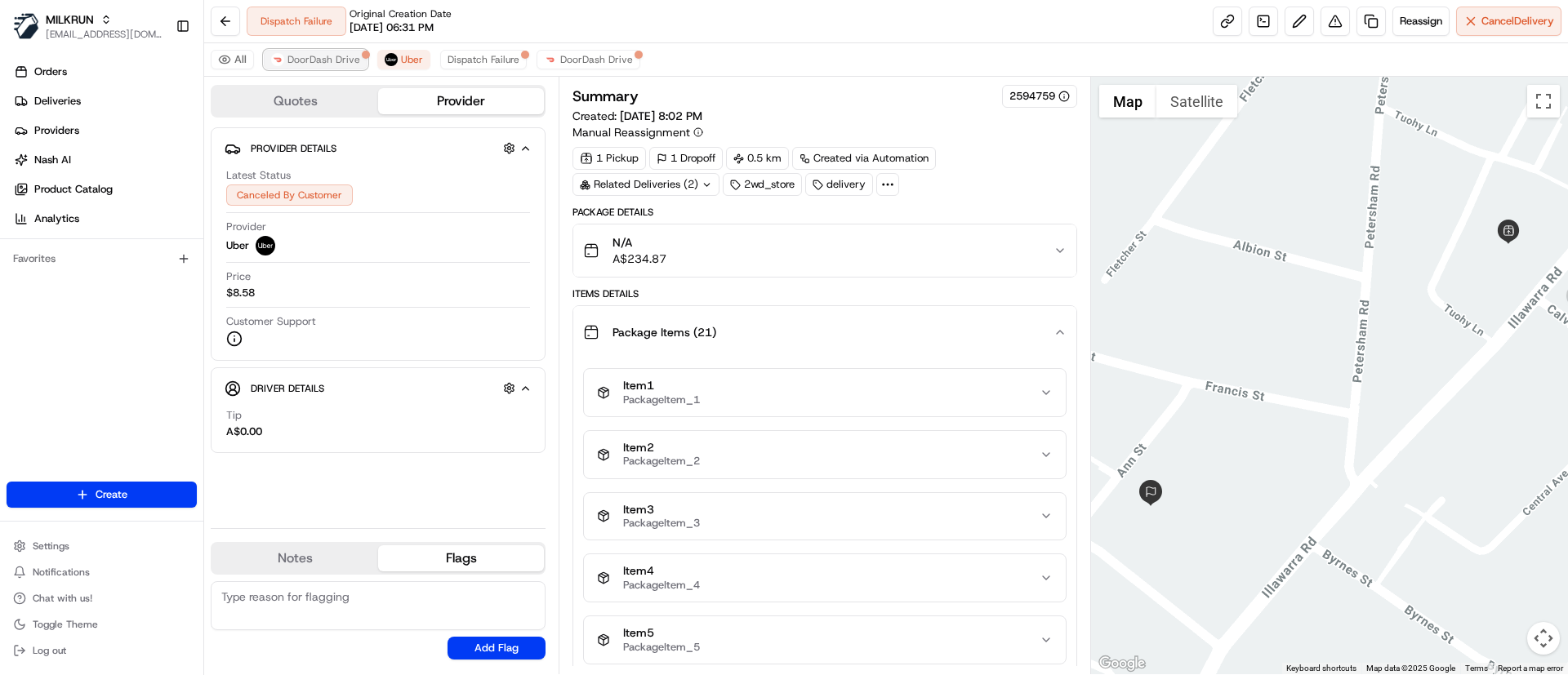
click at [336, 58] on span "DoorDash Drive" at bounding box center [324, 59] width 73 height 13
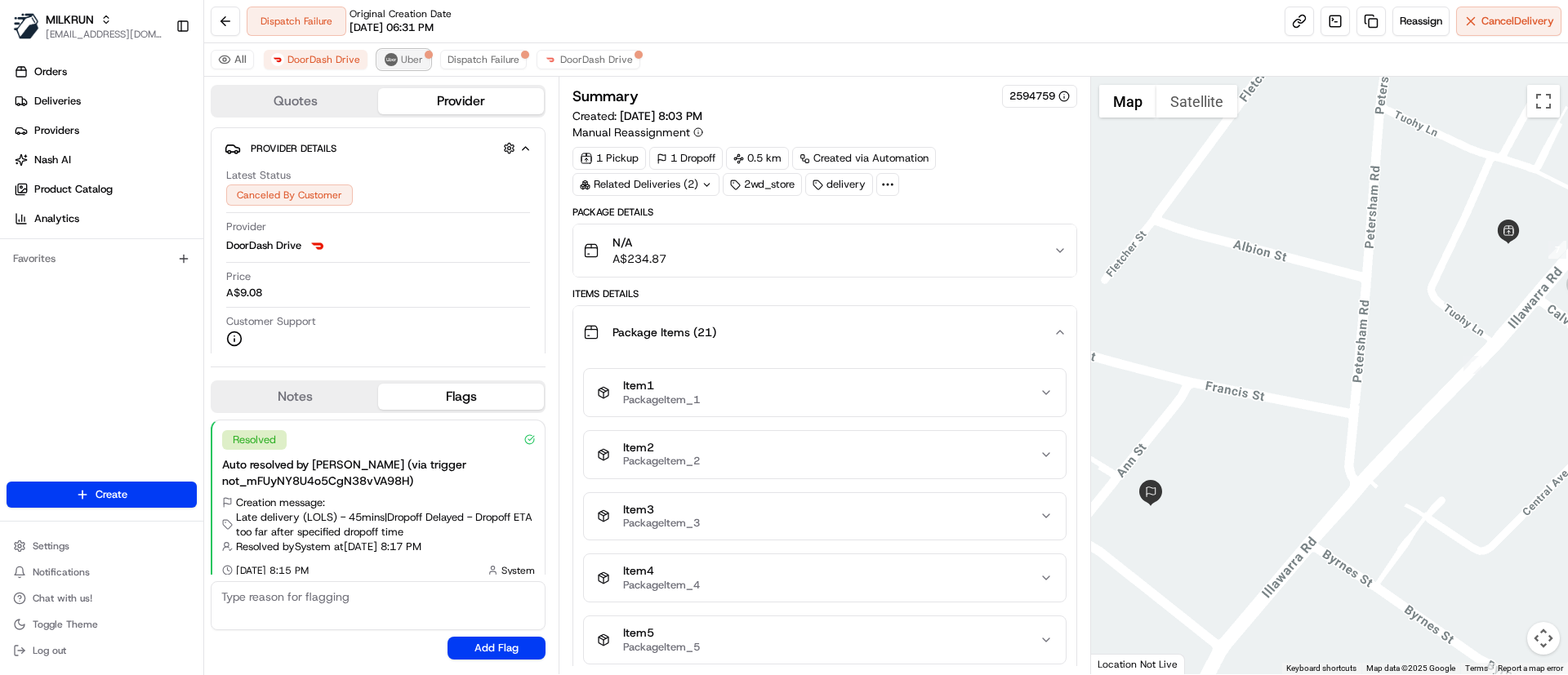
click at [396, 59] on button "Uber" at bounding box center [404, 59] width 53 height 20
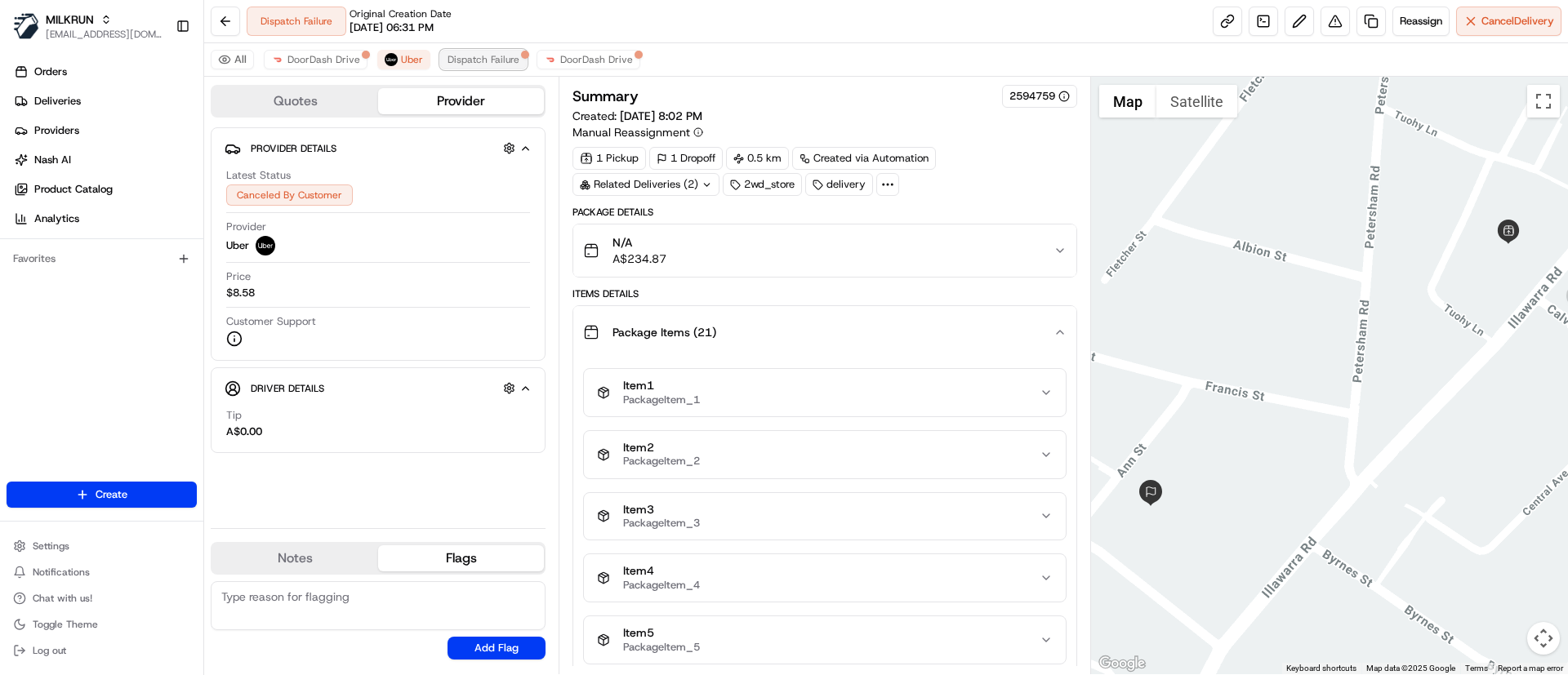
click at [475, 54] on span "Dispatch Failure" at bounding box center [483, 59] width 72 height 13
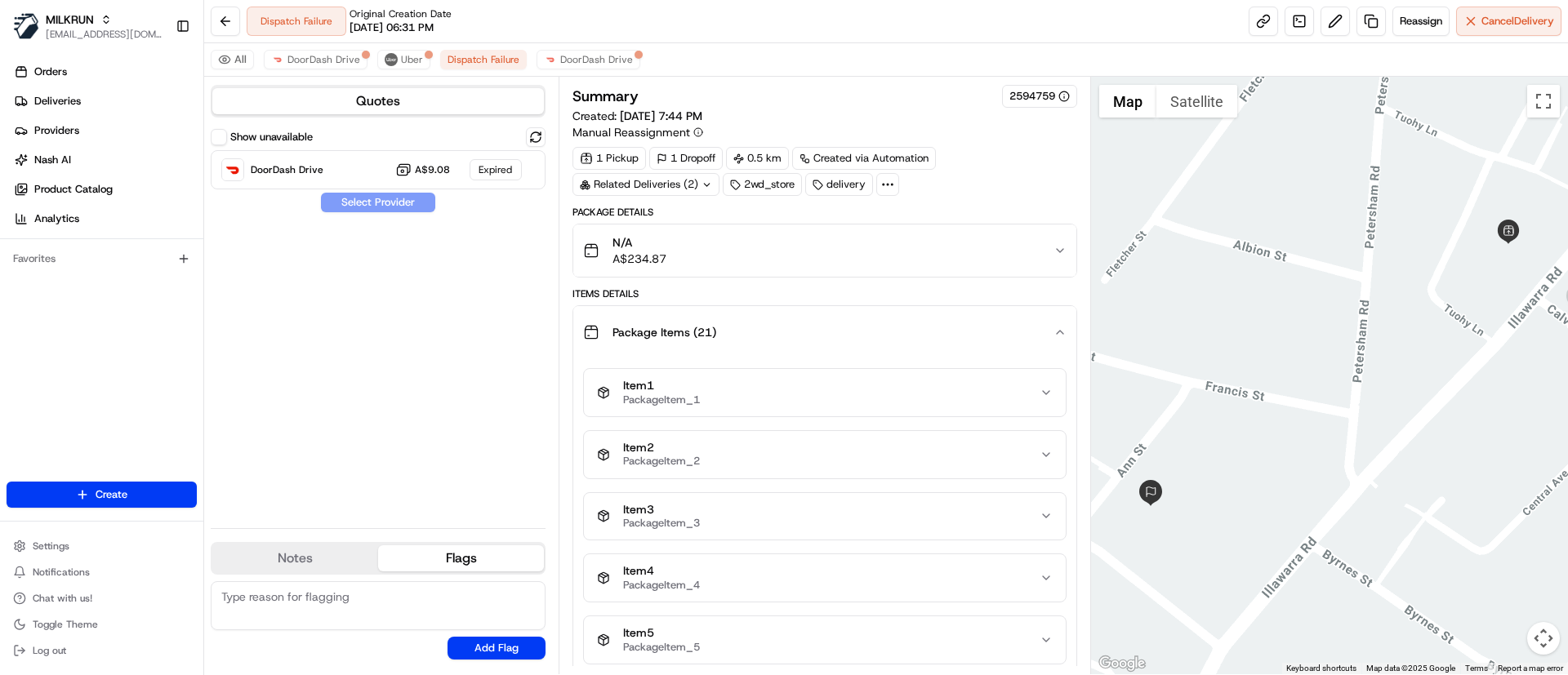
click at [105, 331] on div "Orders Deliveries Providers Nash AI Product Catalog Analytics Favorites" at bounding box center [102, 271] width 203 height 439
click at [304, 401] on div "Show unavailable DoorDash Drive A$9.08 Expired Select Provider" at bounding box center [378, 321] width 335 height 388
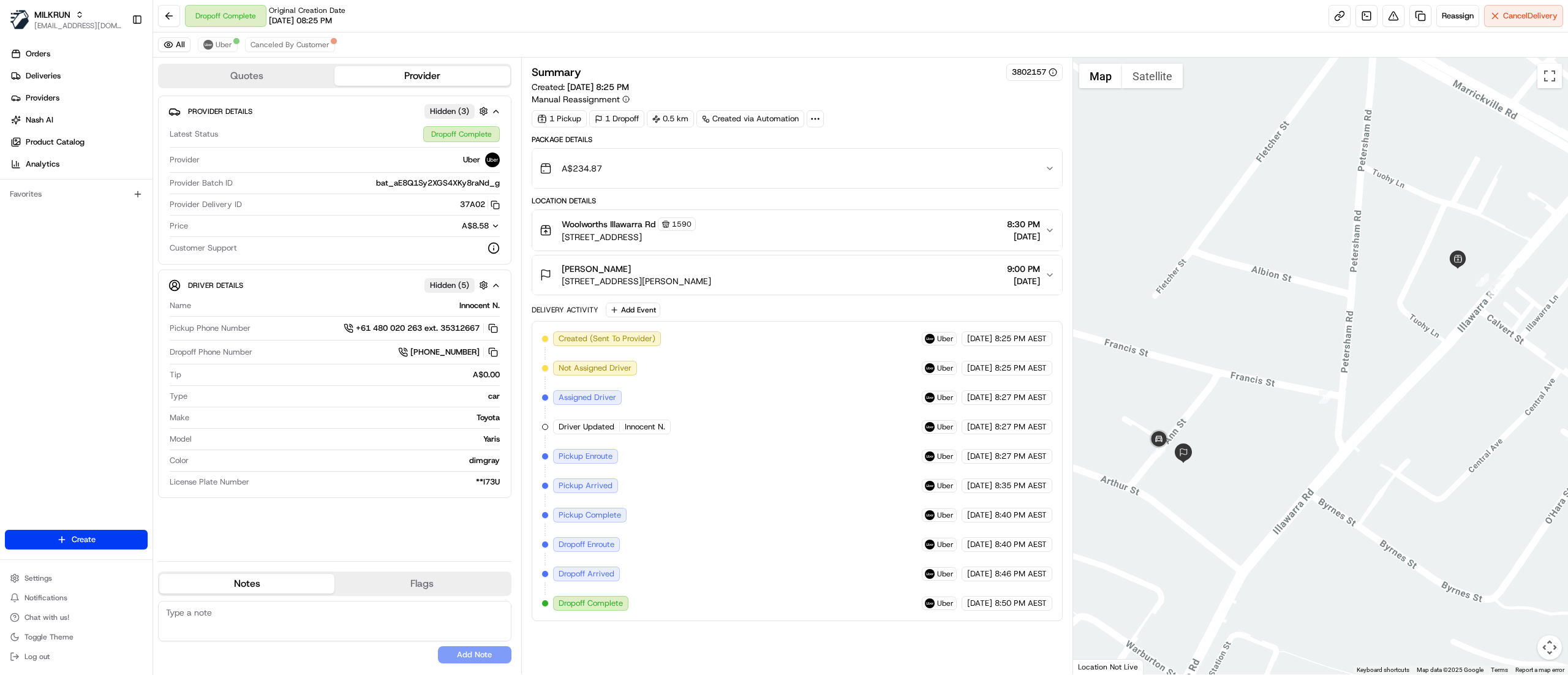
click at [223, 60] on div "Quotes Provider Provider Details Hidden ( 3 ) Latest Status Dropoff Complete Pr…" at bounding box center [337, 366] width 368 height 617
click at [218, 55] on div "All Uber Canceled By Customer" at bounding box center [860, 45] width 1414 height 25
click at [215, 58] on div "Quotes Provider Provider Details Hidden ( 3 ) Latest Status Dropoff Complete Pr…" at bounding box center [337, 366] width 368 height 617
click at [223, 41] on span "Uber" at bounding box center [223, 45] width 17 height 10
click at [101, 53] on link "Orders" at bounding box center [79, 54] width 147 height 20
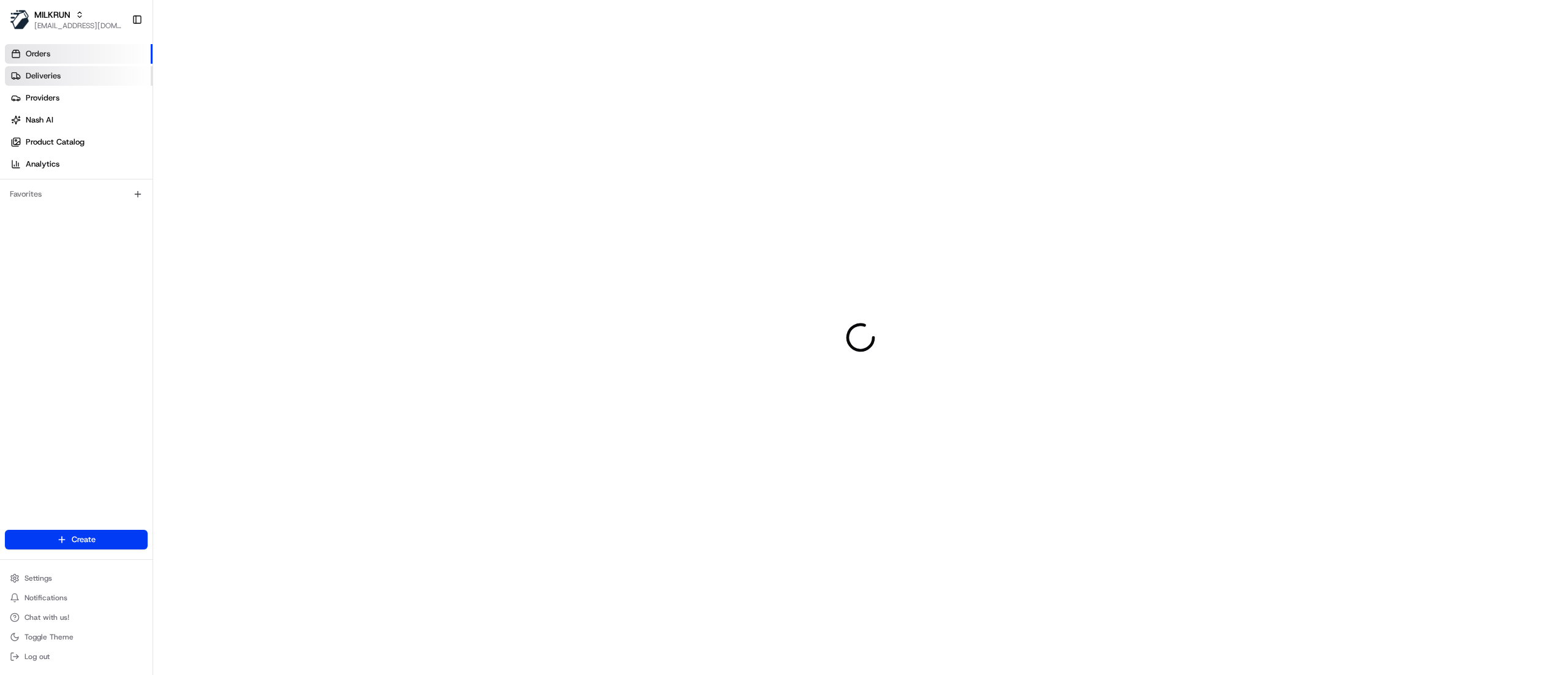
drag, startPoint x: 100, startPoint y: 81, endPoint x: 108, endPoint y: 81, distance: 8.0
click at [102, 81] on link "Deliveries" at bounding box center [79, 76] width 147 height 20
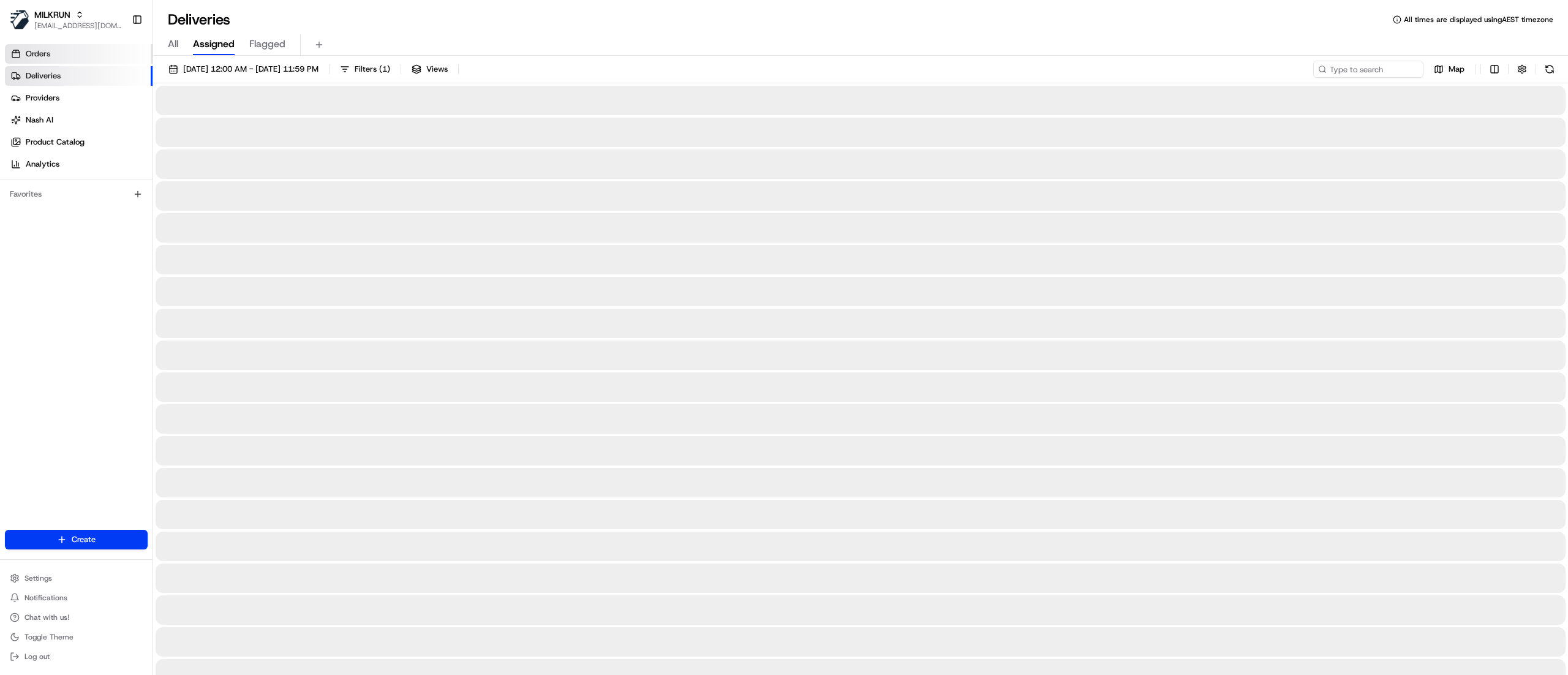
click at [88, 63] on link "Orders" at bounding box center [79, 54] width 147 height 20
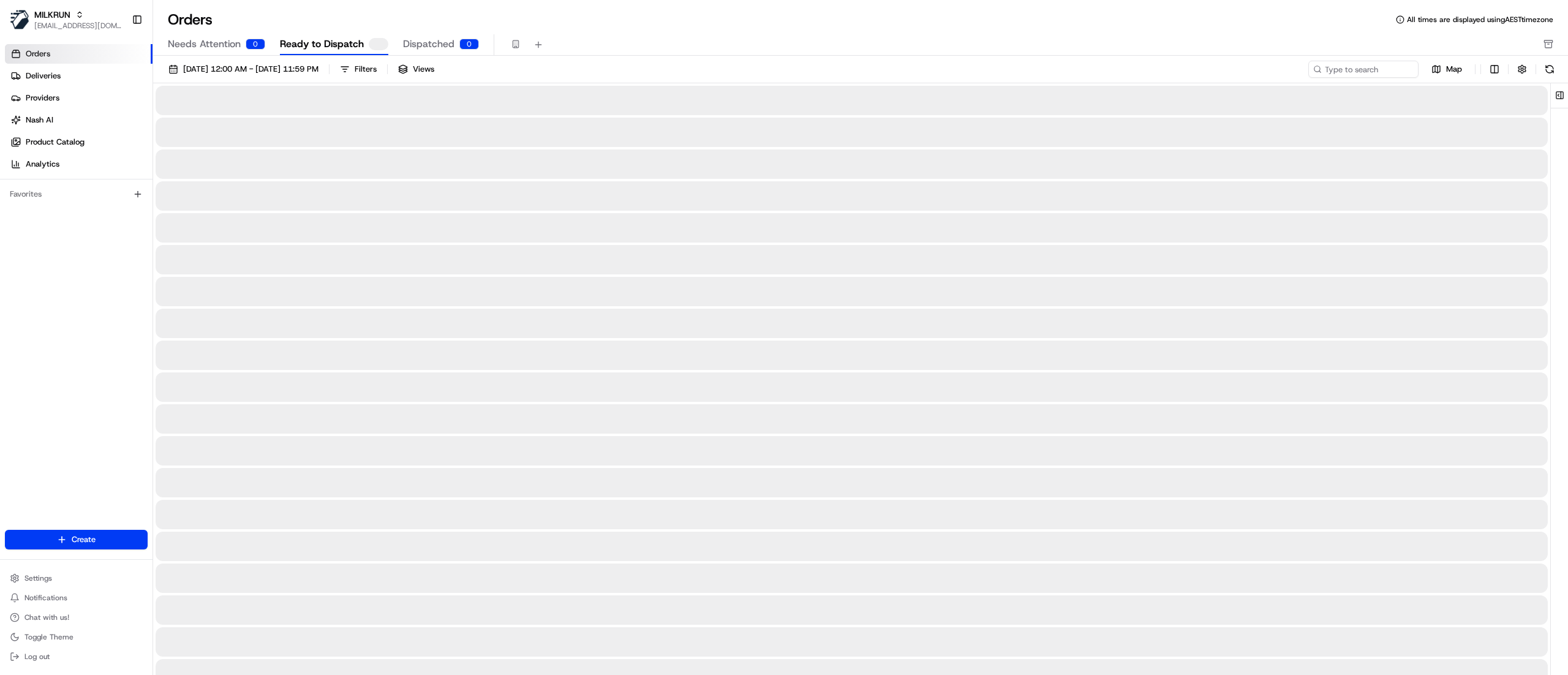
click at [201, 46] on span "Needs Attention" at bounding box center [204, 44] width 73 height 15
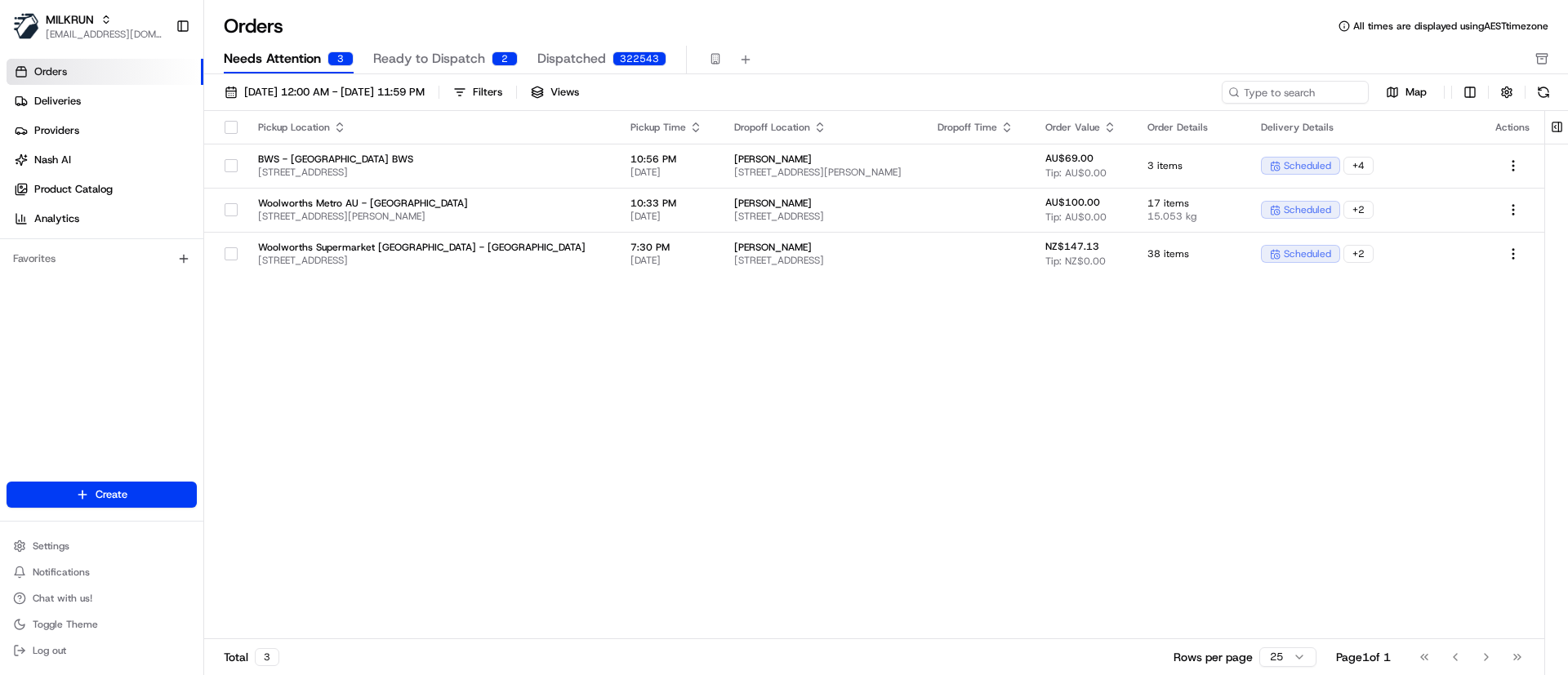
drag, startPoint x: 1762, startPoint y: 2, endPoint x: 727, endPoint y: 359, distance: 1094.8
click at [693, 371] on div "Pickup Location Pickup Time Dropoff Location Dropoff Time Order Value Order Det…" at bounding box center [873, 375] width 1339 height 528
drag, startPoint x: 1530, startPoint y: 0, endPoint x: 791, endPoint y: 404, distance: 842.2
click at [791, 404] on div "Pickup Location Pickup Time Dropoff Location Dropoff Time Order Value Order Det…" at bounding box center [873, 375] width 1339 height 528
click at [740, 361] on div "Pickup Location Pickup Time Dropoff Location Dropoff Time Order Value Order Det…" at bounding box center [873, 375] width 1339 height 528
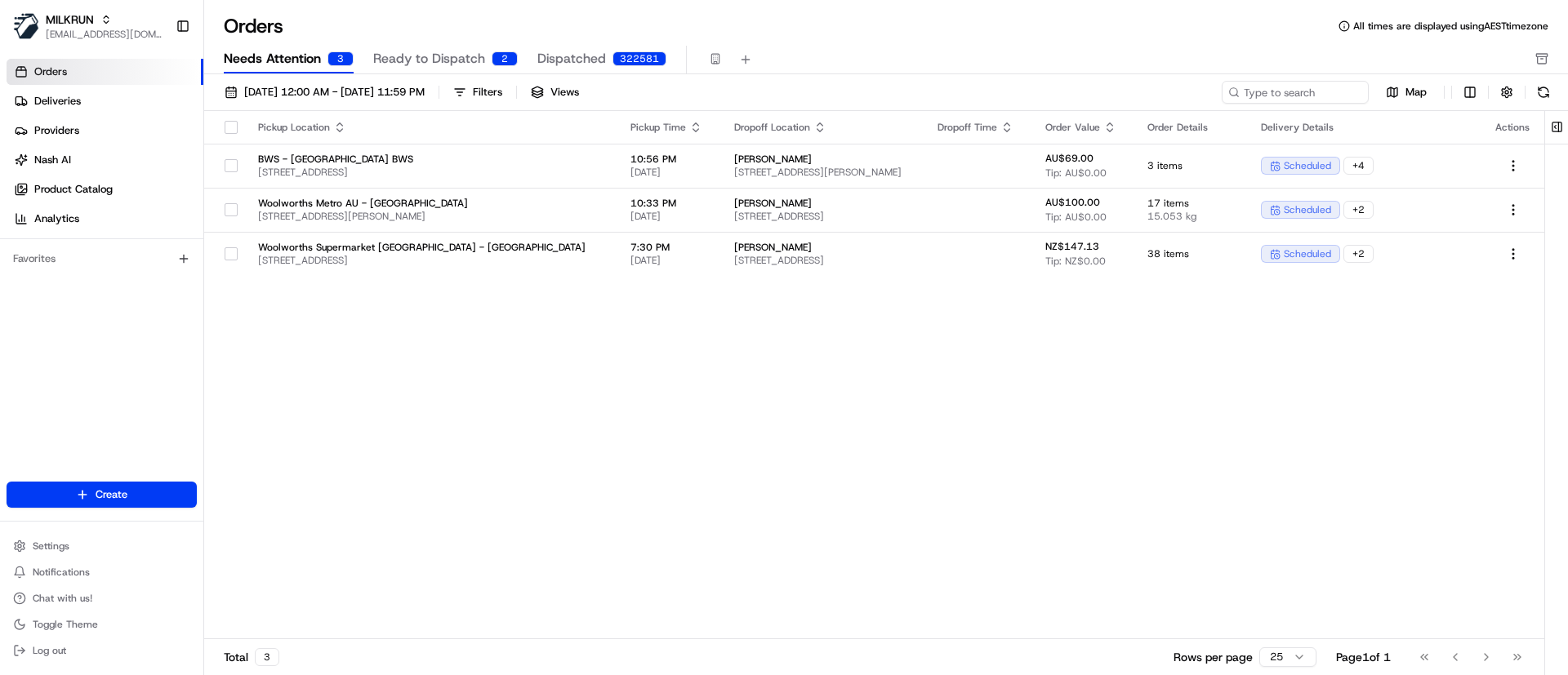
click at [668, 415] on div "Pickup Location Pickup Time Dropoff Location Dropoff Time Order Value Order Det…" at bounding box center [873, 375] width 1339 height 528
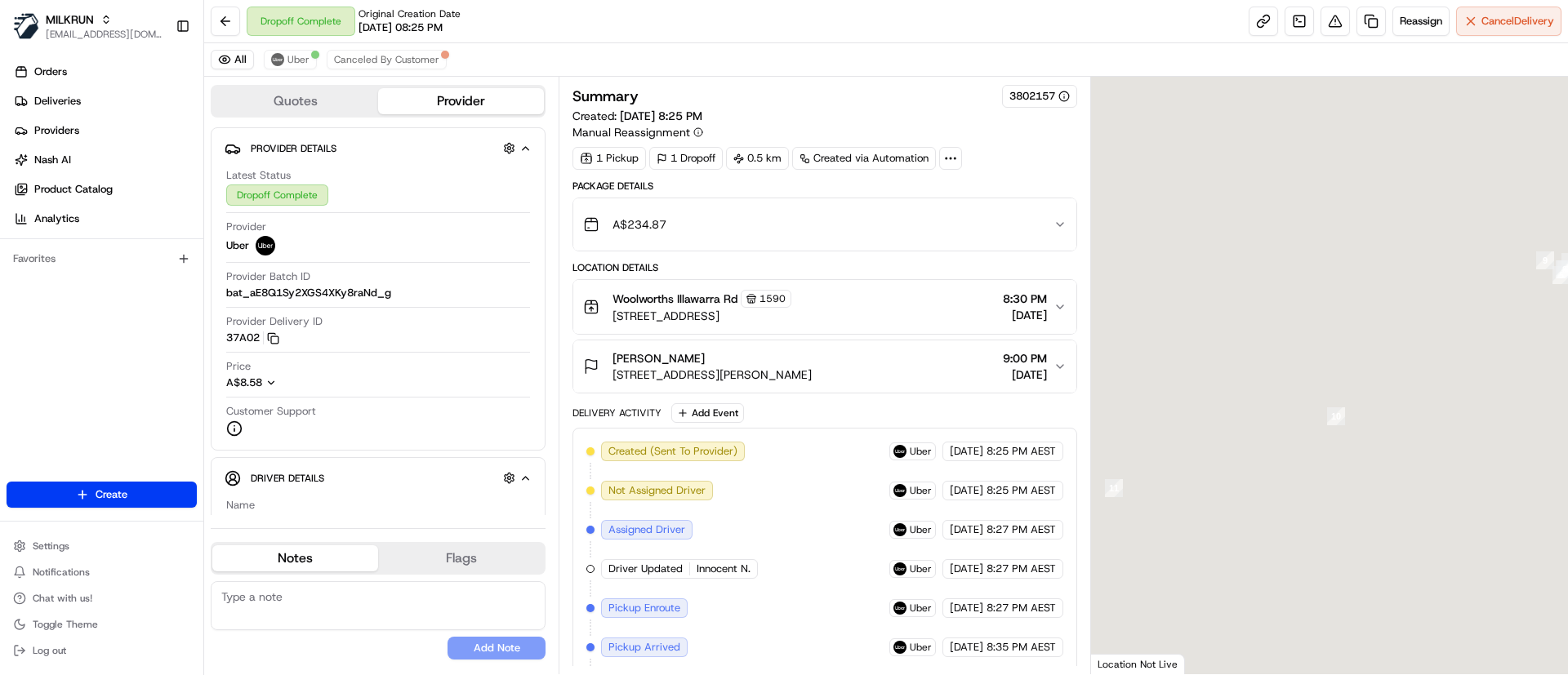
scroll to position [162, 0]
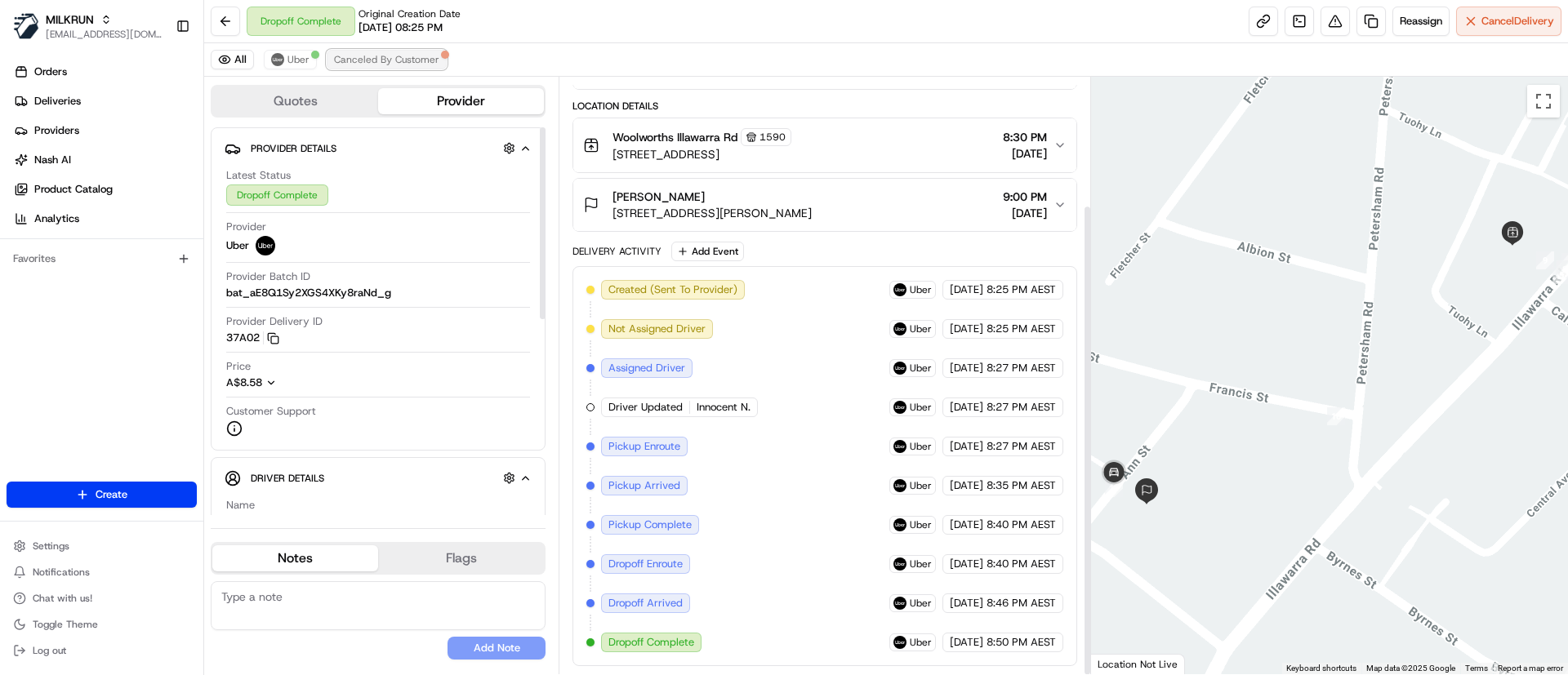
click at [390, 50] on button "Canceled By Customer" at bounding box center [386, 59] width 120 height 20
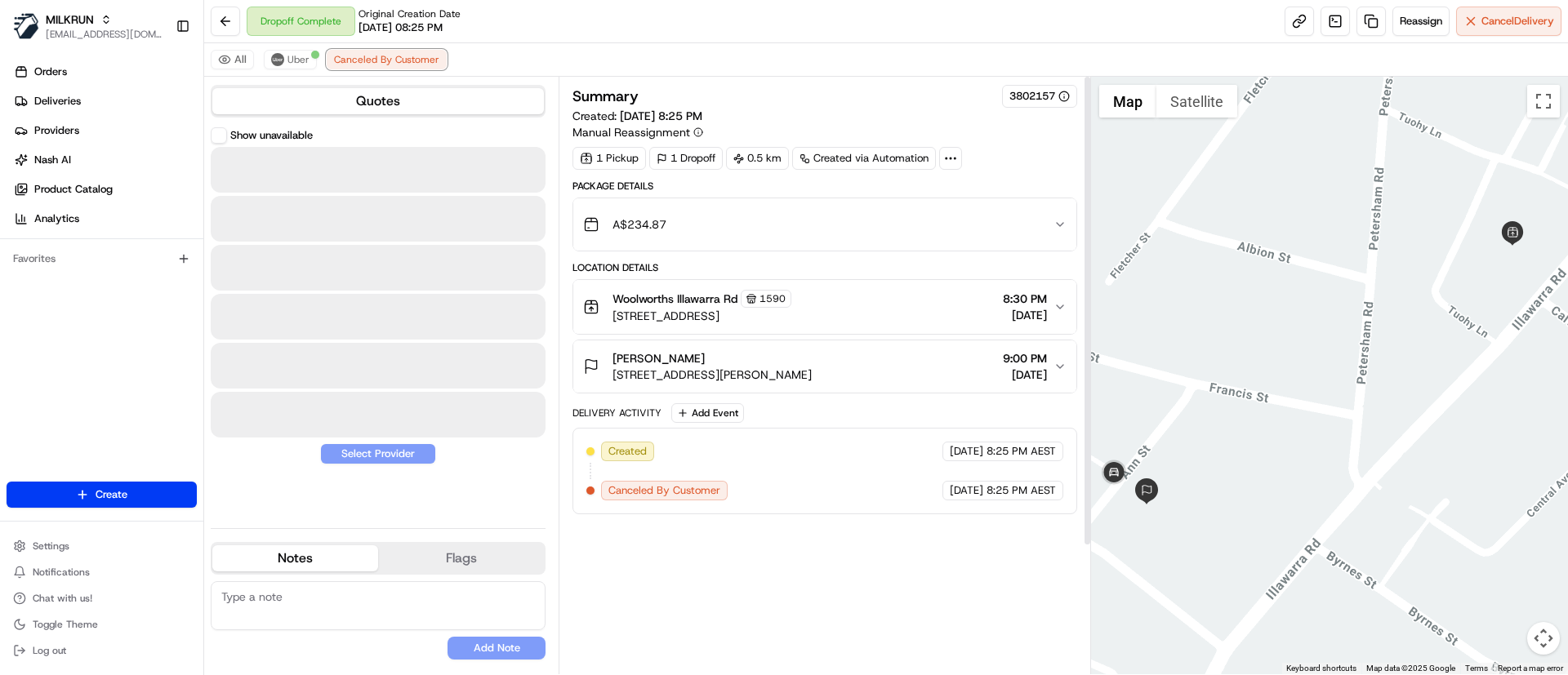
scroll to position [0, 0]
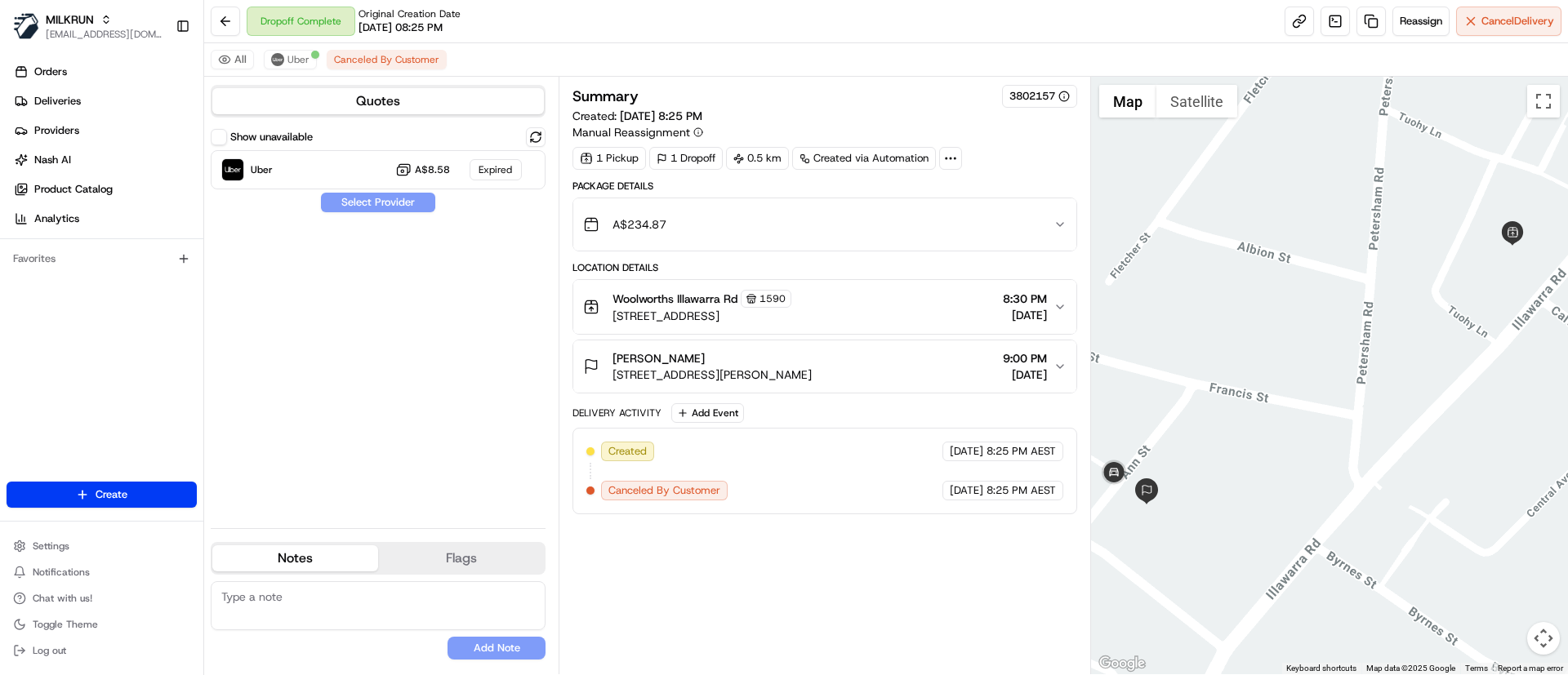
click at [855, 201] on button "A$234.87" at bounding box center [824, 224] width 502 height 52
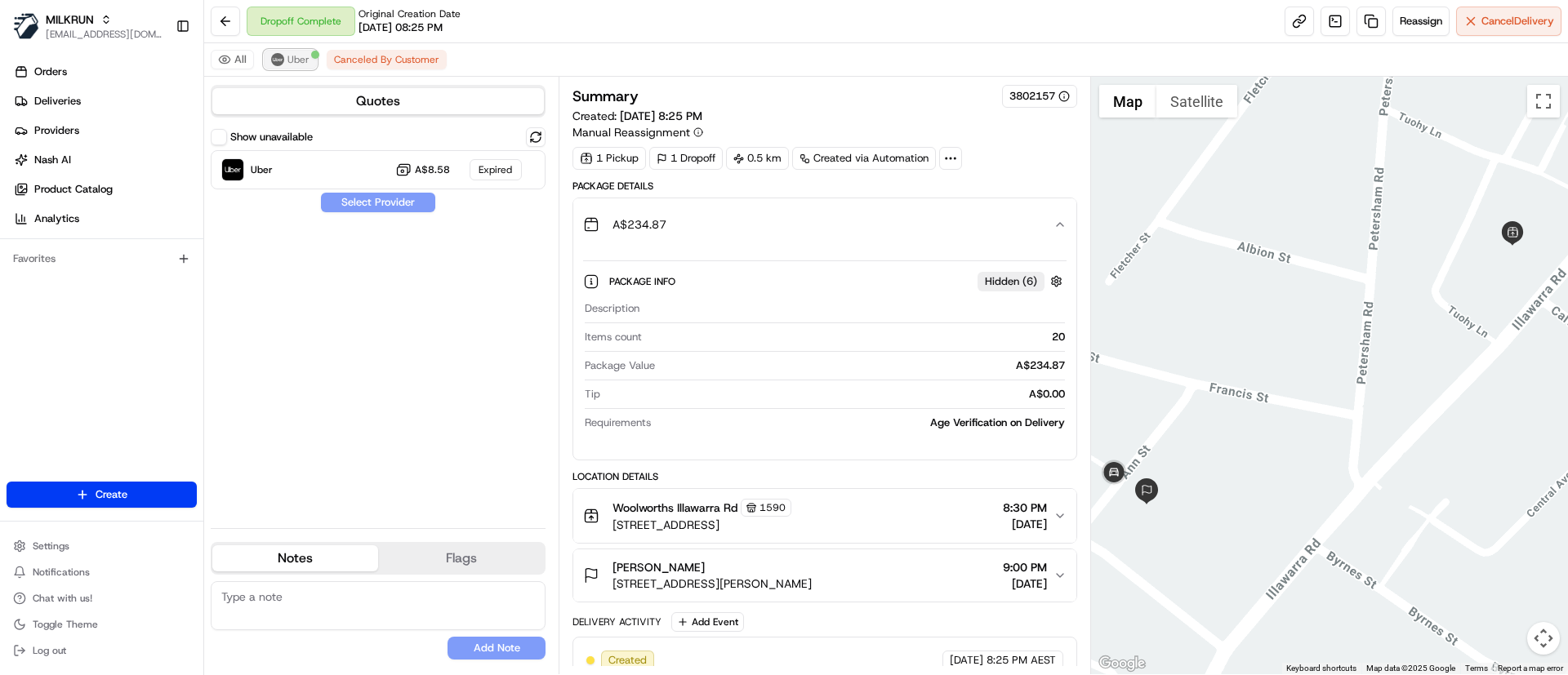
click at [291, 63] on span "Uber" at bounding box center [298, 59] width 22 height 13
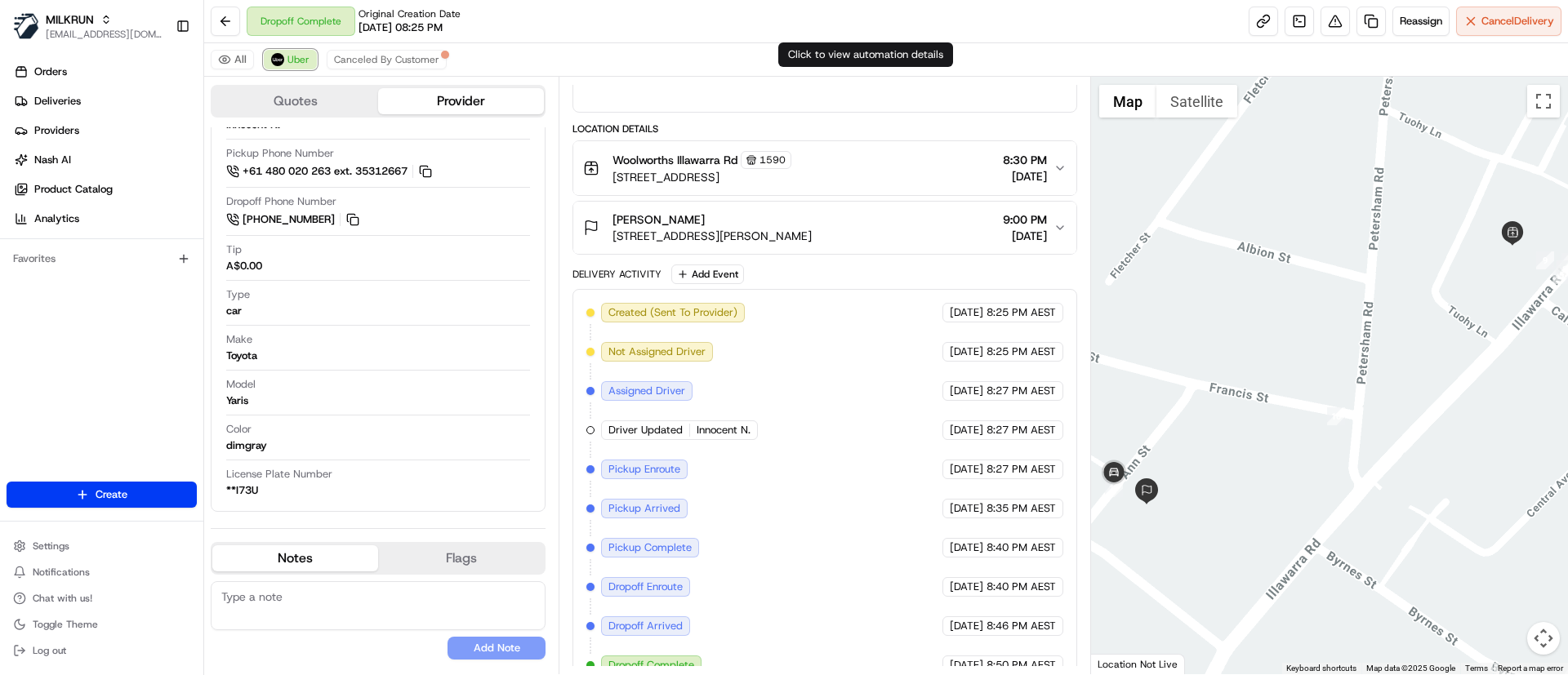
scroll to position [371, 0]
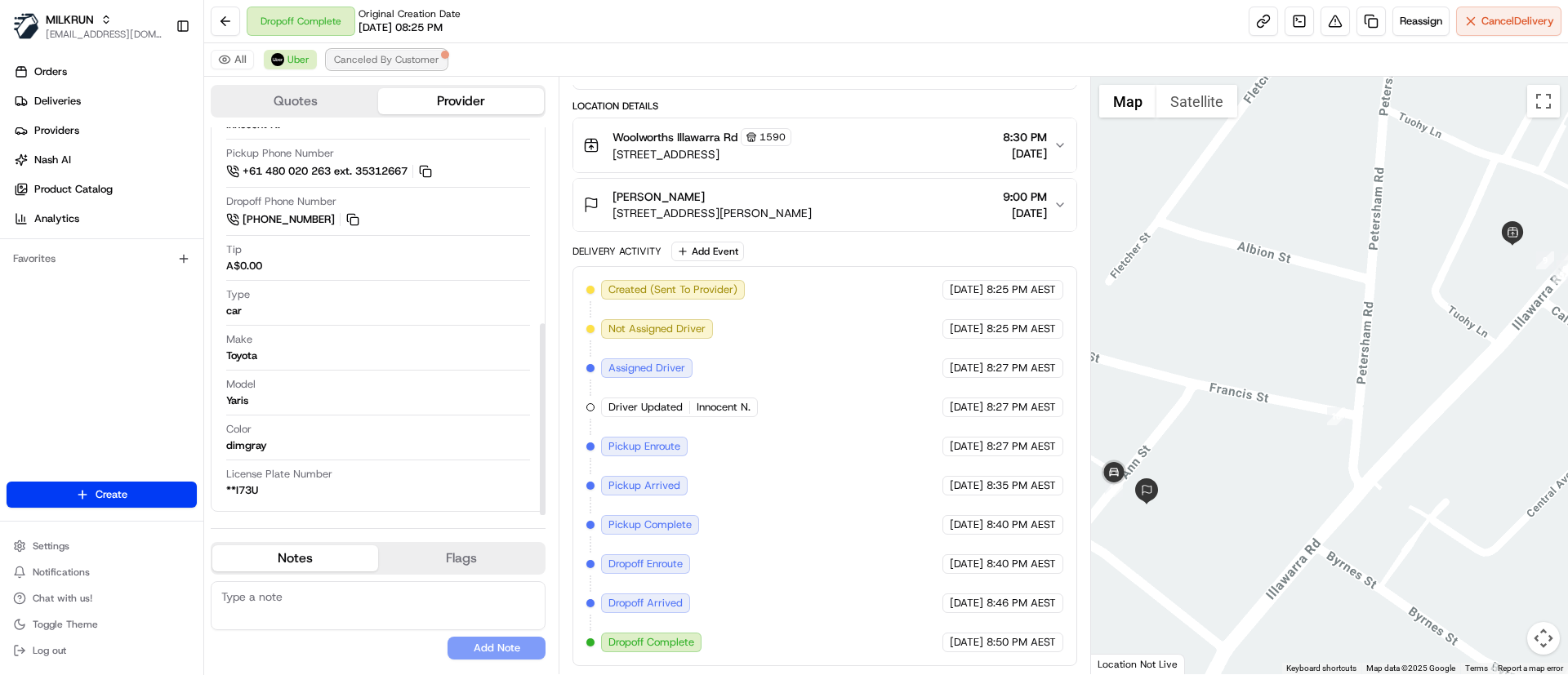
click at [410, 59] on span "Canceled By Customer" at bounding box center [387, 59] width 106 height 13
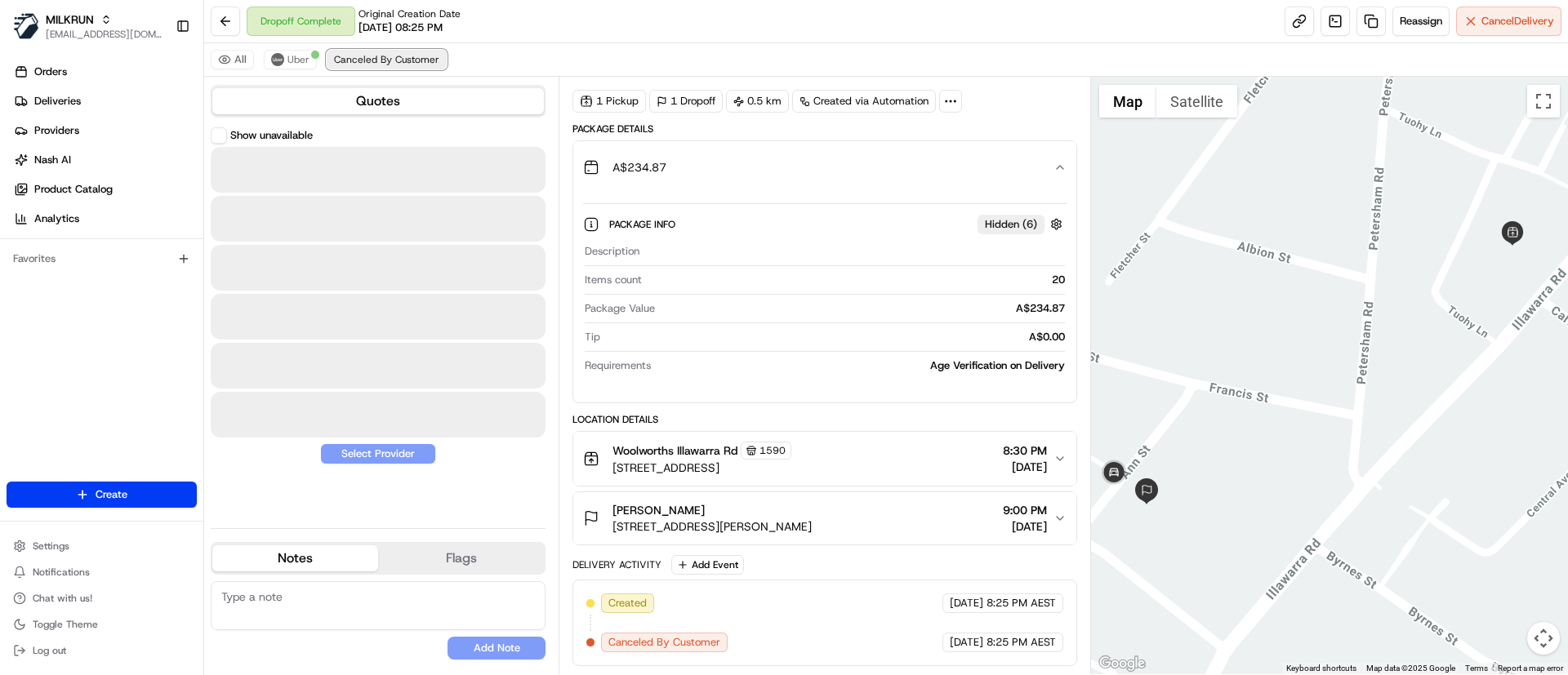
scroll to position [57, 0]
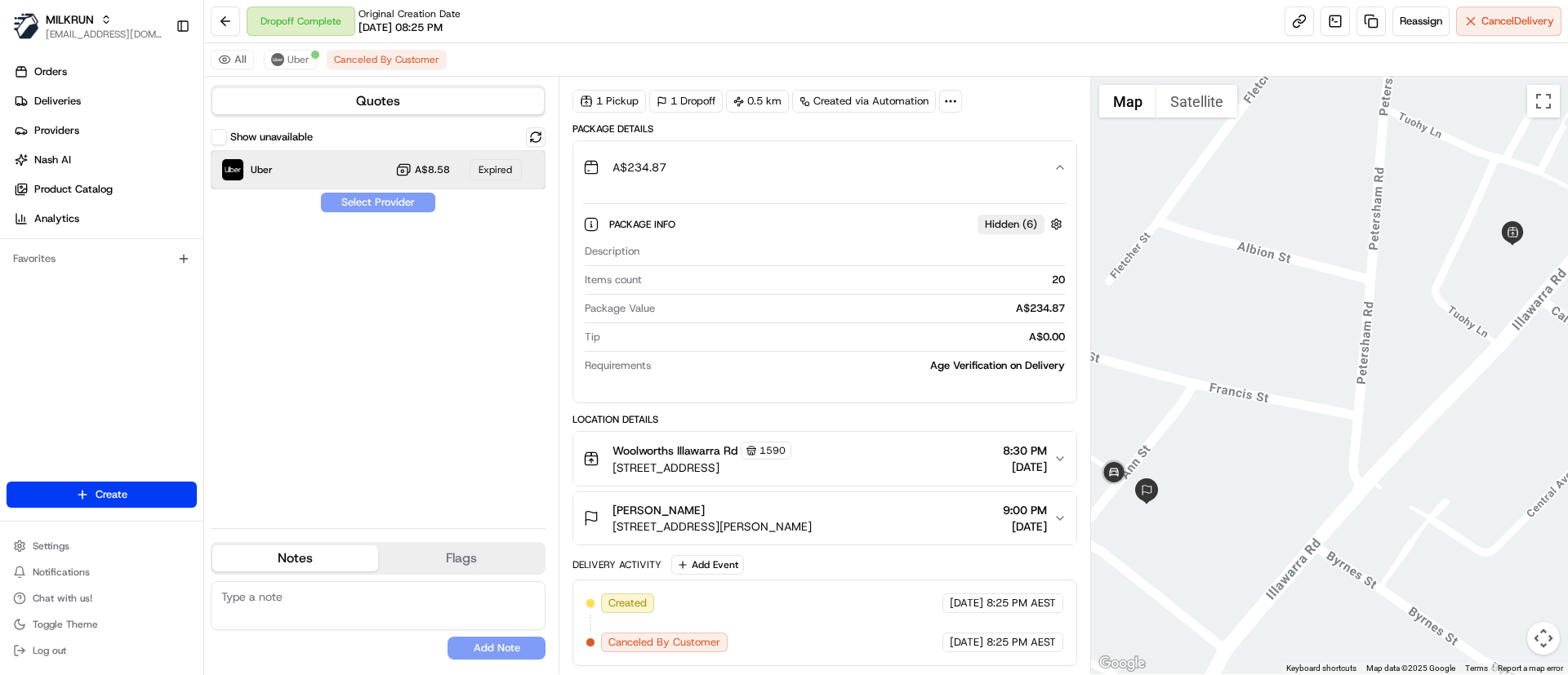
click at [400, 185] on div "Uber A$8.58 Expired" at bounding box center [378, 169] width 335 height 39
drag, startPoint x: 1405, startPoint y: 16, endPoint x: 1244, endPoint y: 108, distance: 185.4
click at [1244, 108] on div "Dropoff Complete Original Creation Date [DATE] 08:25 PM Reassign Cancel Deliver…" at bounding box center [886, 338] width 1363 height 675
click at [1156, 17] on div "Dropoff Complete Original Creation Date [DATE] 08:25 PM Reassign Cancel Delivery" at bounding box center [886, 21] width 1363 height 43
